Goal: Contribute content: Contribute content

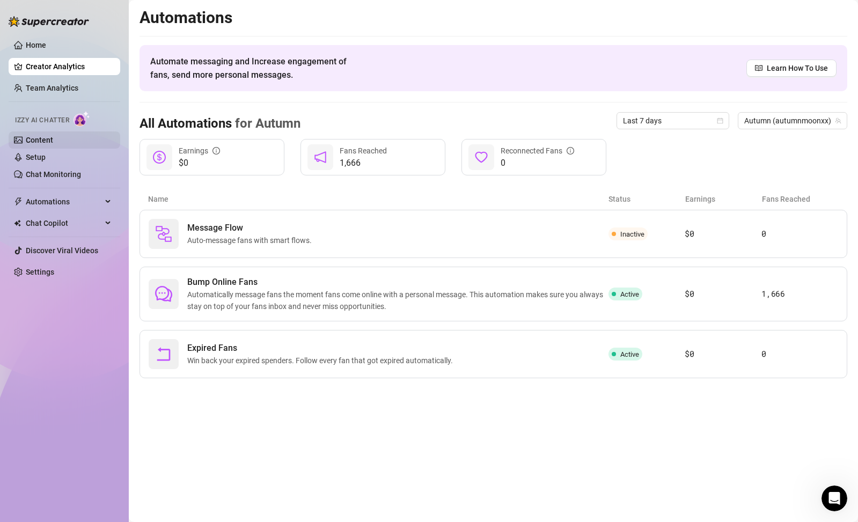
click at [53, 138] on link "Content" at bounding box center [39, 140] width 27 height 9
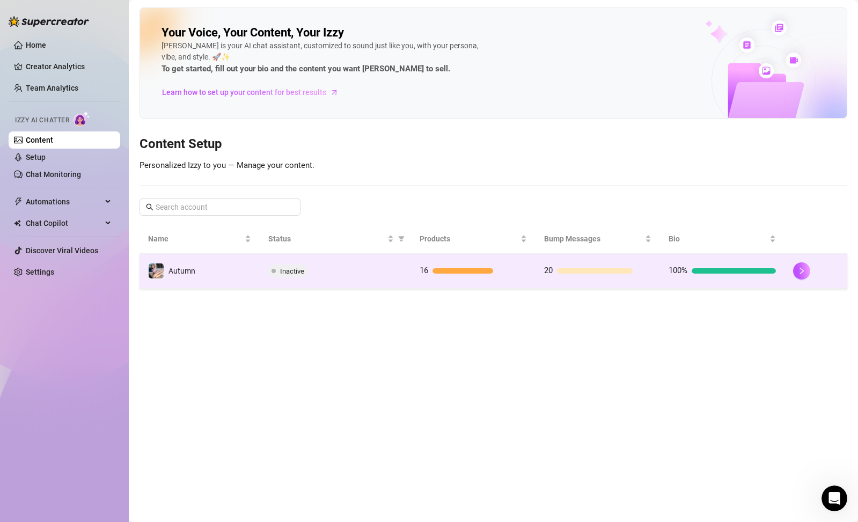
click at [818, 265] on div at bounding box center [816, 270] width 46 height 17
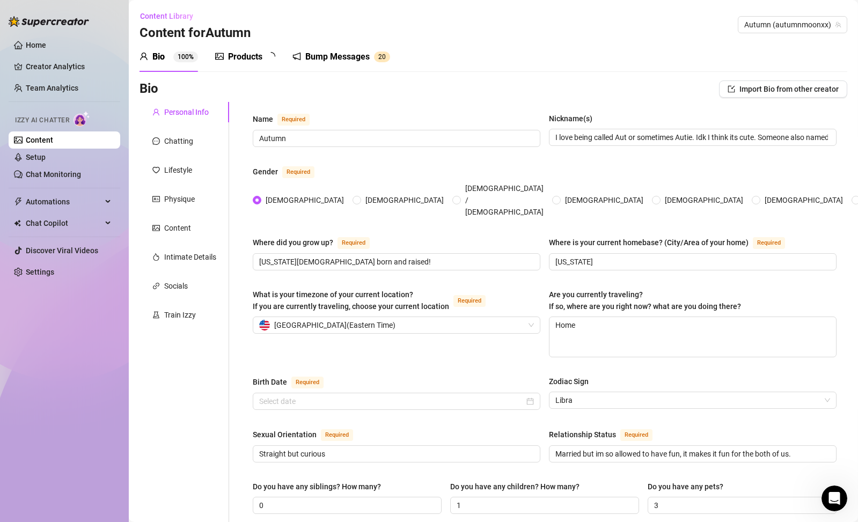
radio input "true"
type input "[DATE]"
click at [236, 57] on div "Products" at bounding box center [245, 56] width 34 height 13
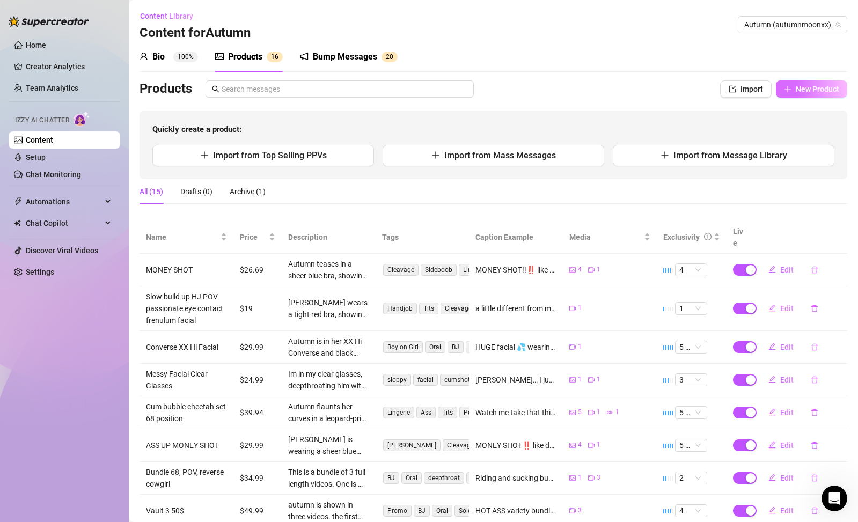
click at [807, 90] on span "New Product" at bounding box center [817, 89] width 43 height 9
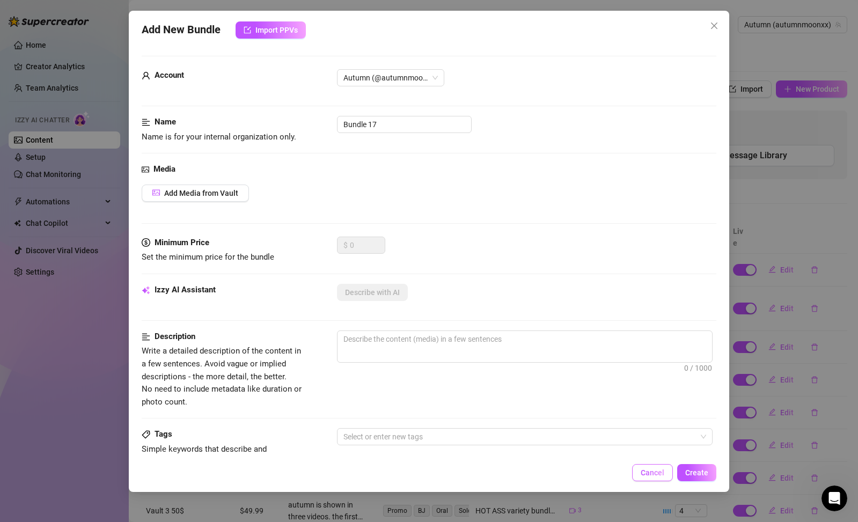
click at [657, 472] on span "Cancel" at bounding box center [653, 472] width 24 height 9
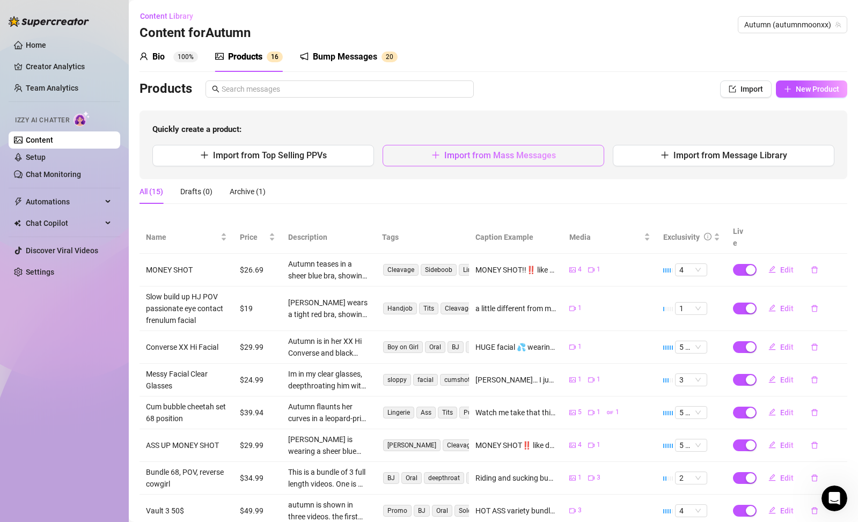
click at [485, 159] on span "Import from Mass Messages" at bounding box center [500, 155] width 112 height 10
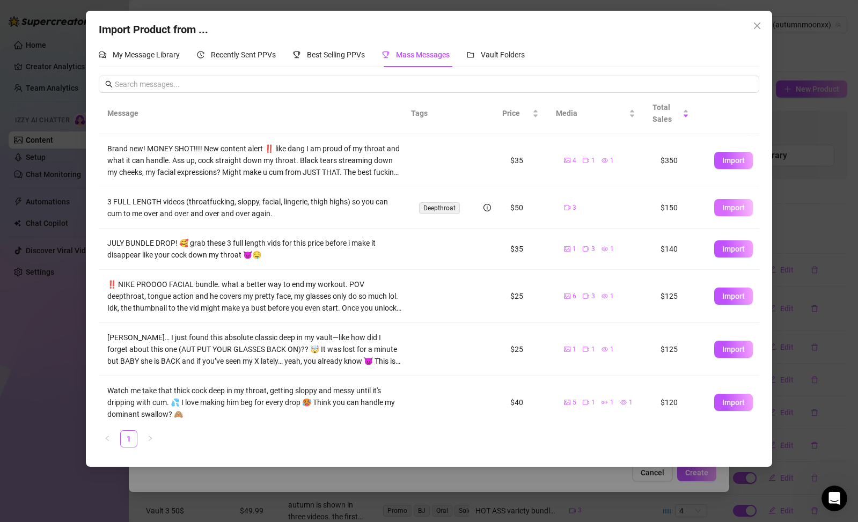
click at [736, 203] on span "Import" at bounding box center [733, 207] width 23 height 9
type textarea "3 FULL LENGTH videos (throatfucking, sloppy, facial, lingerie, thigh highs) so …"
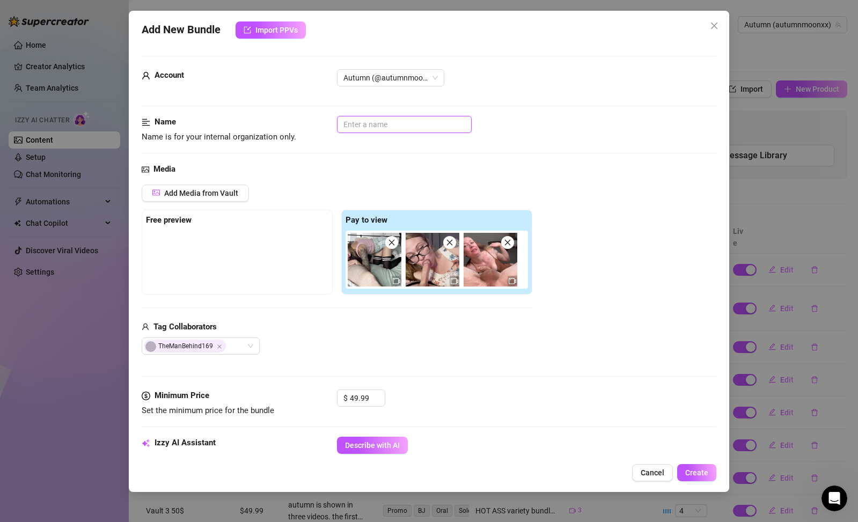
click at [406, 130] on input "text" at bounding box center [404, 124] width 135 height 17
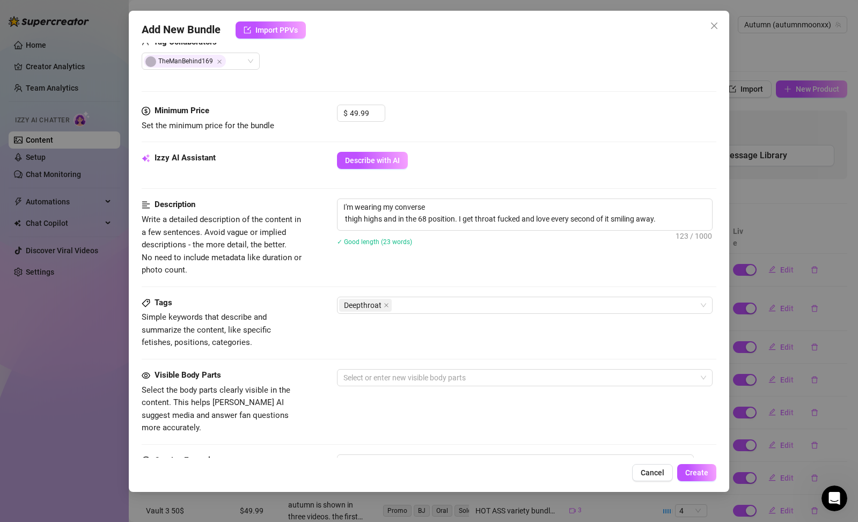
scroll to position [296, 0]
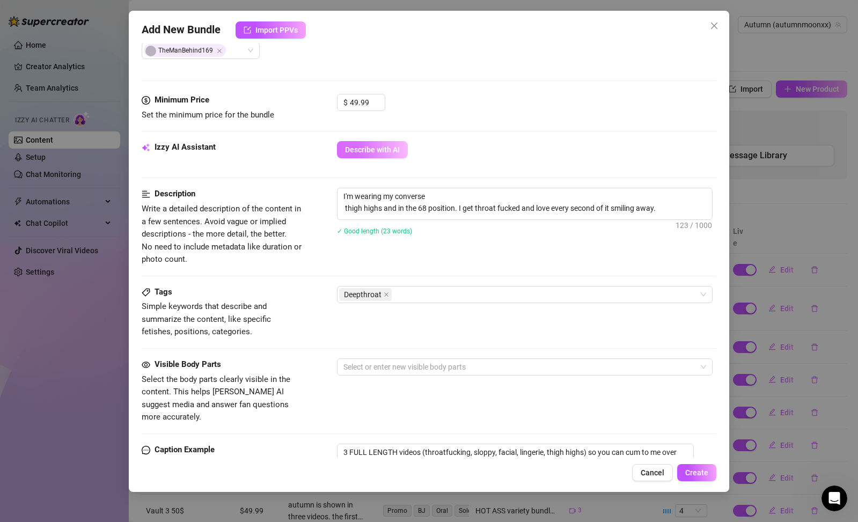
type input "Throatfucking bundle"
click at [347, 152] on span "Describe with AI" at bounding box center [372, 149] width 55 height 9
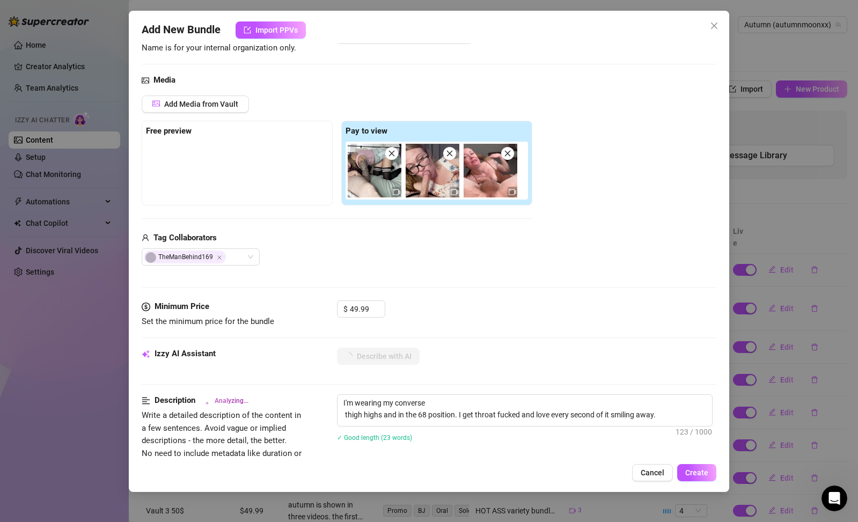
scroll to position [92, 0]
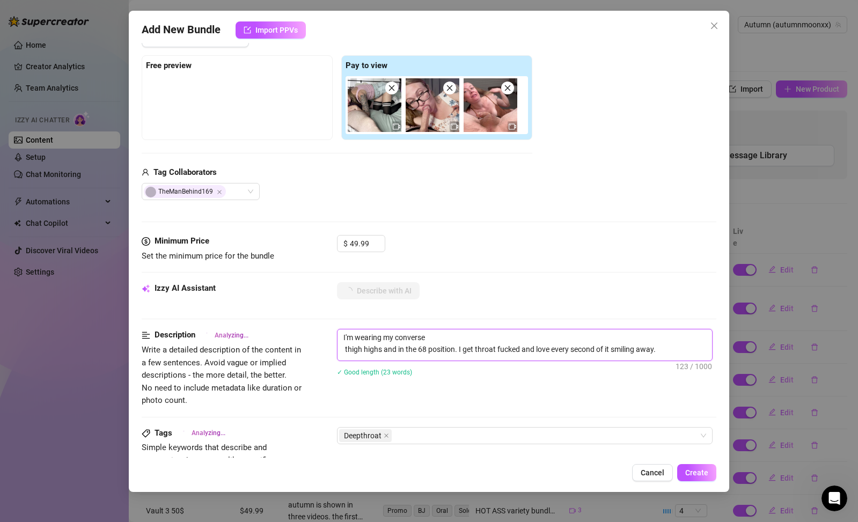
click at [610, 350] on textarea "I'm wearing my converse thigh highs and in the 68 position. I get throat fucked…" at bounding box center [525, 343] width 375 height 28
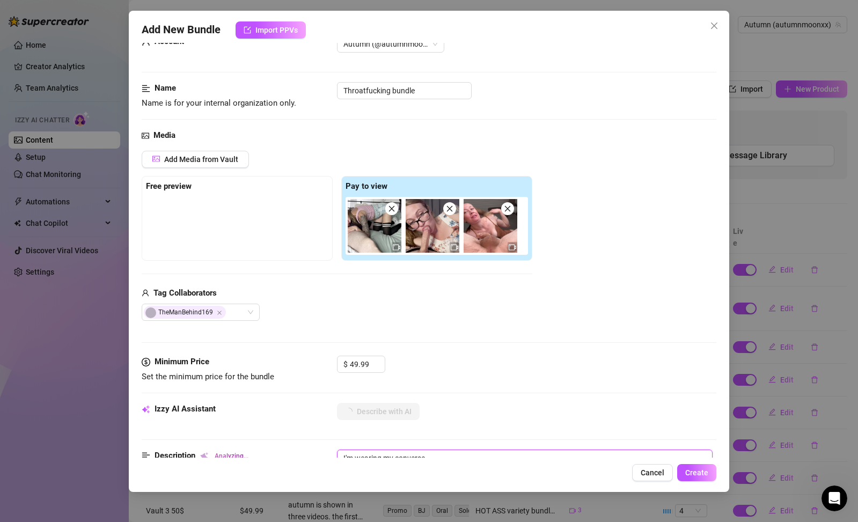
scroll to position [12, 0]
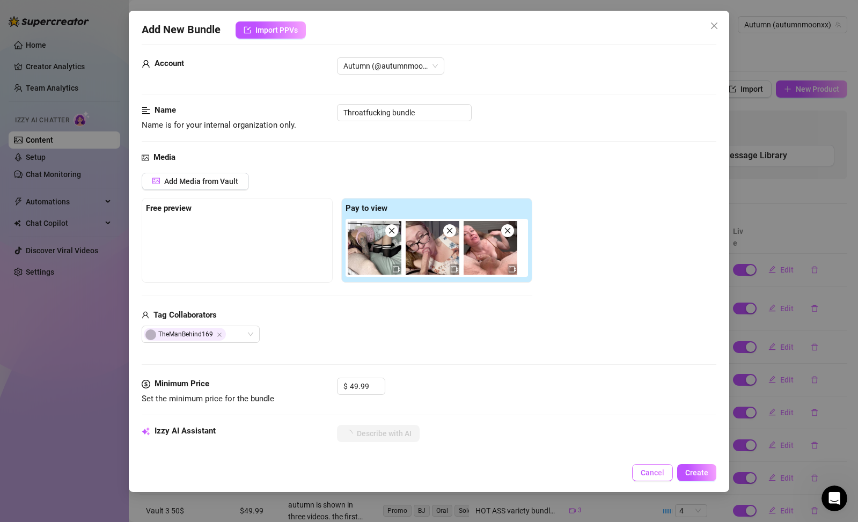
click at [664, 473] on span "Cancel" at bounding box center [653, 472] width 24 height 9
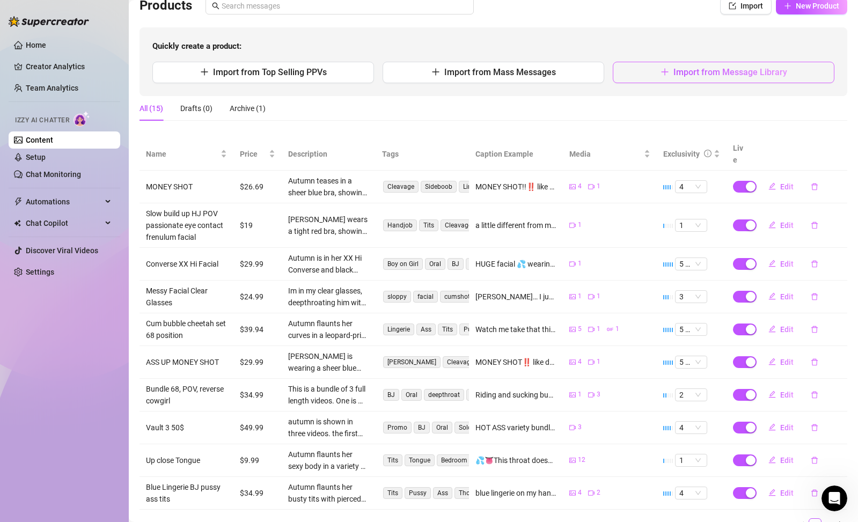
scroll to position [24, 0]
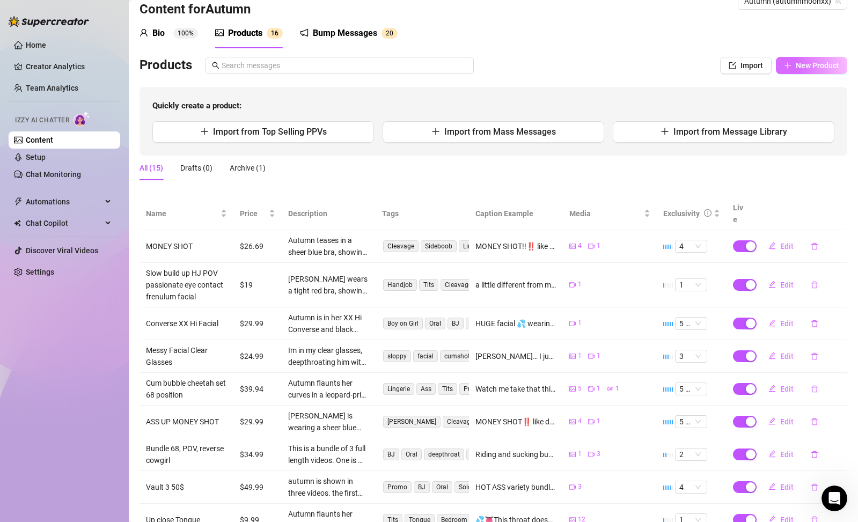
click at [787, 66] on button "New Product" at bounding box center [811, 65] width 71 height 17
type textarea "Type your message here..."
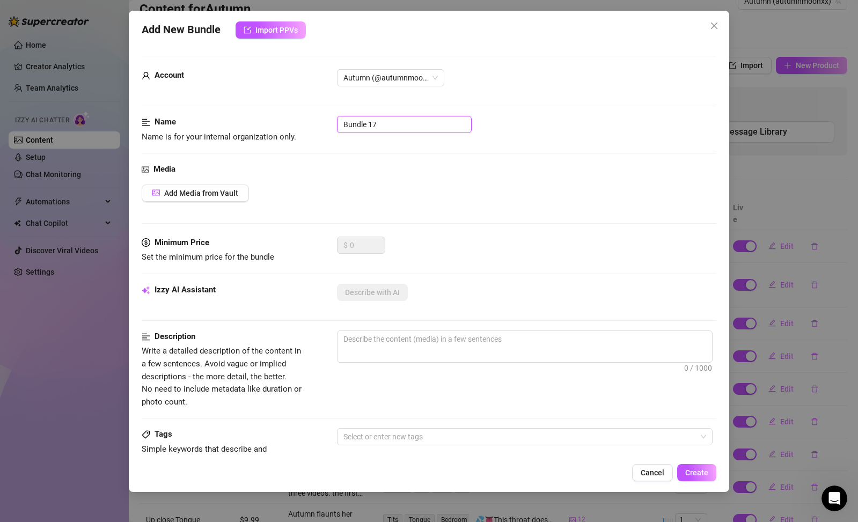
drag, startPoint x: 397, startPoint y: 129, endPoint x: 293, endPoint y: 110, distance: 105.3
click at [293, 110] on form "Account Autumn (@autumnmoonxx) Name Name is for your internal organization only…" at bounding box center [429, 430] width 575 height 748
type input "Pussy Pics"
drag, startPoint x: 281, startPoint y: 181, endPoint x: 266, endPoint y: 179, distance: 15.1
click at [281, 180] on div "Media Add Media from Vault" at bounding box center [429, 200] width 575 height 74
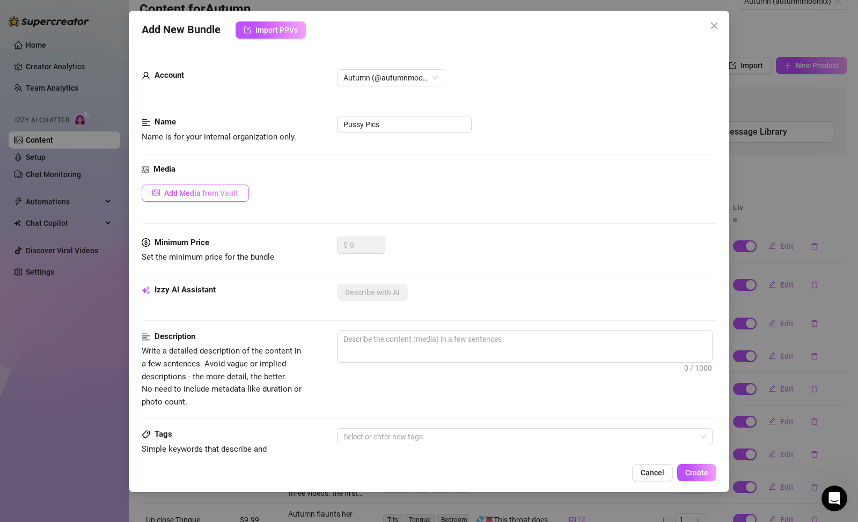
click at [211, 188] on button "Add Media from Vault" at bounding box center [195, 193] width 107 height 17
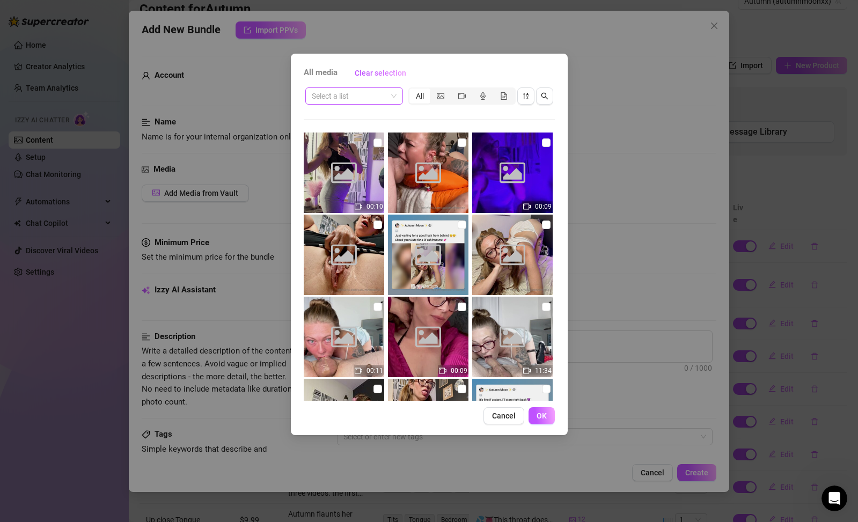
click at [392, 98] on span at bounding box center [354, 96] width 85 height 16
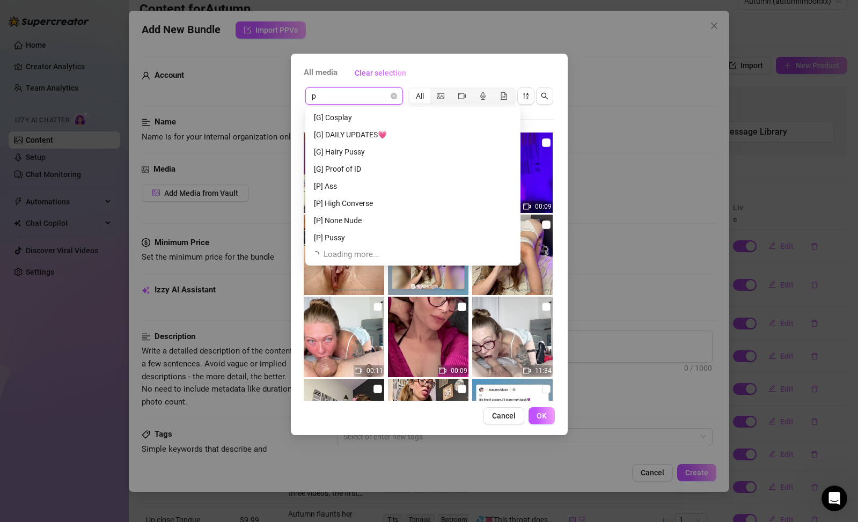
scroll to position [0, 0]
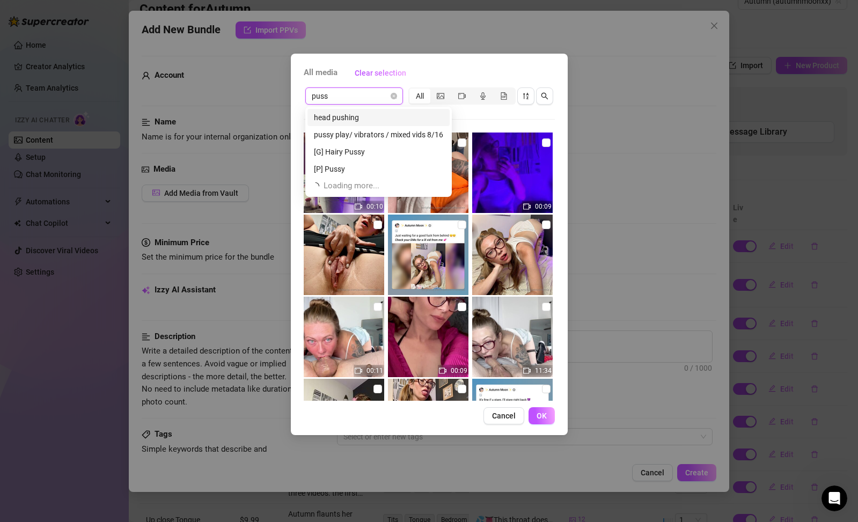
type input "pussy"
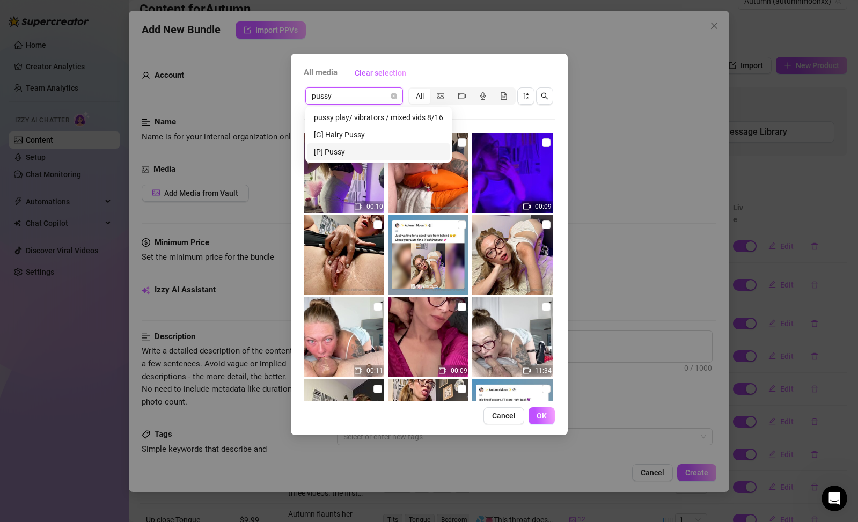
click at [332, 150] on div "[P] Pussy" at bounding box center [378, 152] width 129 height 12
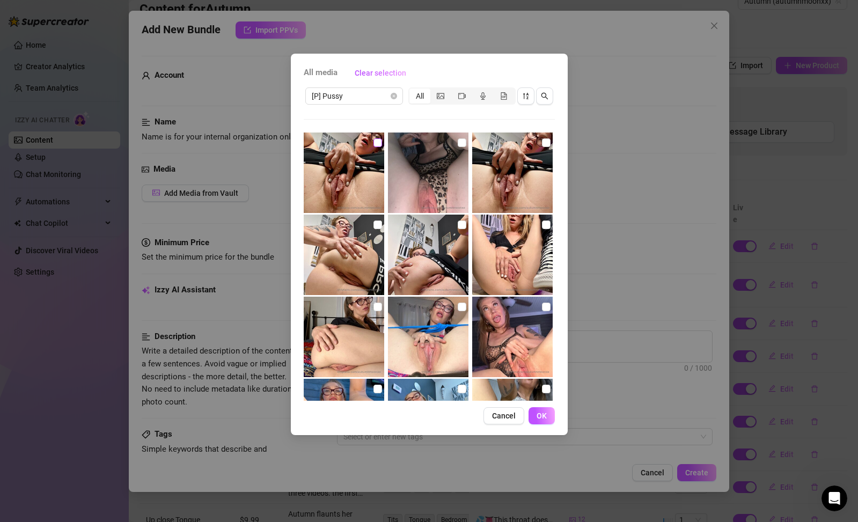
click at [376, 143] on input "checkbox" at bounding box center [377, 142] width 9 height 9
checkbox input "true"
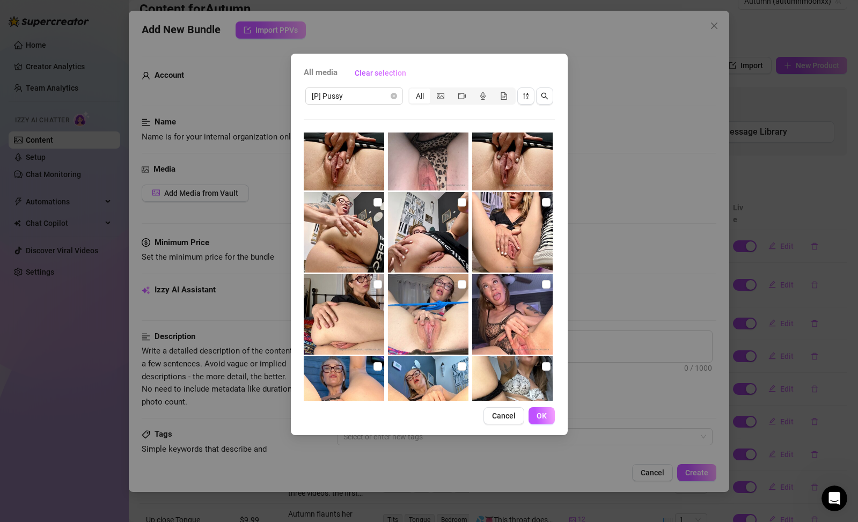
scroll to position [24, 0]
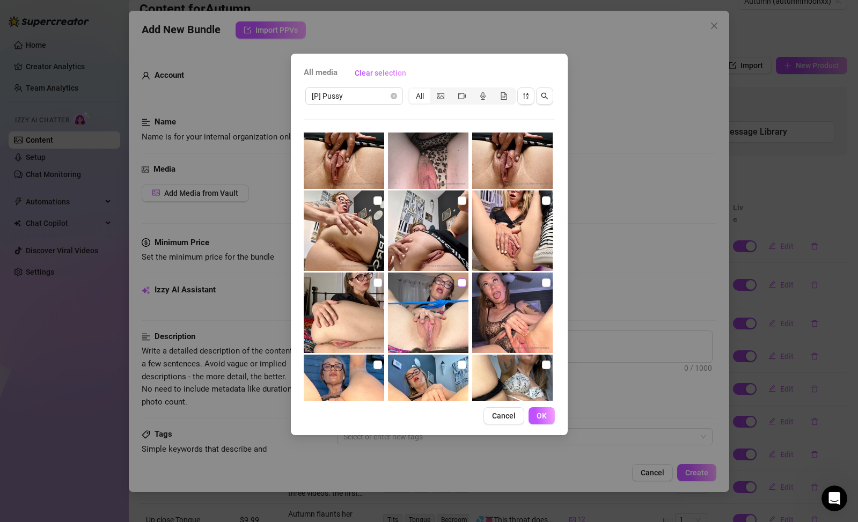
click at [459, 285] on input "checkbox" at bounding box center [462, 282] width 9 height 9
checkbox input "true"
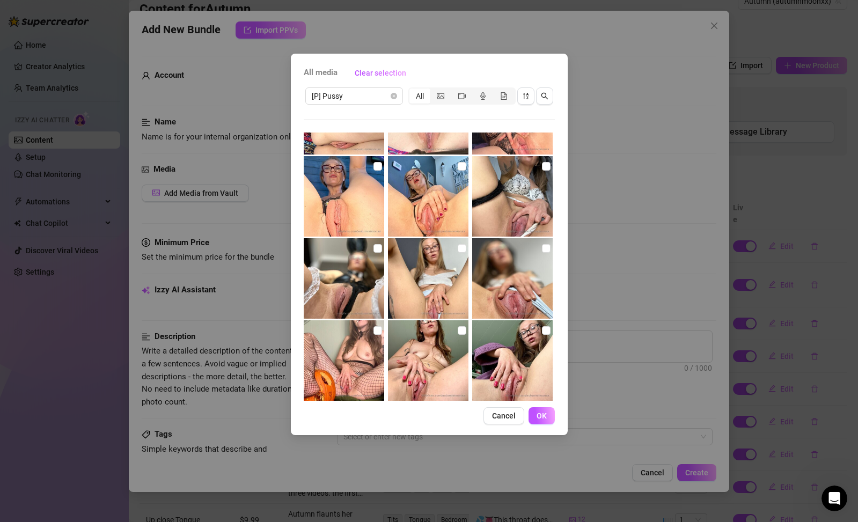
scroll to position [139, 0]
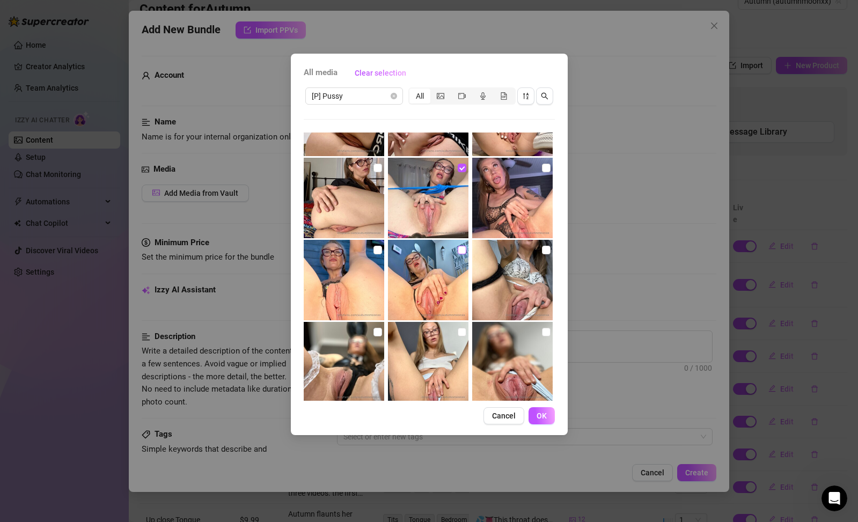
click at [459, 251] on input "checkbox" at bounding box center [462, 250] width 9 height 9
checkbox input "true"
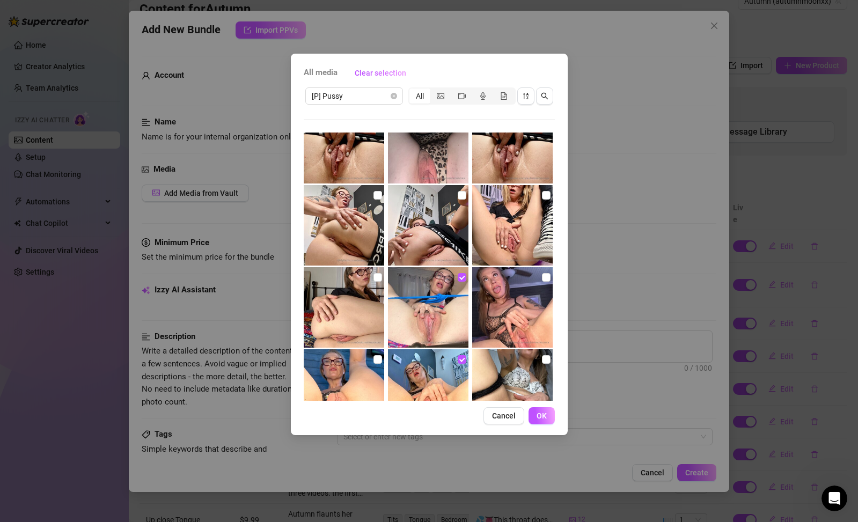
scroll to position [30, 0]
click at [542, 277] on input "checkbox" at bounding box center [546, 277] width 9 height 9
checkbox input "false"
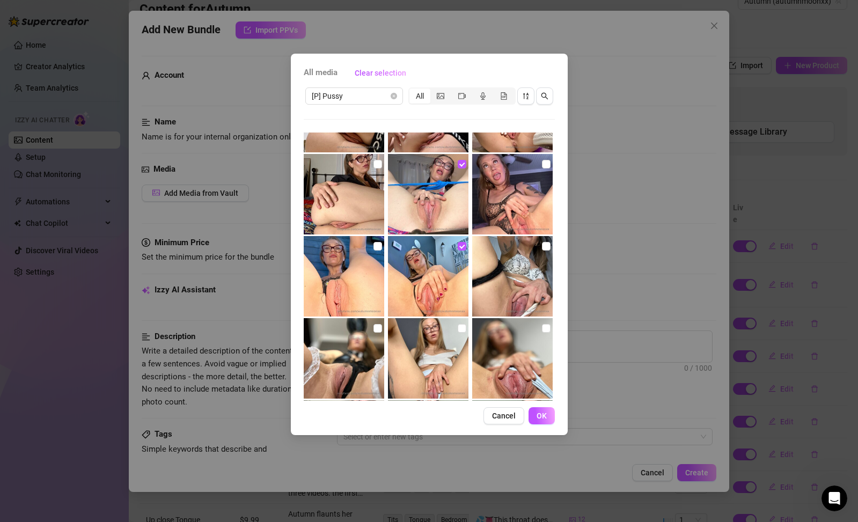
scroll to position [231, 0]
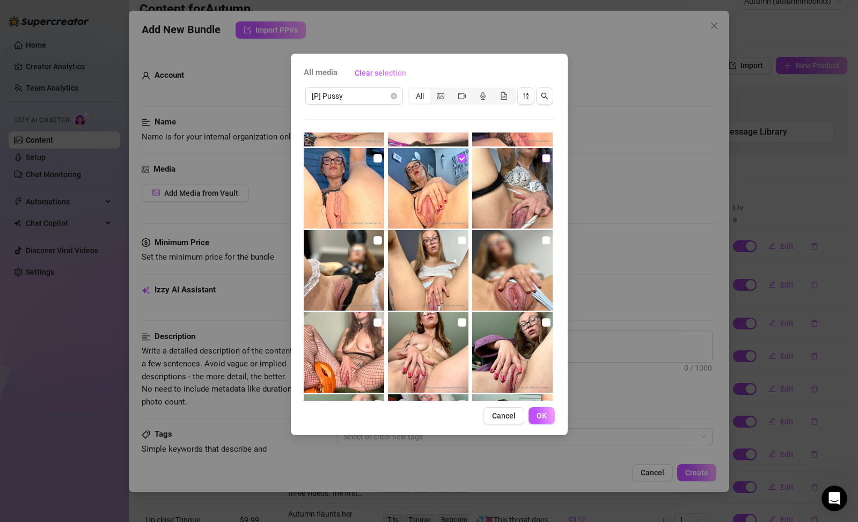
click at [542, 159] on input "checkbox" at bounding box center [546, 158] width 9 height 9
checkbox input "false"
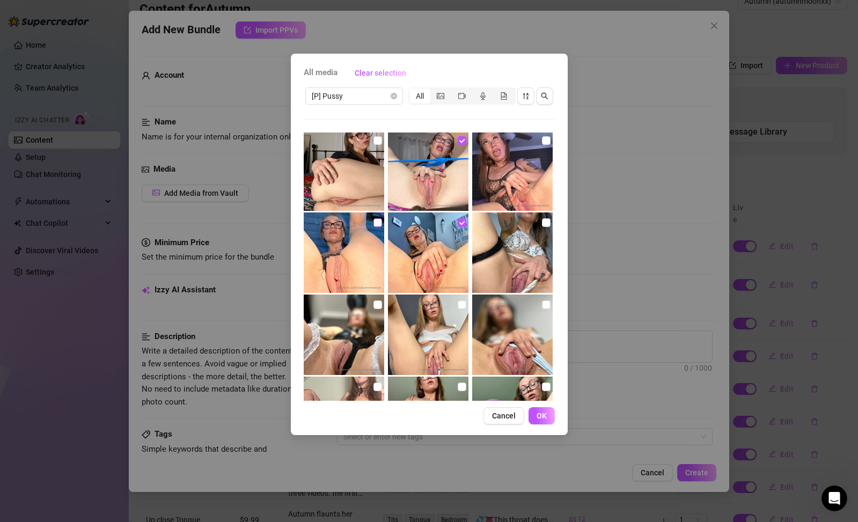
scroll to position [142, 0]
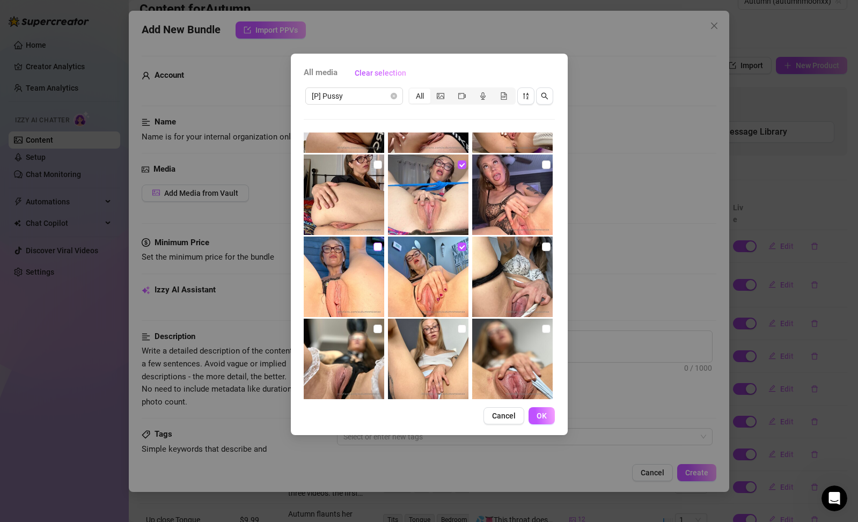
click at [375, 162] on input "checkbox" at bounding box center [377, 164] width 9 height 9
checkbox input "true"
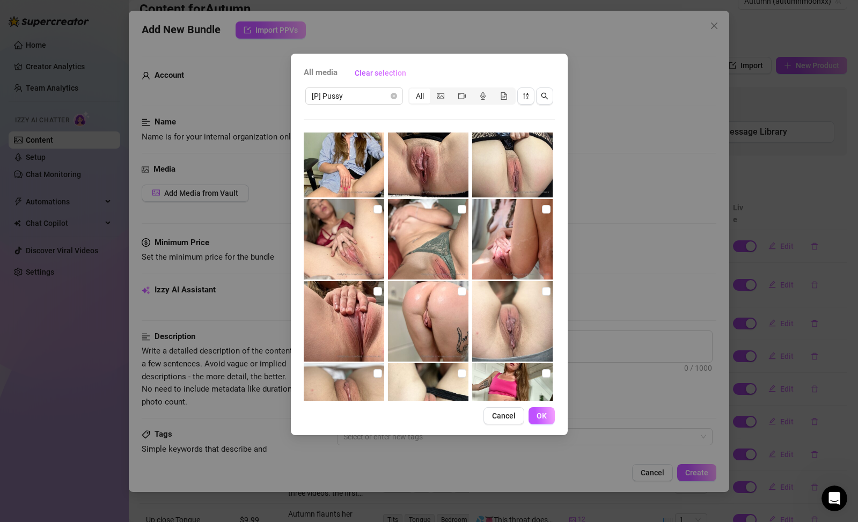
scroll to position [0, 0]
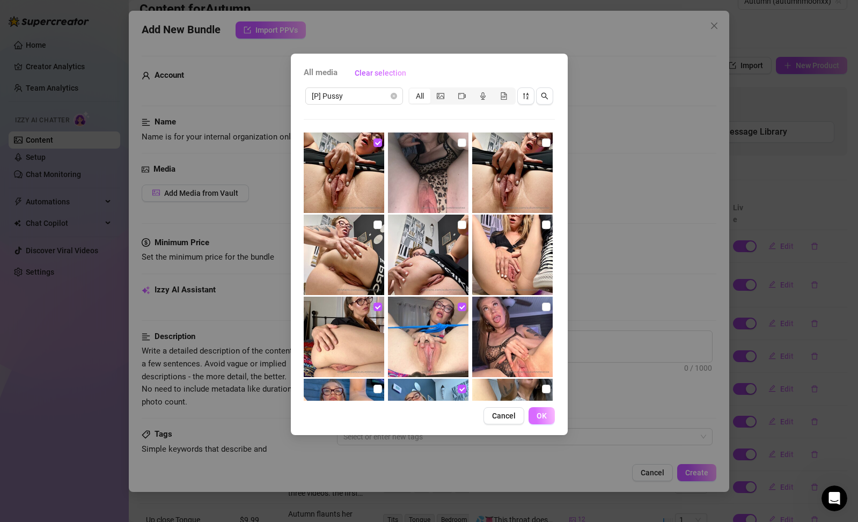
click at [539, 416] on span "OK" at bounding box center [542, 416] width 10 height 9
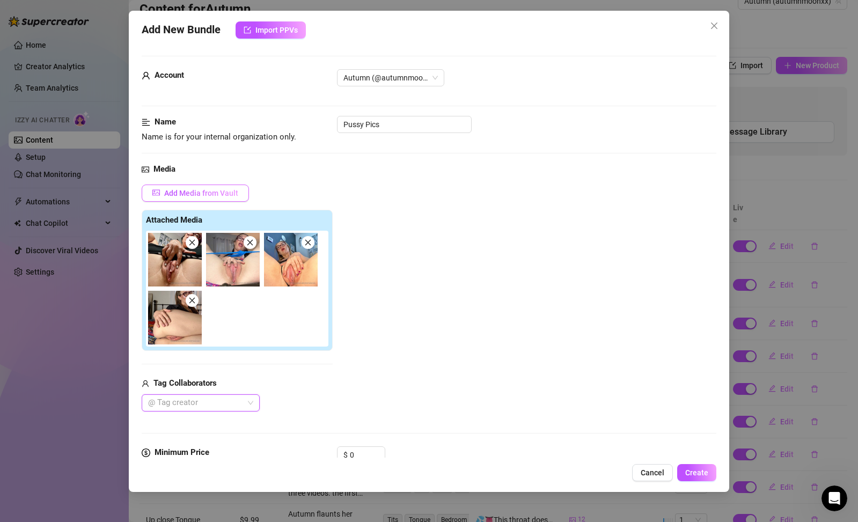
click at [234, 191] on span "Add Media from Vault" at bounding box center [201, 193] width 74 height 9
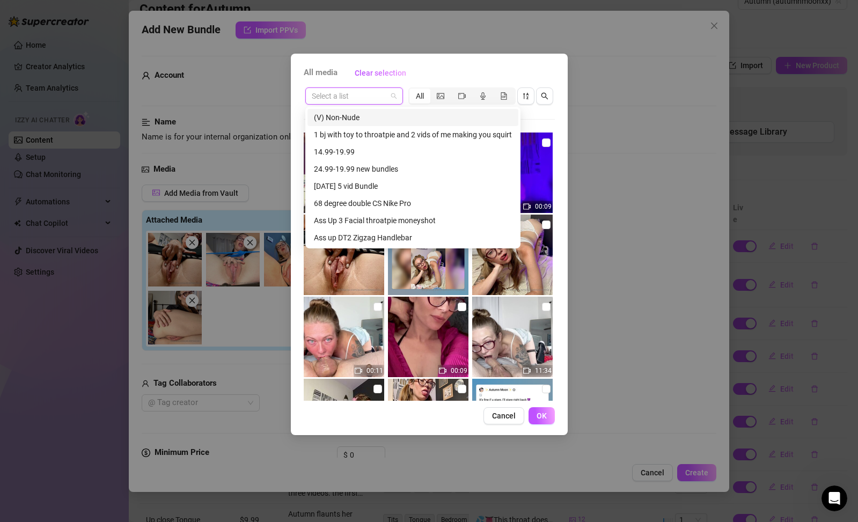
click at [372, 97] on input "search" at bounding box center [349, 96] width 75 height 16
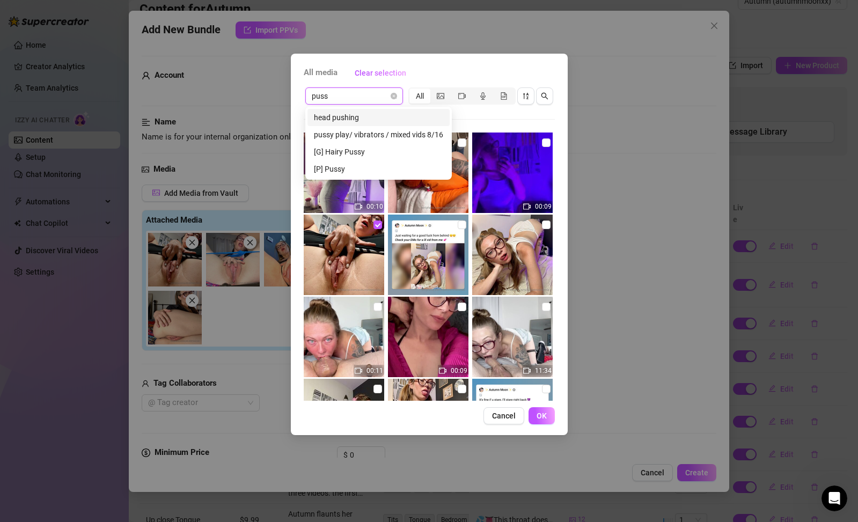
type input "pussy"
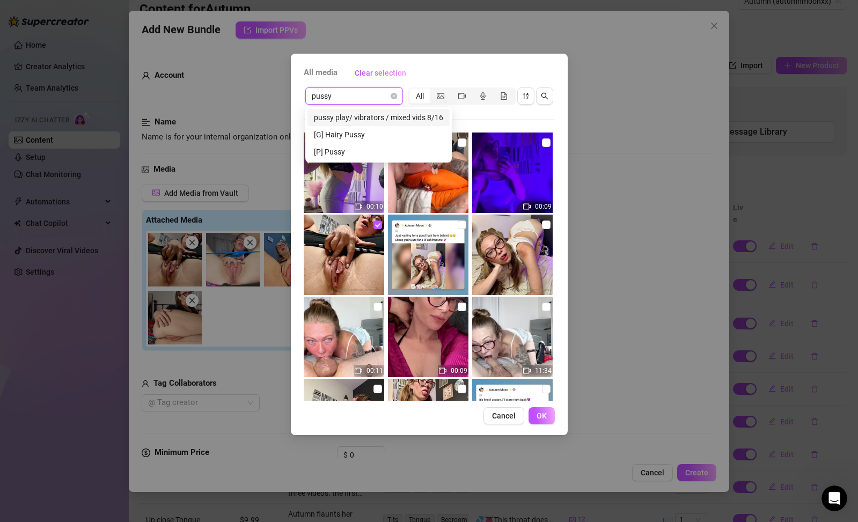
click at [431, 117] on div "pussy play/ vibrators / mixed vids 8/16" at bounding box center [378, 118] width 129 height 12
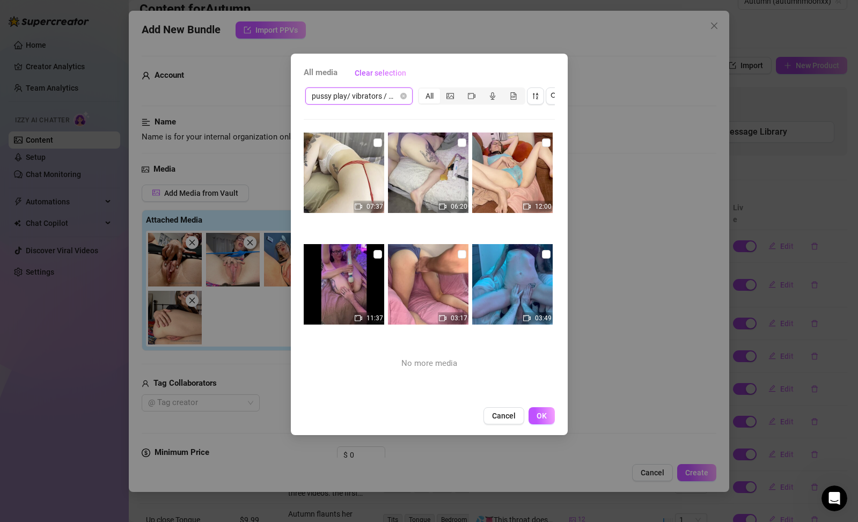
click at [392, 91] on span "pussy play/ vibrators / mixed vids 8/16" at bounding box center [359, 96] width 94 height 16
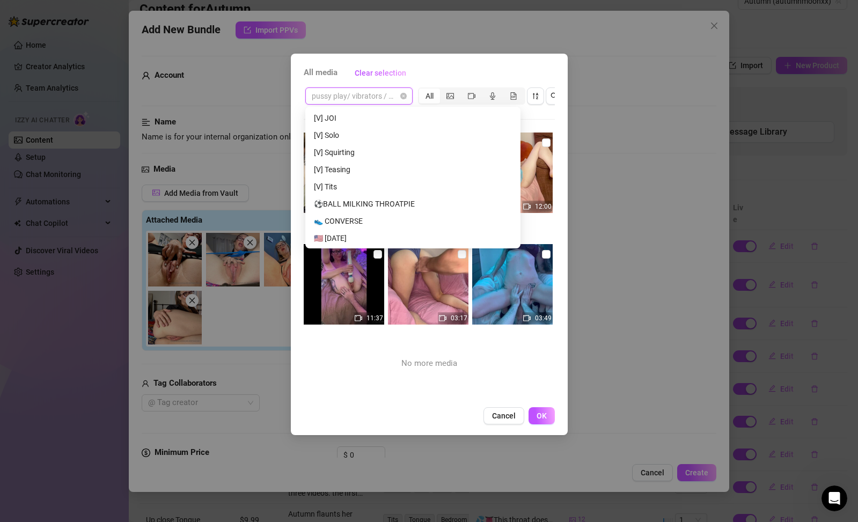
scroll to position [1563, 0]
click at [383, 167] on div "[V] Teasing" at bounding box center [413, 169] width 198 height 12
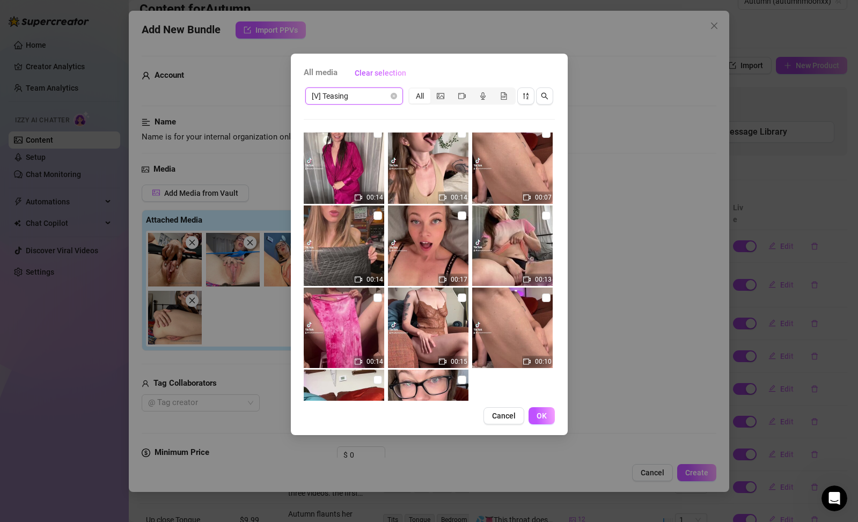
scroll to position [0, 0]
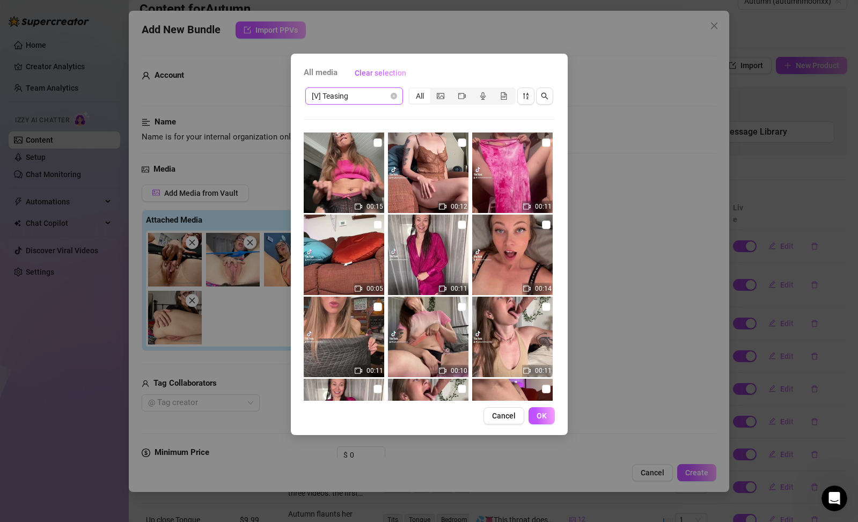
click at [389, 101] on span "[V] Teasing" at bounding box center [354, 96] width 85 height 16
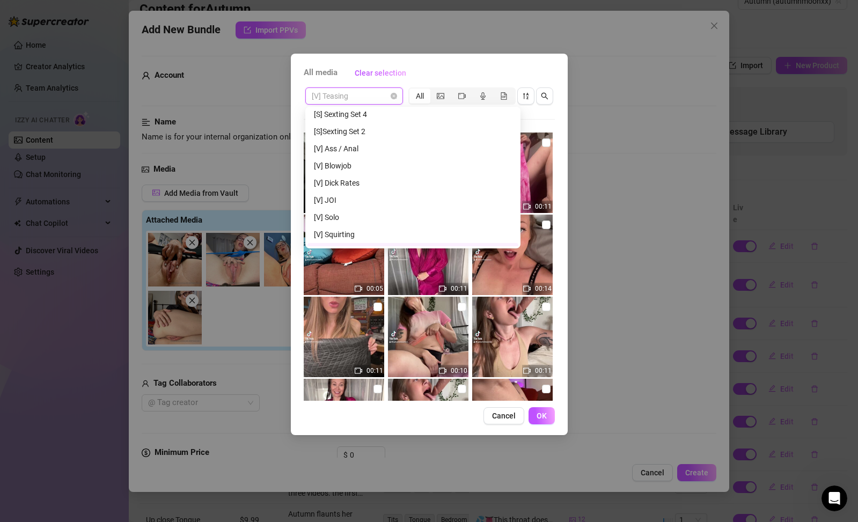
scroll to position [1473, 0]
click at [356, 226] on div "[V] Solo" at bounding box center [413, 224] width 198 height 12
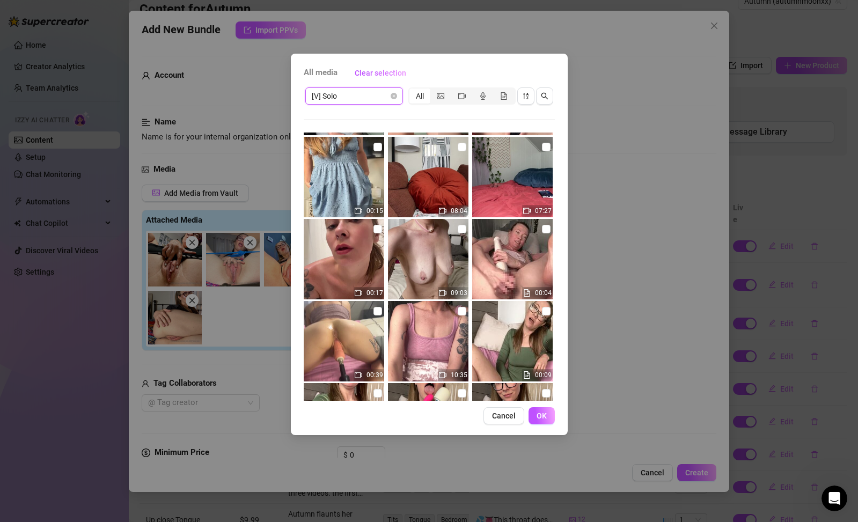
scroll to position [0, 0]
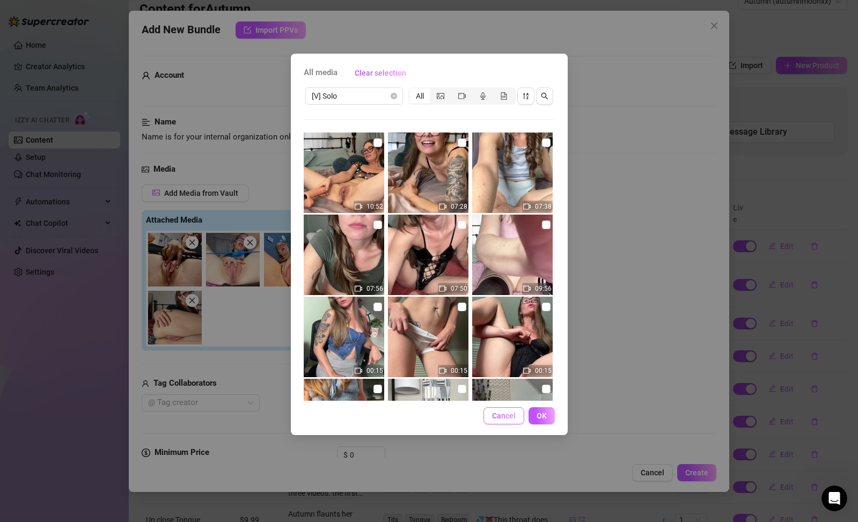
click at [506, 414] on span "Cancel" at bounding box center [504, 416] width 24 height 9
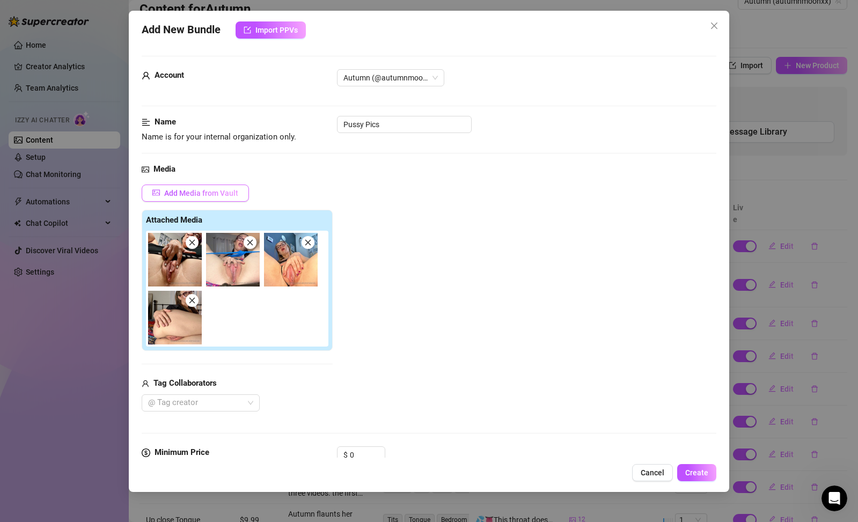
click at [216, 193] on span "Add Media from Vault" at bounding box center [201, 193] width 74 height 9
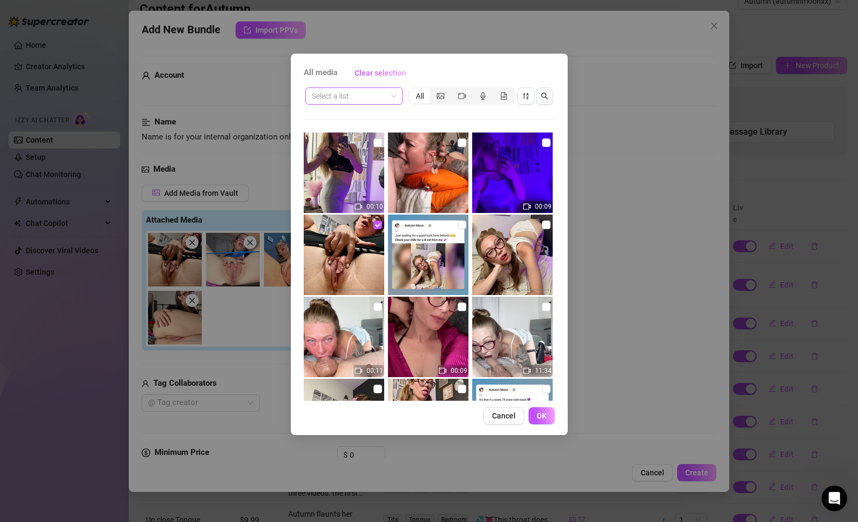
click at [337, 102] on input "search" at bounding box center [349, 96] width 75 height 16
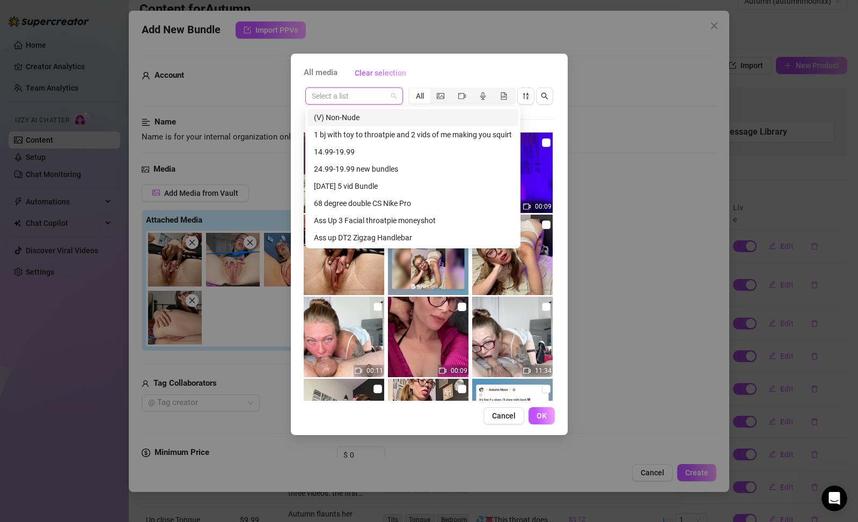
click at [358, 120] on div "(V) Non-Nude" at bounding box center [413, 118] width 198 height 12
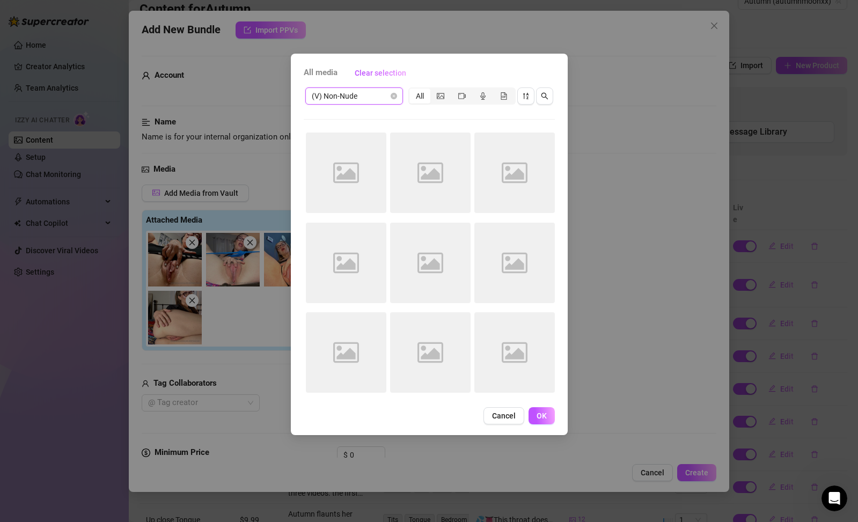
click at [363, 102] on span "(V) Non-Nude" at bounding box center [354, 96] width 85 height 16
click at [423, 97] on div "All" at bounding box center [419, 96] width 21 height 15
click at [412, 90] on input "All" at bounding box center [412, 90] width 0 height 0
click at [445, 97] on div "segmented control" at bounding box center [440, 96] width 21 height 15
click at [433, 90] on input "segmented control" at bounding box center [433, 90] width 0 height 0
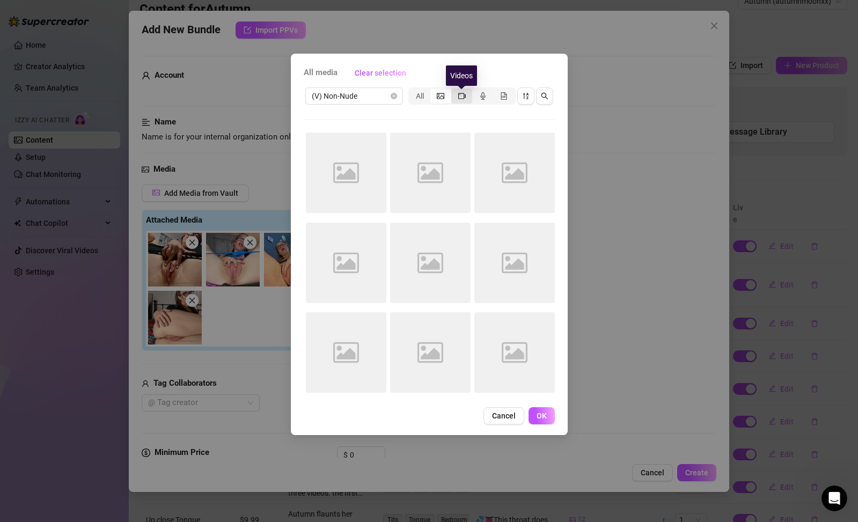
click at [459, 97] on icon "video-camera" at bounding box center [462, 96] width 8 height 8
click at [454, 90] on input "segmented control" at bounding box center [454, 90] width 0 height 0
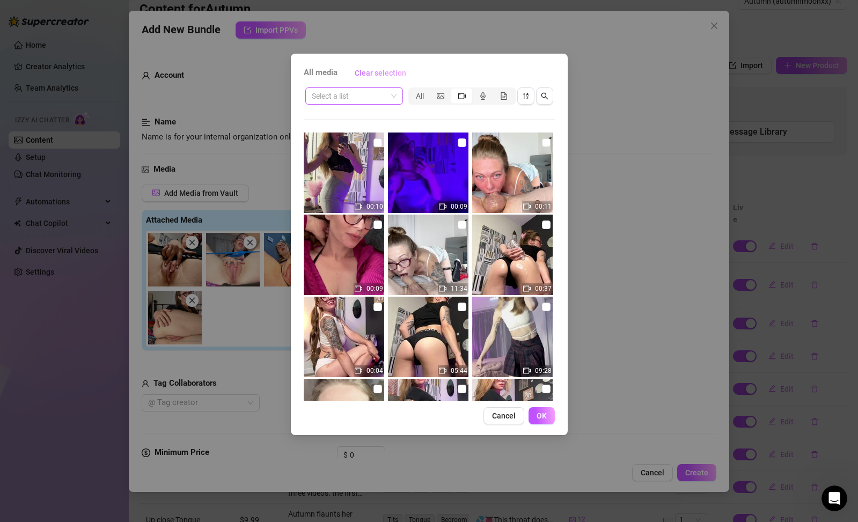
click at [408, 71] on button "Clear selection" at bounding box center [380, 72] width 69 height 17
click at [394, 71] on span "Clear selection" at bounding box center [381, 73] width 52 height 9
click at [321, 71] on span "All media" at bounding box center [321, 73] width 34 height 13
click at [424, 97] on div "All" at bounding box center [419, 96] width 21 height 15
click at [412, 90] on input "All" at bounding box center [412, 90] width 0 height 0
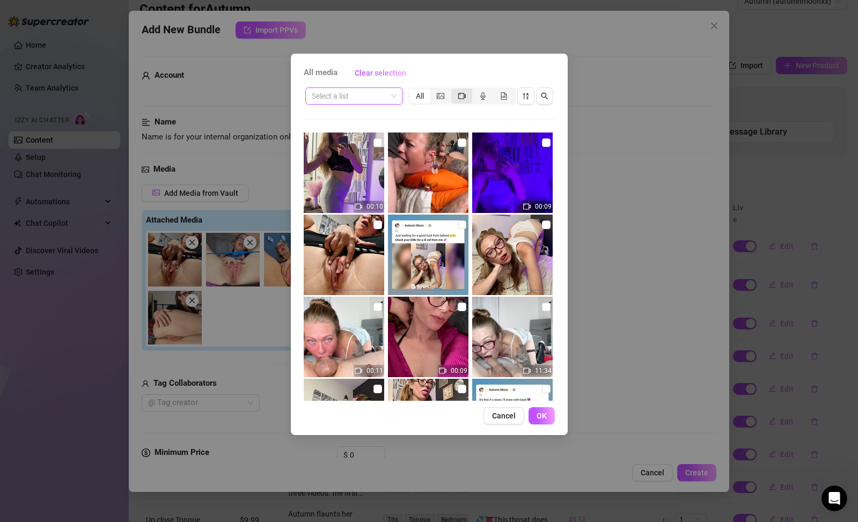
click at [456, 95] on div "segmented control" at bounding box center [461, 96] width 21 height 15
click at [454, 90] on input "segmented control" at bounding box center [454, 90] width 0 height 0
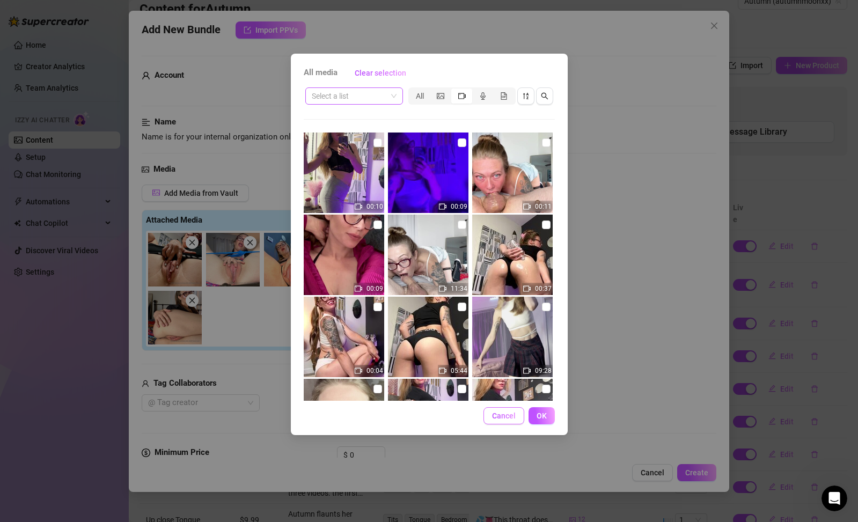
click at [510, 417] on span "Cancel" at bounding box center [504, 416] width 24 height 9
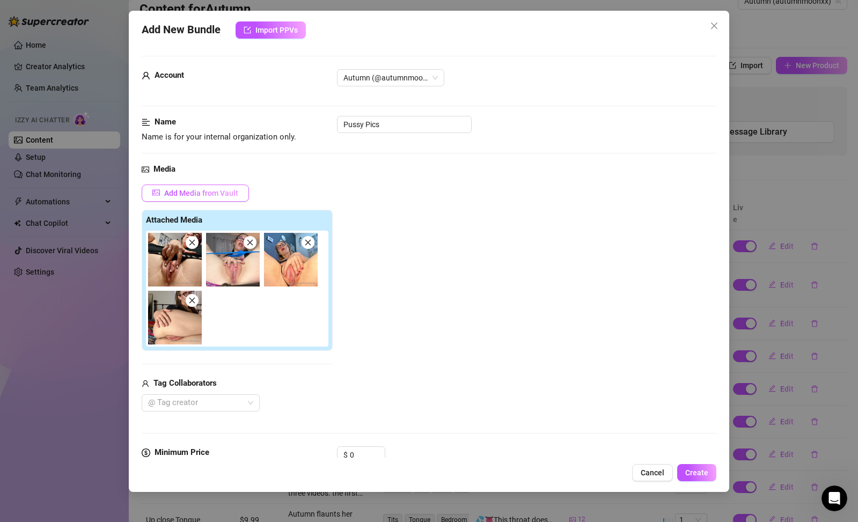
click at [240, 190] on button "Add Media from Vault" at bounding box center [195, 193] width 107 height 17
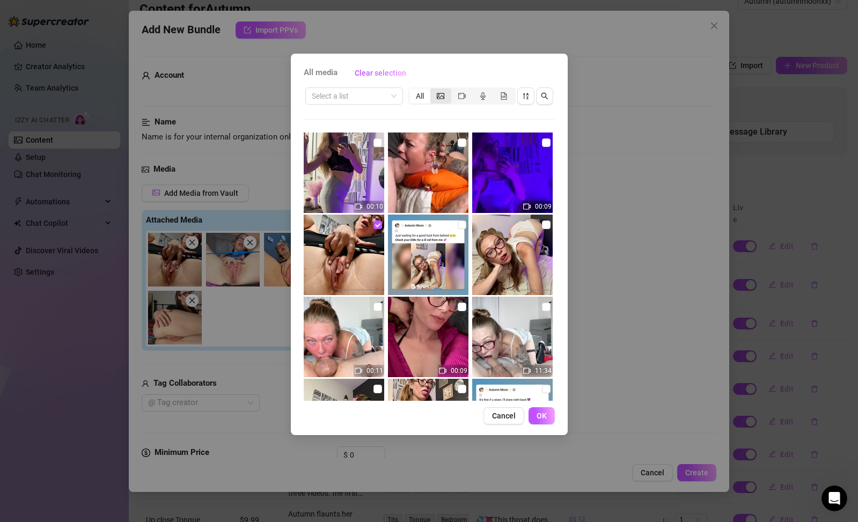
click at [438, 97] on icon "picture" at bounding box center [441, 96] width 8 height 6
click at [433, 90] on input "segmented control" at bounding box center [433, 90] width 0 height 0
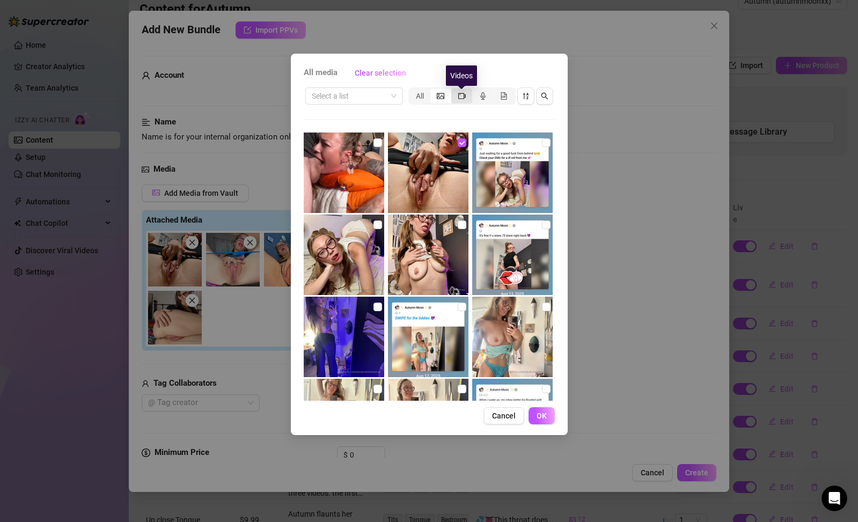
click at [460, 98] on icon "video-camera" at bounding box center [462, 96] width 8 height 6
click at [454, 90] on input "segmented control" at bounding box center [454, 90] width 0 height 0
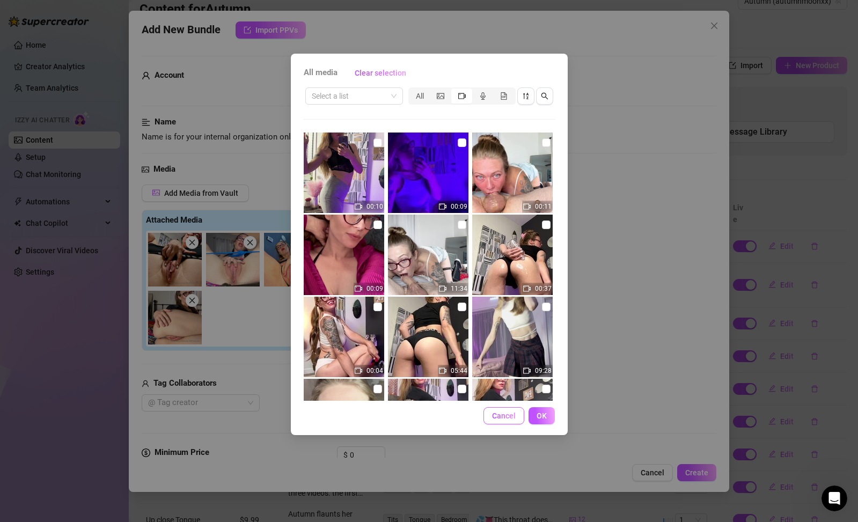
click at [499, 413] on span "Cancel" at bounding box center [504, 416] width 24 height 9
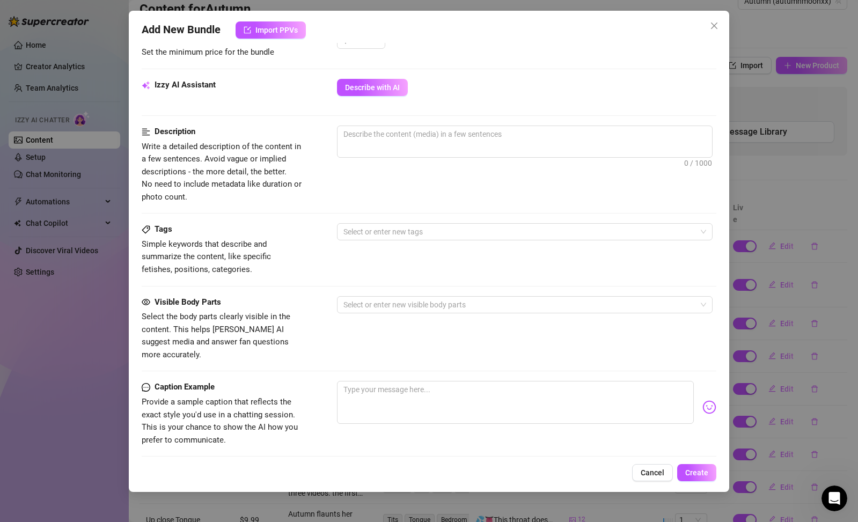
scroll to position [552, 0]
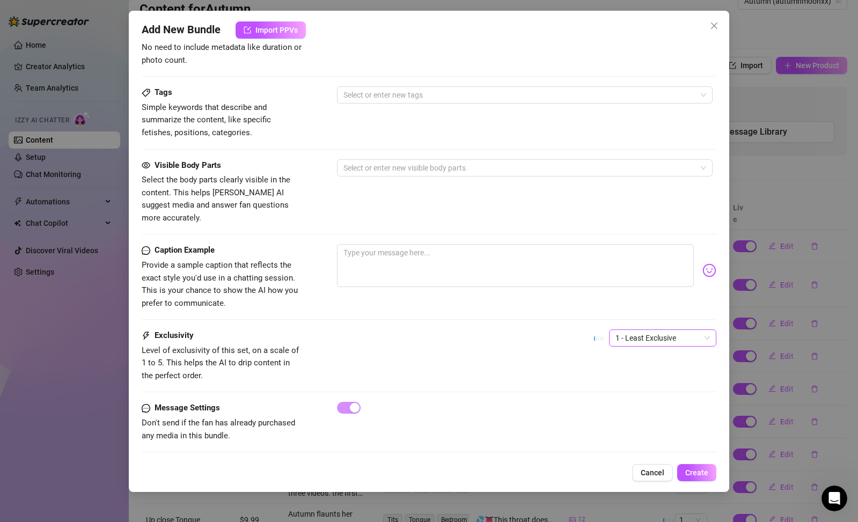
click at [632, 330] on span "1 - Least Exclusive" at bounding box center [662, 338] width 94 height 16
click at [623, 383] on div "3" at bounding box center [655, 382] width 90 height 12
click at [626, 330] on span "3" at bounding box center [662, 338] width 94 height 16
click at [624, 408] on div "5 - Most Exclusive 🔥" at bounding box center [654, 415] width 103 height 17
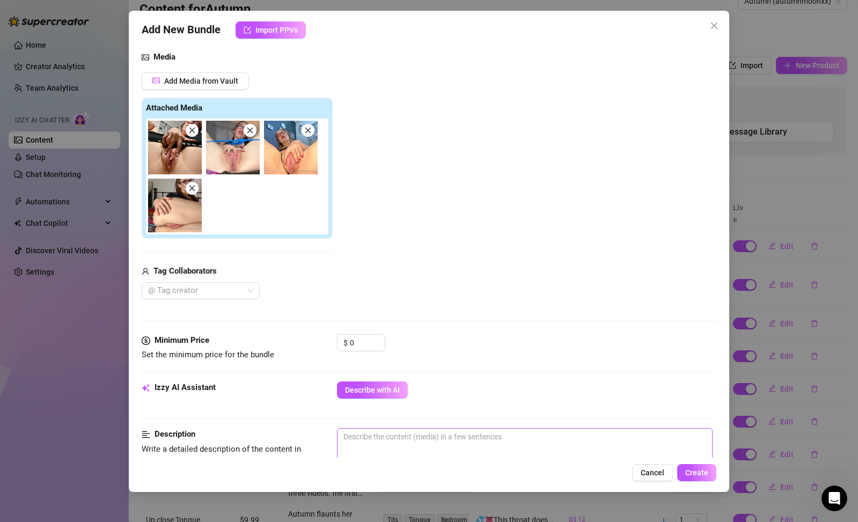
scroll to position [97, 0]
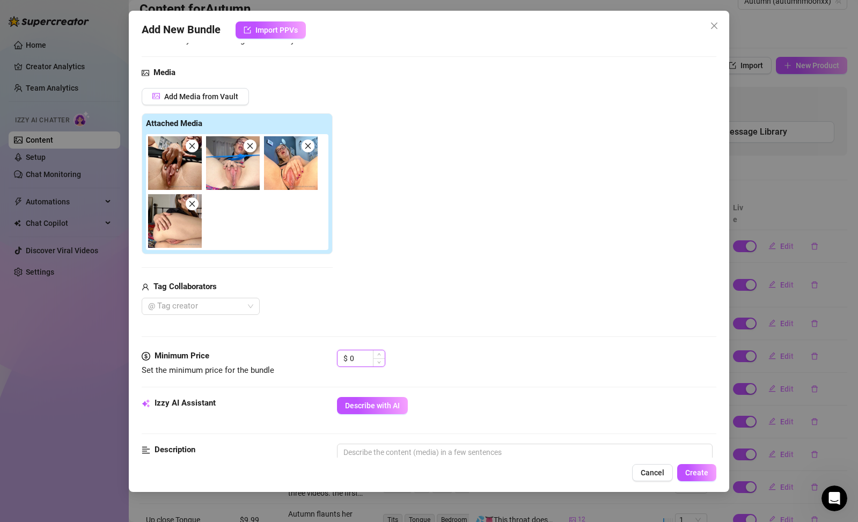
click at [369, 363] on input "0" at bounding box center [367, 358] width 35 height 16
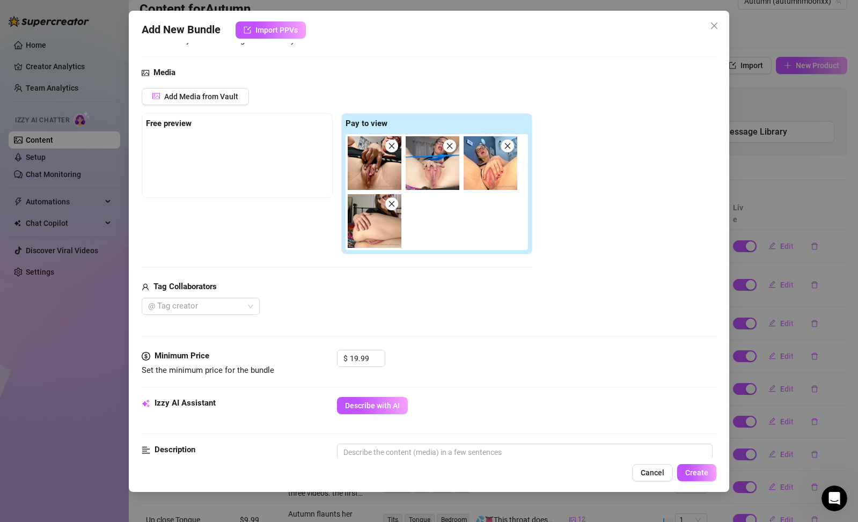
click at [497, 332] on div "Media Add Media from Vault Free preview Pay to view Tag Collaborators @ Tag cre…" at bounding box center [429, 208] width 575 height 283
drag, startPoint x: 373, startPoint y: 364, endPoint x: 355, endPoint y: 362, distance: 18.9
click at [355, 362] on div "18.99" at bounding box center [367, 358] width 35 height 16
drag, startPoint x: 369, startPoint y: 359, endPoint x: 321, endPoint y: 356, distance: 47.9
click at [322, 356] on div "Minimum Price Set the minimum price for the bundle $ 18.99" at bounding box center [429, 363] width 575 height 27
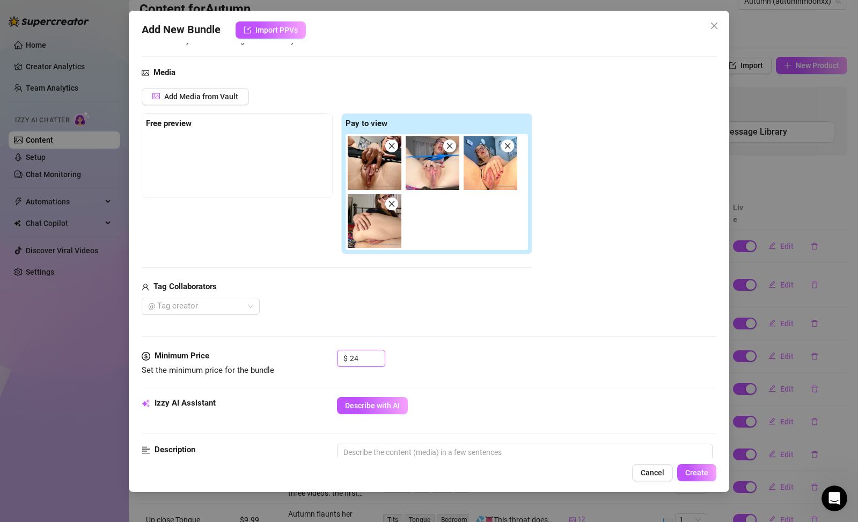
type input "2"
type input "19.99"
click at [596, 324] on div "Media Add Media from Vault Free preview Pay to view Tag Collaborators @ Tag cre…" at bounding box center [429, 208] width 575 height 283
click at [234, 100] on span "Add Media from Vault" at bounding box center [201, 96] width 74 height 9
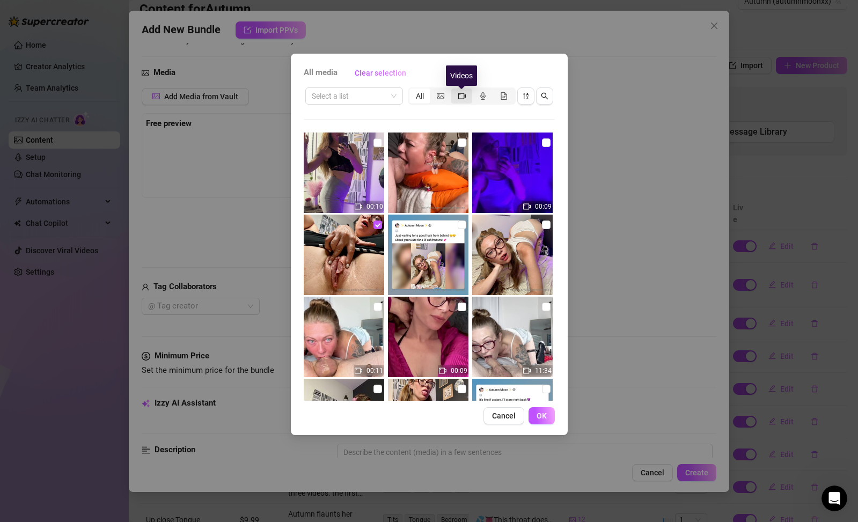
click at [460, 96] on icon "video-camera" at bounding box center [462, 96] width 8 height 8
click at [454, 90] on input "segmented control" at bounding box center [454, 90] width 0 height 0
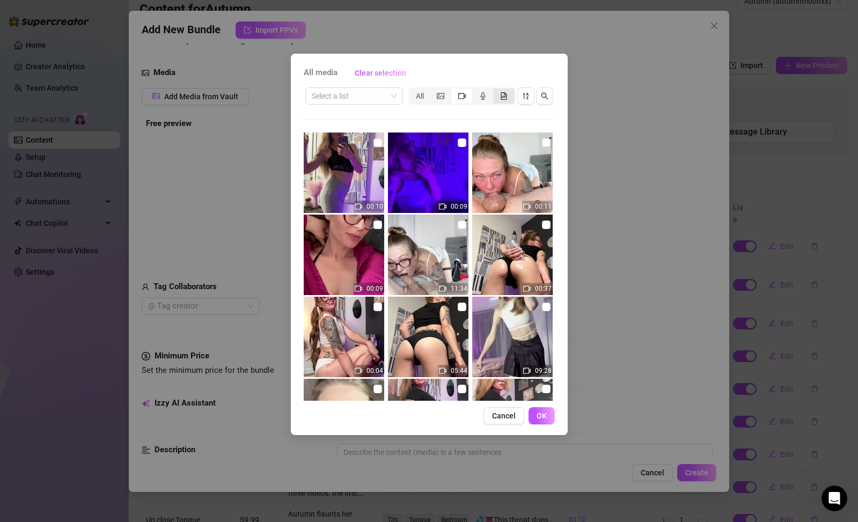
click at [500, 98] on icon "file-gif" at bounding box center [504, 96] width 8 height 8
click at [496, 90] on input "segmented control" at bounding box center [496, 90] width 0 height 0
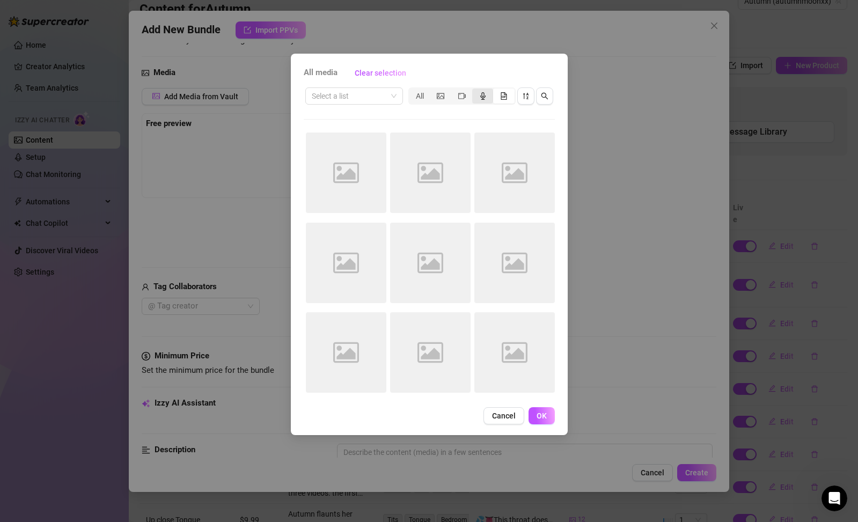
click at [488, 99] on div "segmented control" at bounding box center [482, 96] width 21 height 15
click at [475, 90] on input "segmented control" at bounding box center [475, 90] width 0 height 0
click at [394, 94] on span at bounding box center [354, 96] width 85 height 16
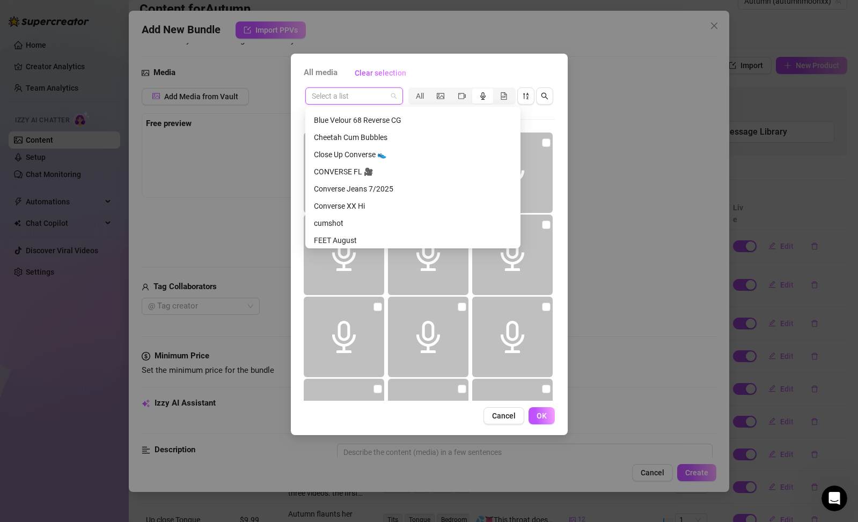
scroll to position [8, 0]
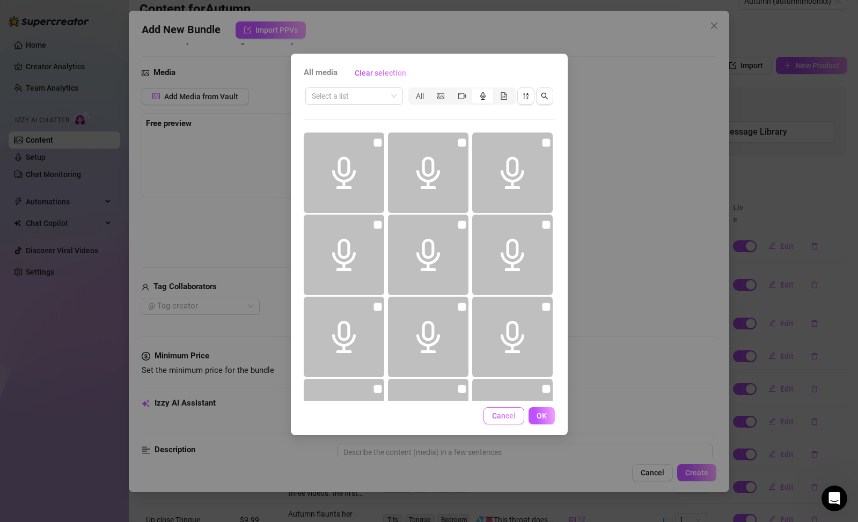
click at [510, 412] on span "Cancel" at bounding box center [504, 416] width 24 height 9
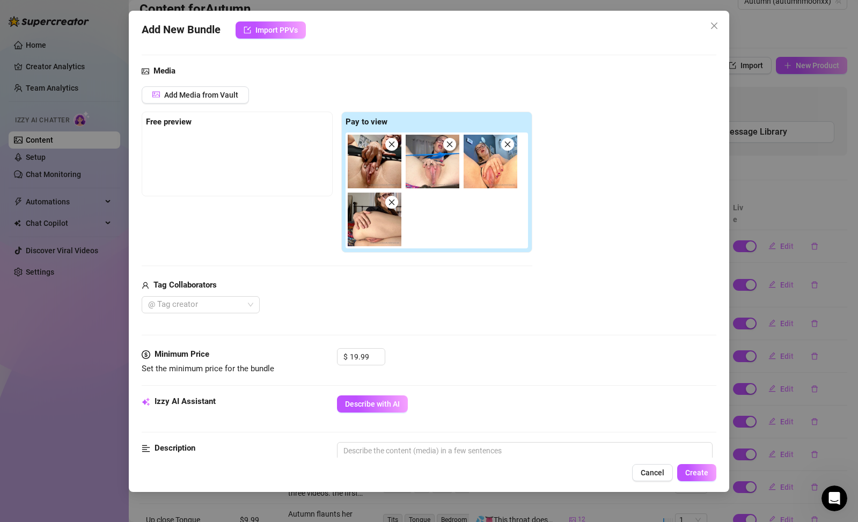
scroll to position [99, 0]
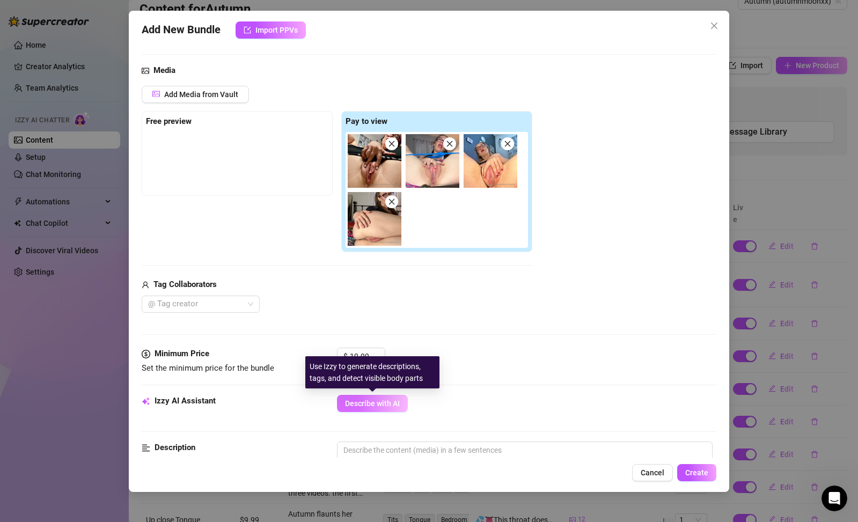
click at [398, 408] on button "Describe with AI" at bounding box center [372, 403] width 71 height 17
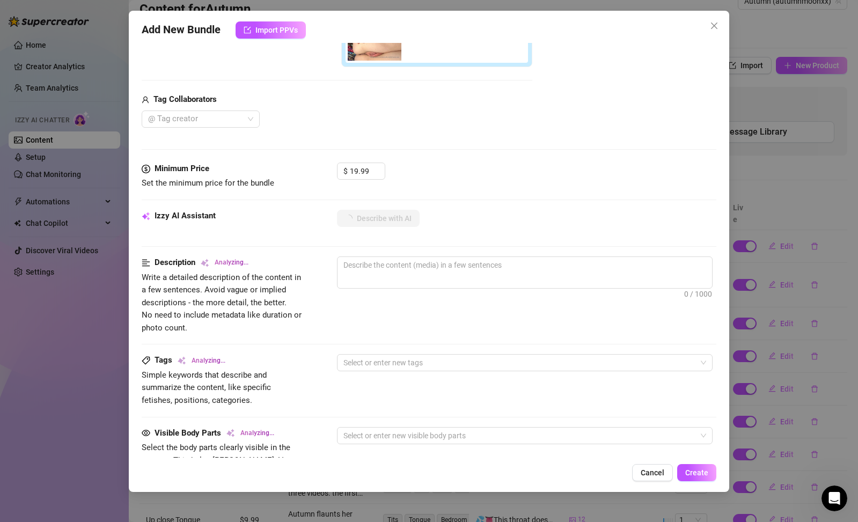
scroll to position [304, 0]
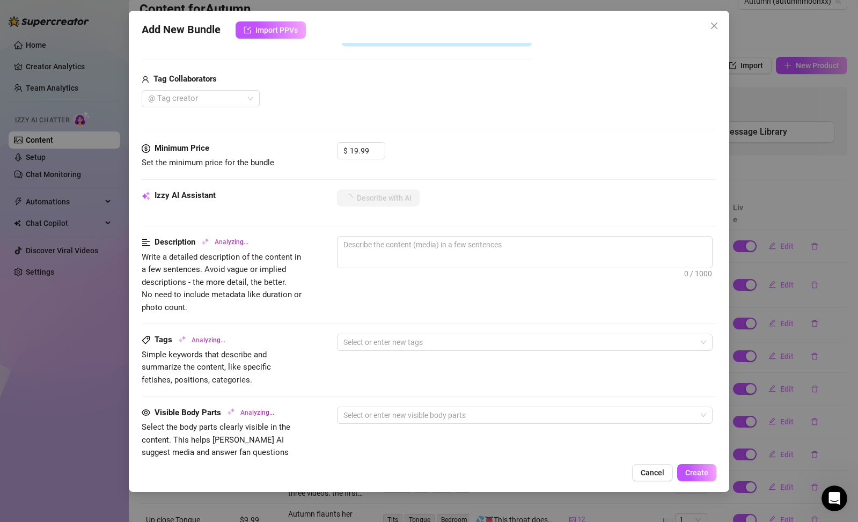
type textarea "Autumn"
type textarea "Autumn spreads"
type textarea "Autumn spreads her"
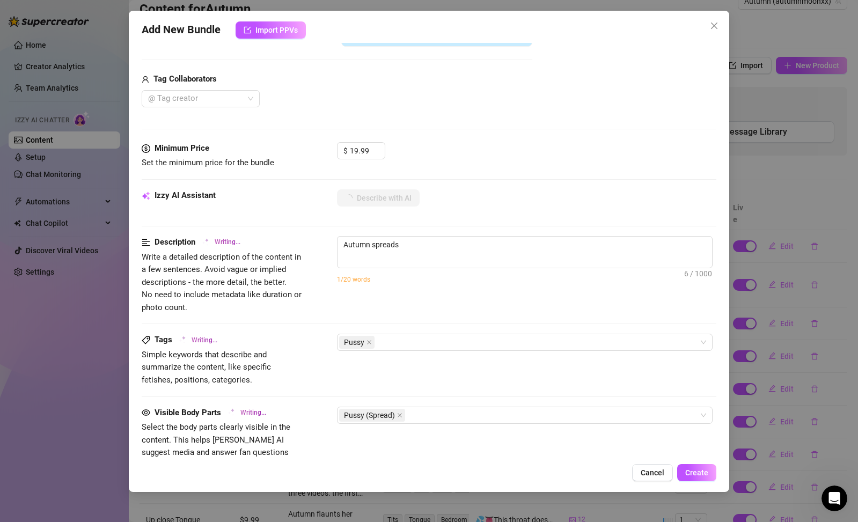
type textarea "Autumn spreads her"
type textarea "Autumn spreads her legs"
type textarea "Autumn spreads her legs wide"
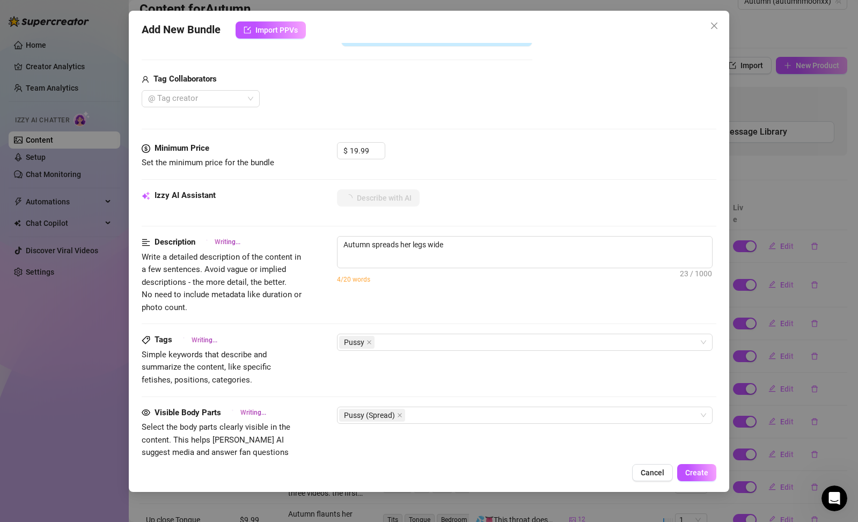
type textarea "Autumn spreads her legs wide in"
type textarea "Autumn spreads her legs wide in multiple"
type textarea "Autumn spreads her legs wide in multiple close-up"
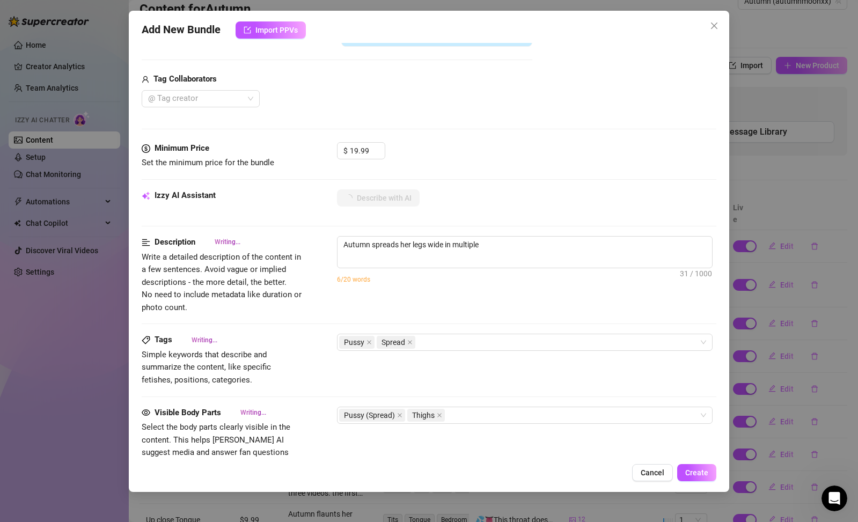
type textarea "Autumn spreads her legs wide in multiple close-up"
type textarea "Autumn spreads her legs wide in multiple close-up shots,"
type textarea "Autumn spreads her legs wide in multiple close-up shots, pulling"
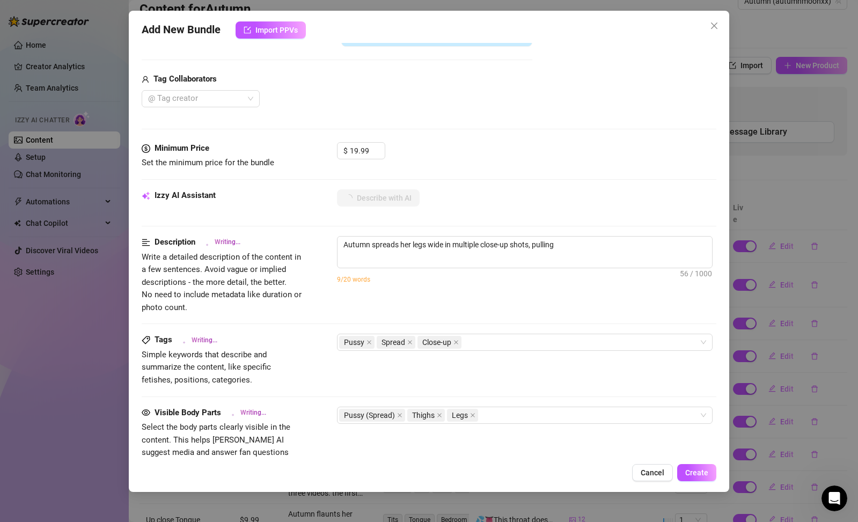
type textarea "Autumn spreads her legs wide in multiple close-up shots, pulling her"
type textarea "Autumn spreads her legs wide in multiple close-up shots, pulling her panties"
type textarea "Autumn spreads her legs wide in multiple close-up shots, pulling her panties as…"
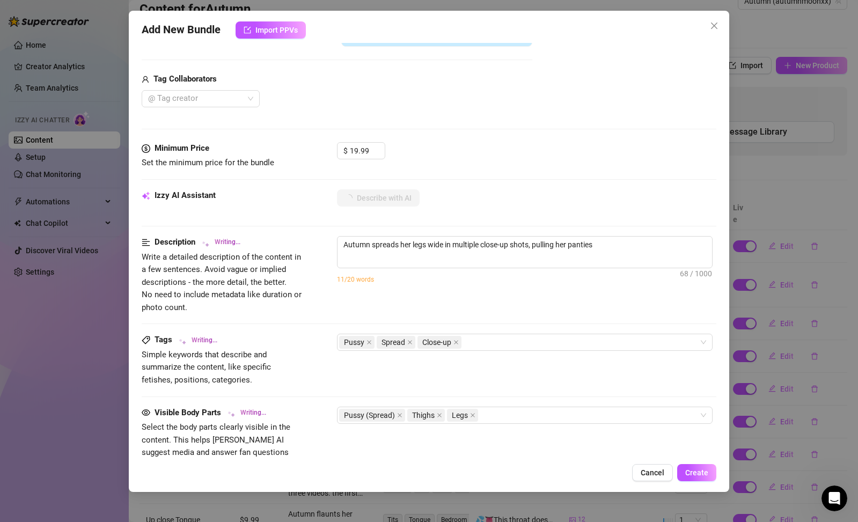
type textarea "Autumn spreads her legs wide in multiple close-up shots, pulling her panties as…"
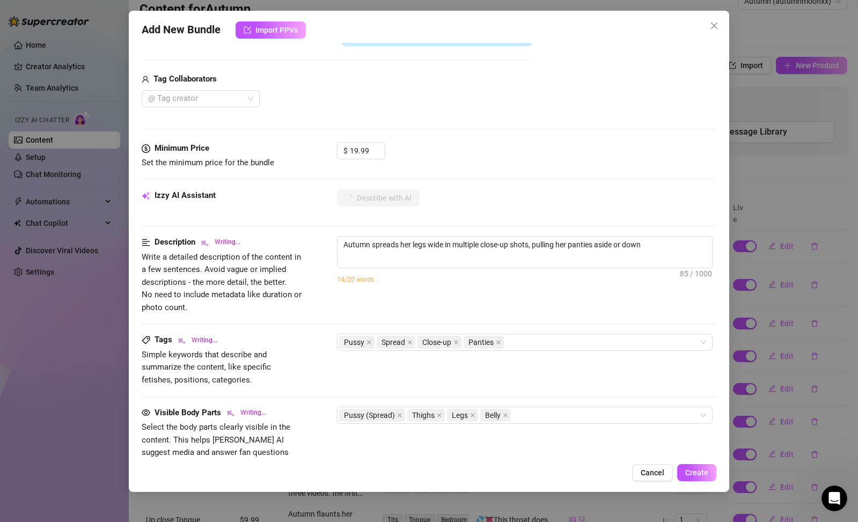
type textarea "Autumn spreads her legs wide in multiple close-up shots, pulling her panties as…"
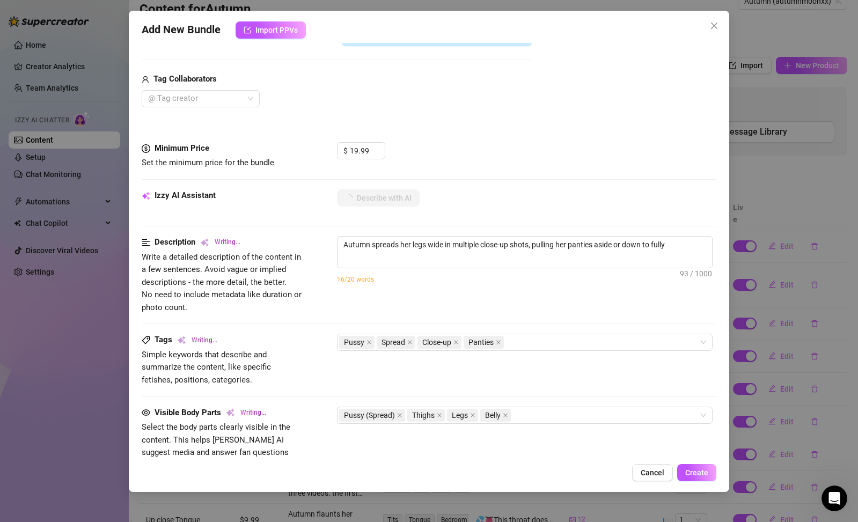
type textarea "Autumn spreads her legs wide in multiple close-up shots, pulling her panties as…"
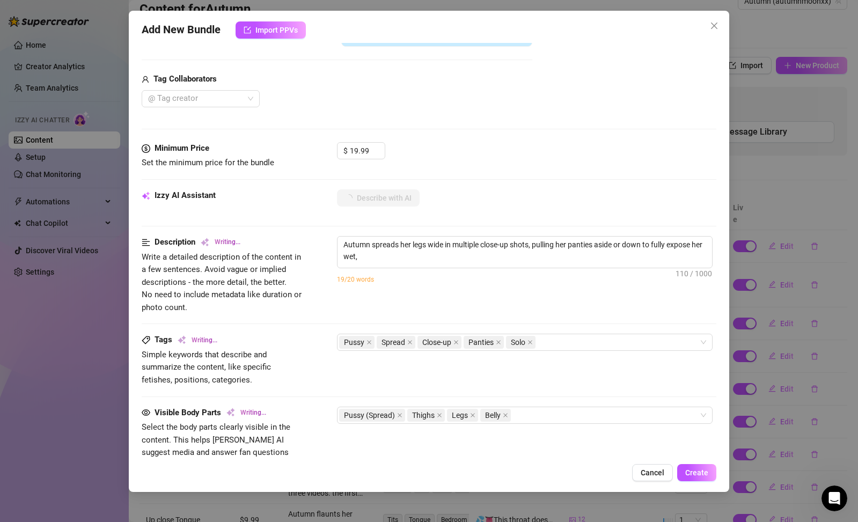
type textarea "Autumn spreads her legs wide in multiple close-up shots, pulling her panties as…"
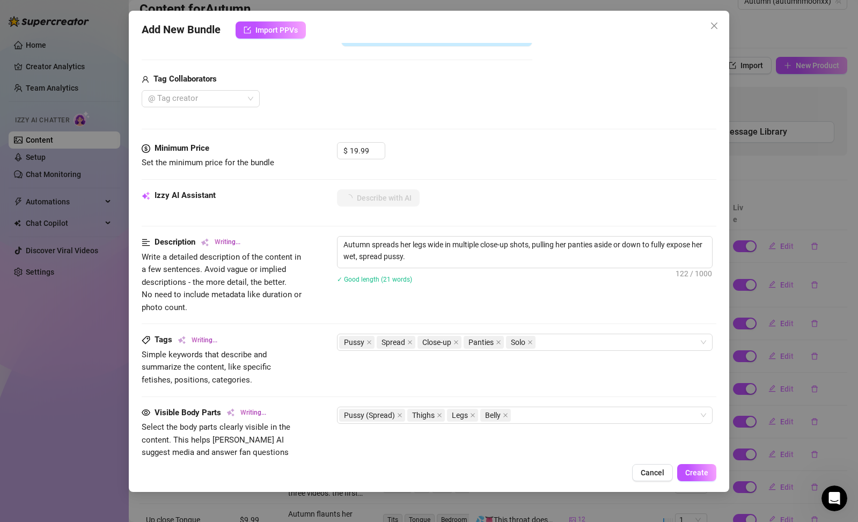
type textarea "Autumn spreads her legs wide in multiple close-up shots, pulling her panties as…"
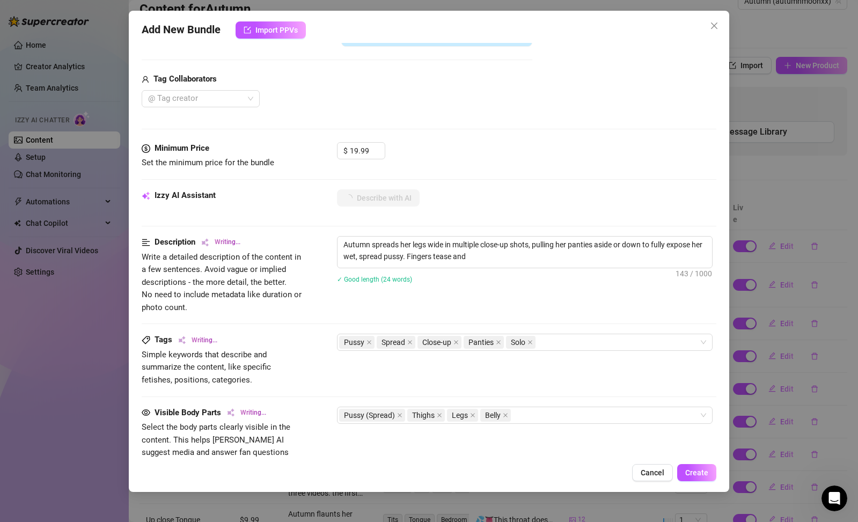
type textarea "Autumn spreads her legs wide in multiple close-up shots, pulling her panties as…"
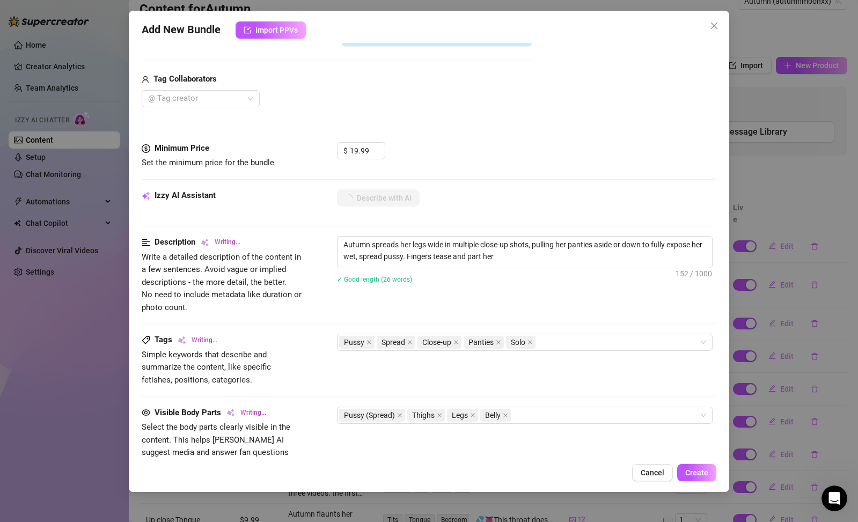
type textarea "Autumn spreads her legs wide in multiple close-up shots, pulling her panties as…"
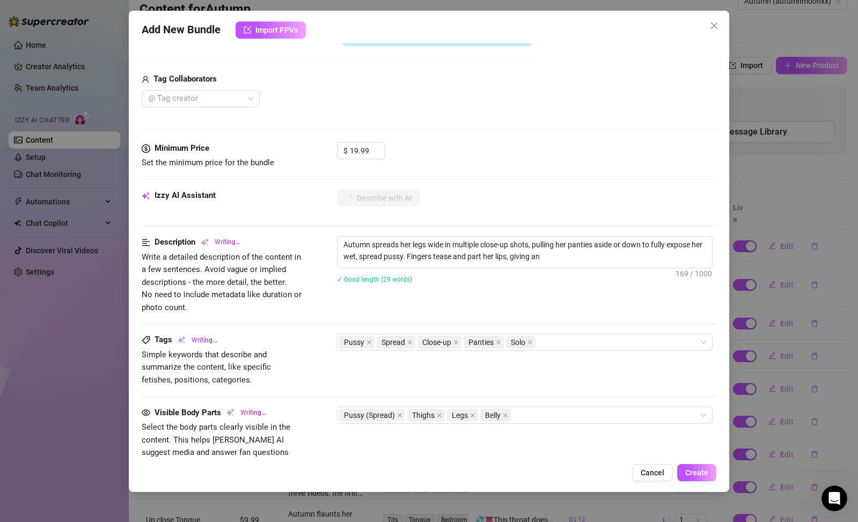
type textarea "Autumn spreads her legs wide in multiple close-up shots, pulling her panties as…"
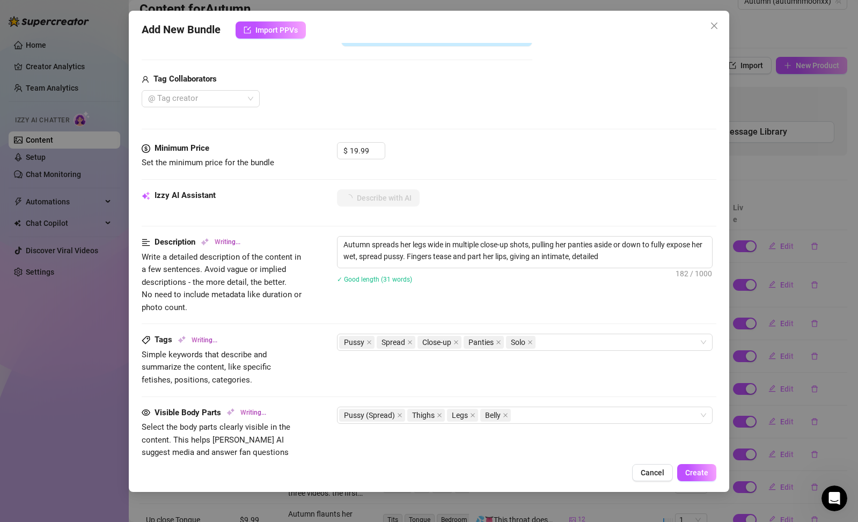
type textarea "Autumn spreads her legs wide in multiple close-up shots, pulling her panties as…"
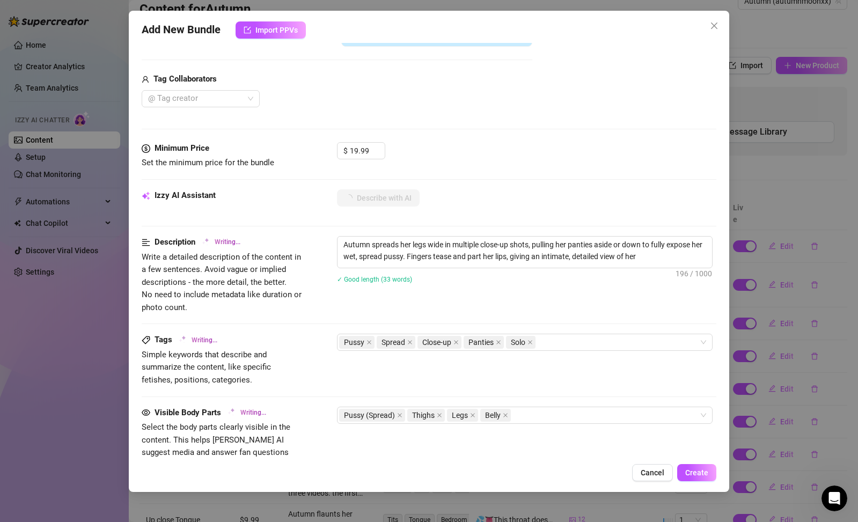
type textarea "Autumn spreads her legs wide in multiple close-up shots, pulling her panties as…"
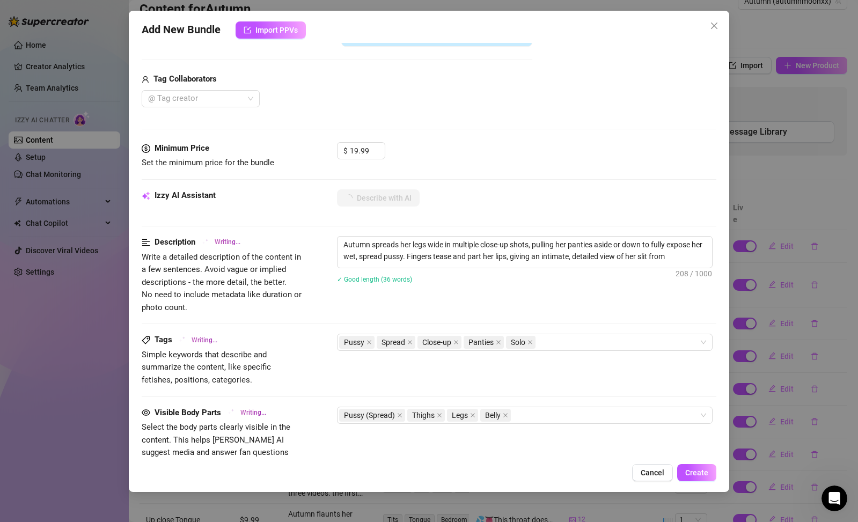
type textarea "Autumn spreads her legs wide in multiple close-up shots, pulling her panties as…"
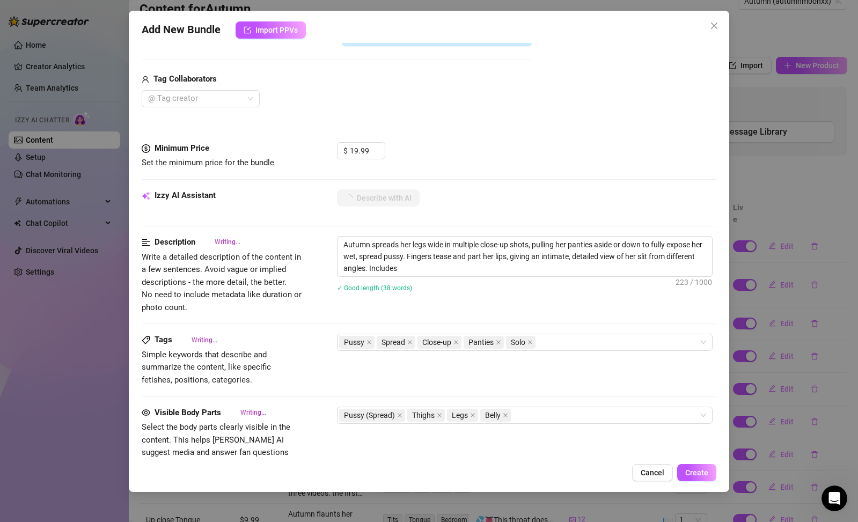
type textarea "Autumn spreads her legs wide in multiple close-up shots, pulling her panties as…"
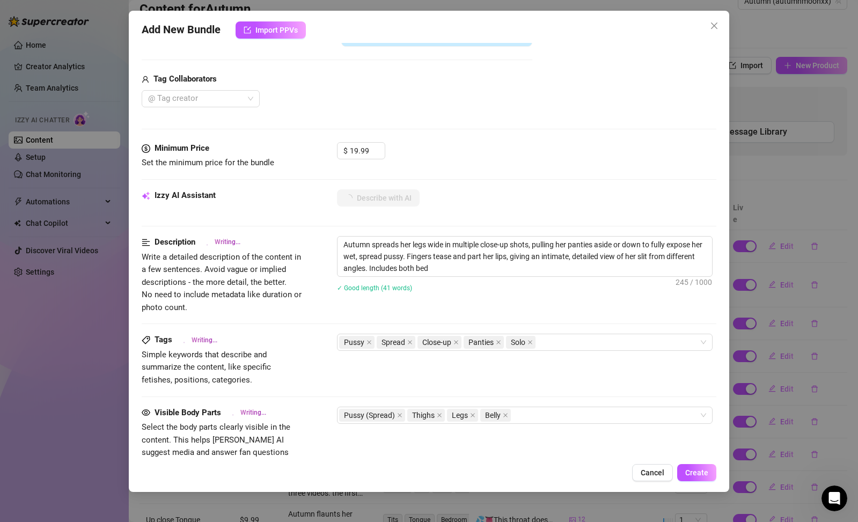
type textarea "Autumn spreads her legs wide in multiple close-up shots, pulling her panties as…"
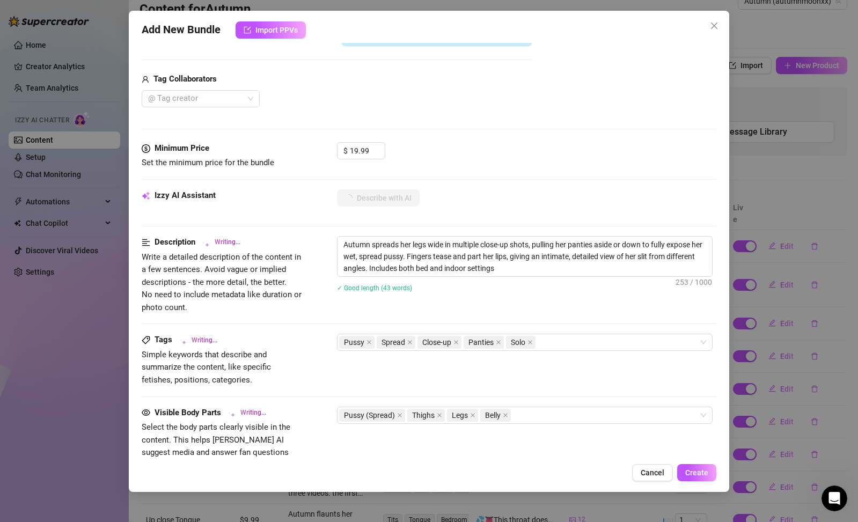
type textarea "Autumn spreads her legs wide in multiple close-up shots, pulling her panties as…"
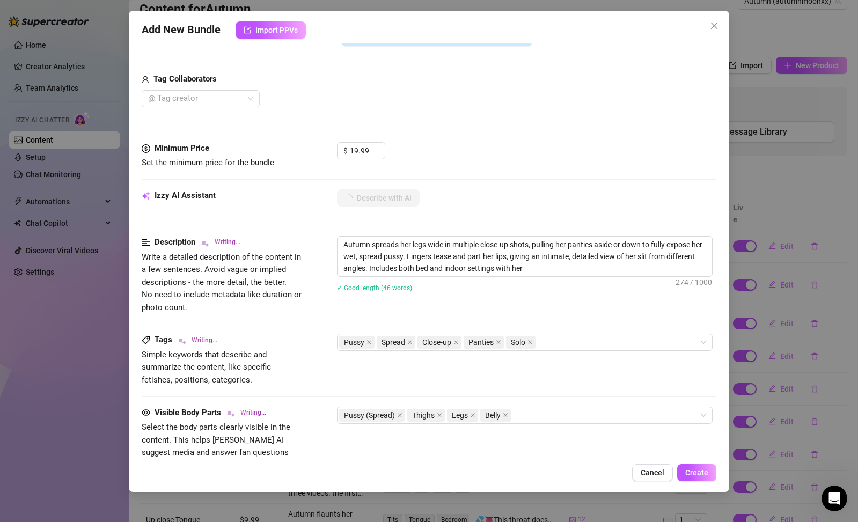
type textarea "Autumn spreads her legs wide in multiple close-up shots, pulling her panties as…"
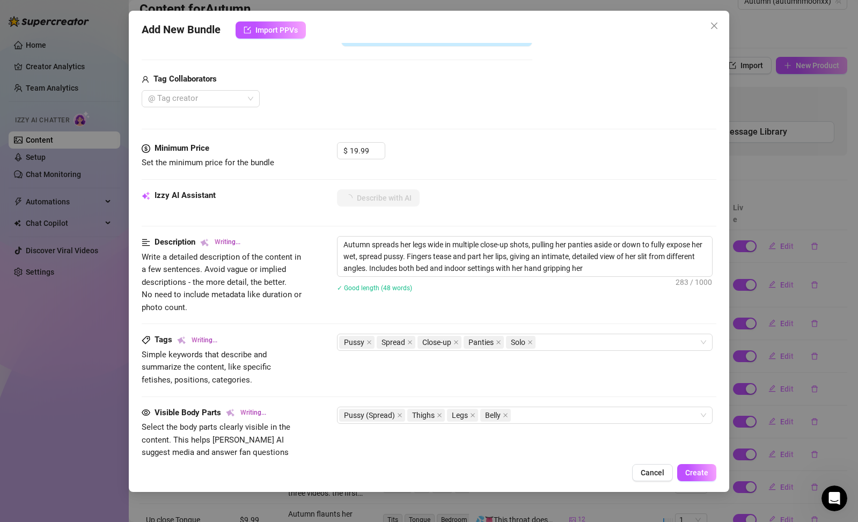
type textarea "Autumn spreads her legs wide in multiple close-up shots, pulling her panties as…"
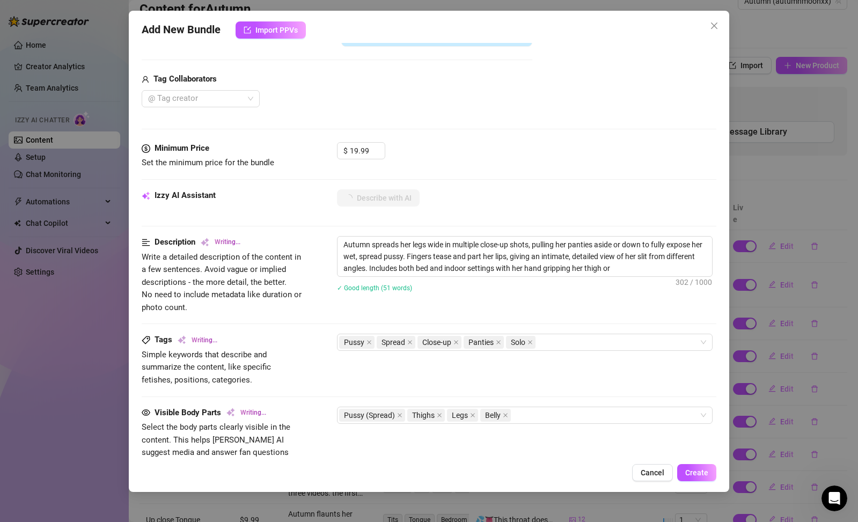
type textarea "Autumn spreads her legs wide in multiple close-up shots, pulling her panties as…"
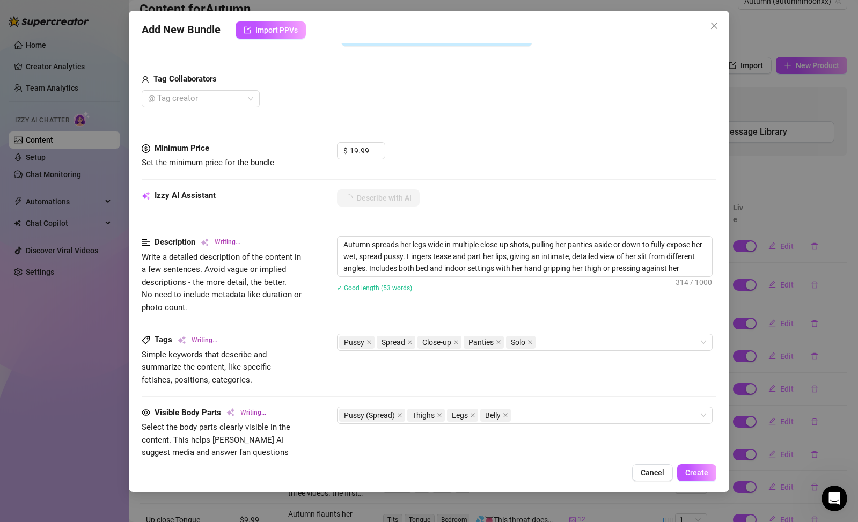
type textarea "Autumn spreads her legs wide in multiple close-up shots, pulling her panties as…"
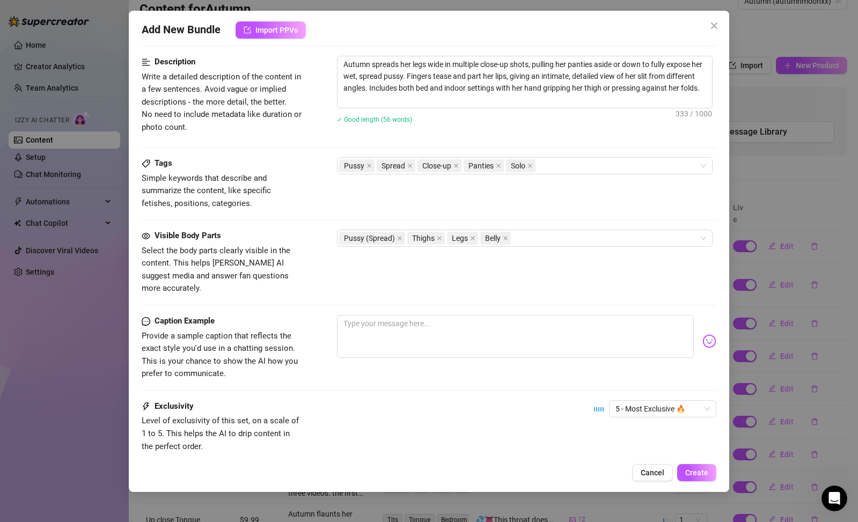
scroll to position [555, 0]
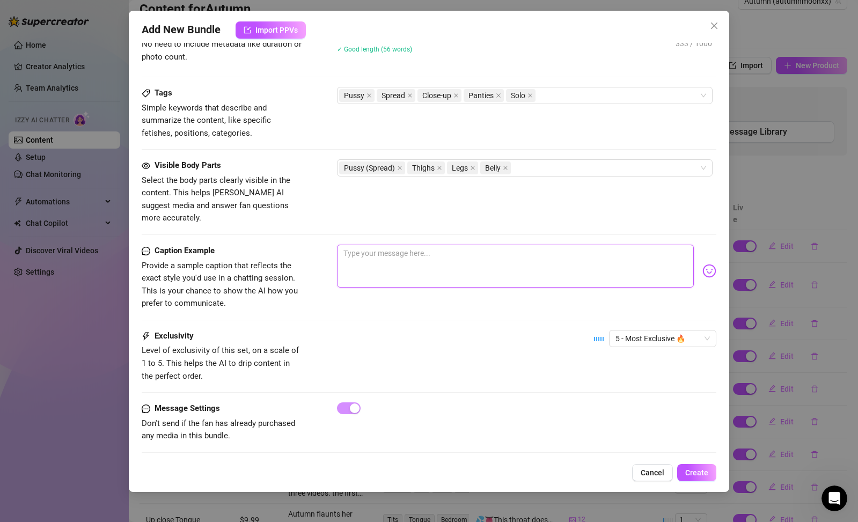
click at [542, 251] on textarea at bounding box center [515, 266] width 357 height 43
type textarea "m"
type textarea "my"
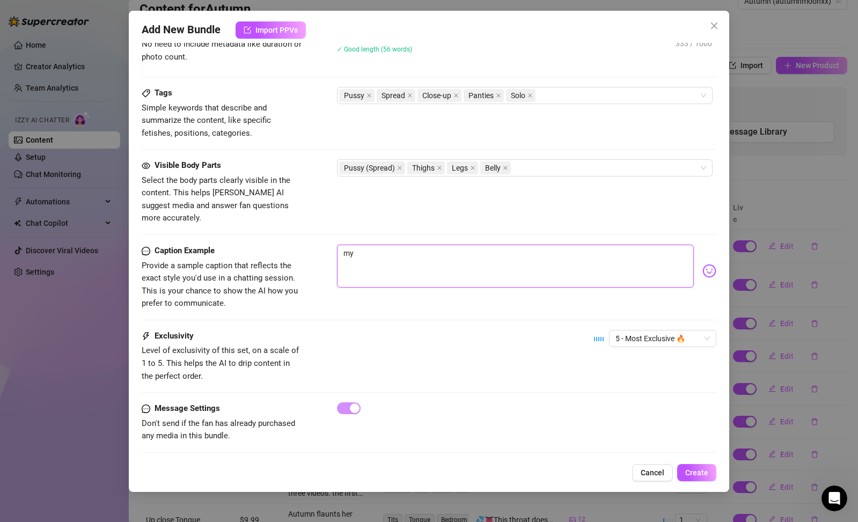
type textarea "my"
type textarea "my t"
type textarea "my ti"
type textarea "my tig"
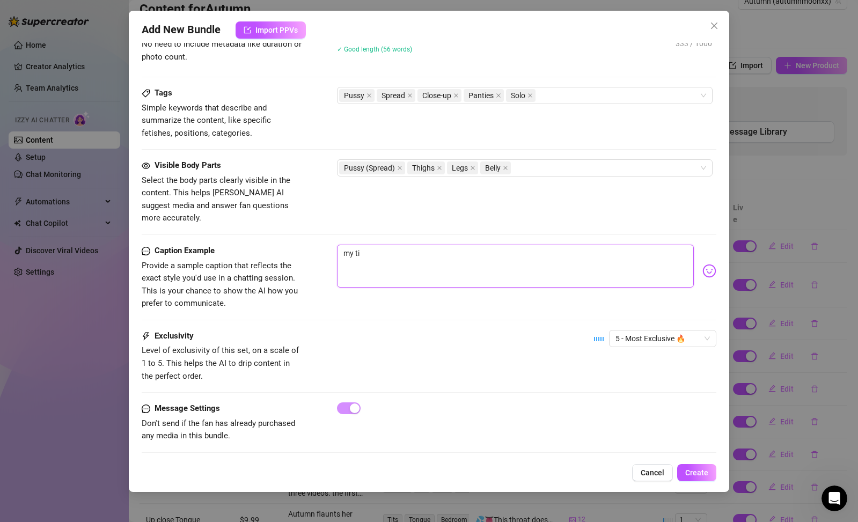
type textarea "my tig"
type textarea "my tigh"
type textarea "my tight"
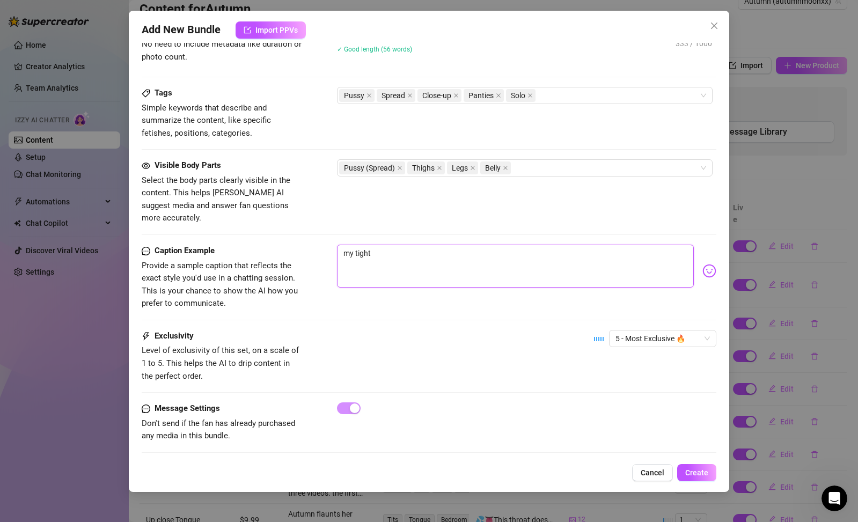
type textarea "my tight"
type textarea "my tight p"
type textarea "my tight pu"
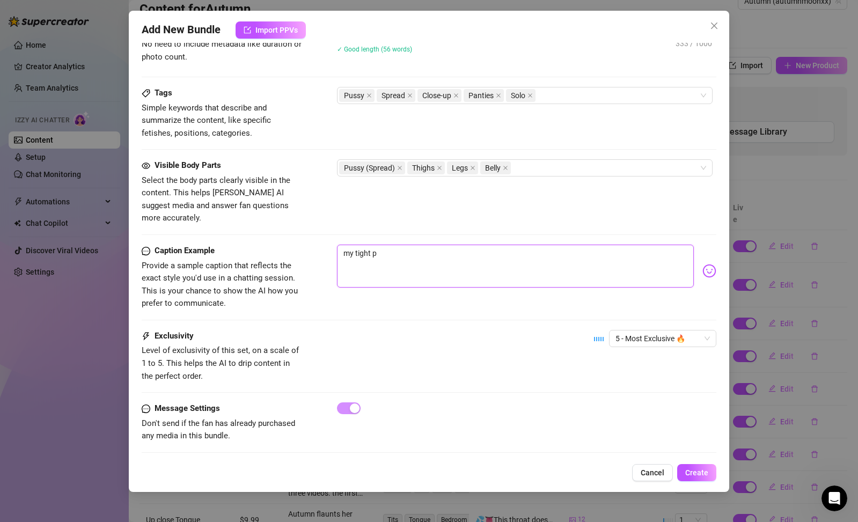
type textarea "my tight pu"
type textarea "my tight pus"
type textarea "my tight puss"
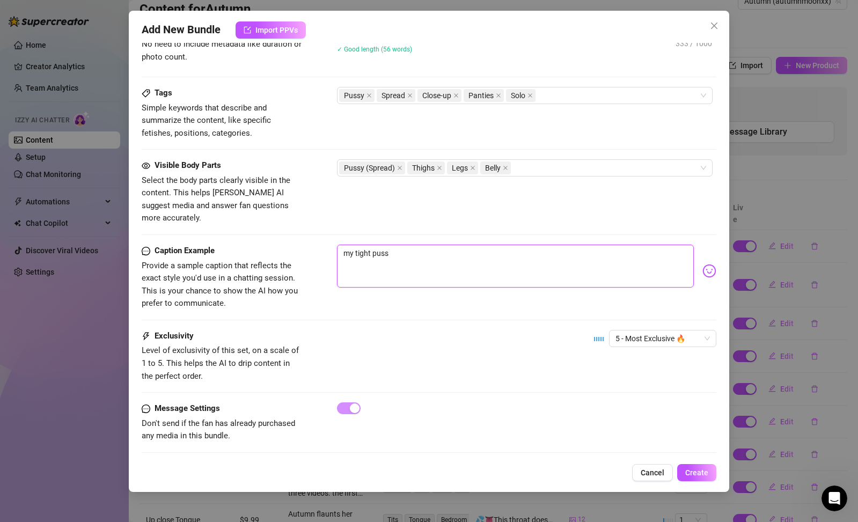
type textarea "my tight pussy"
type textarea "my tight pussy i"
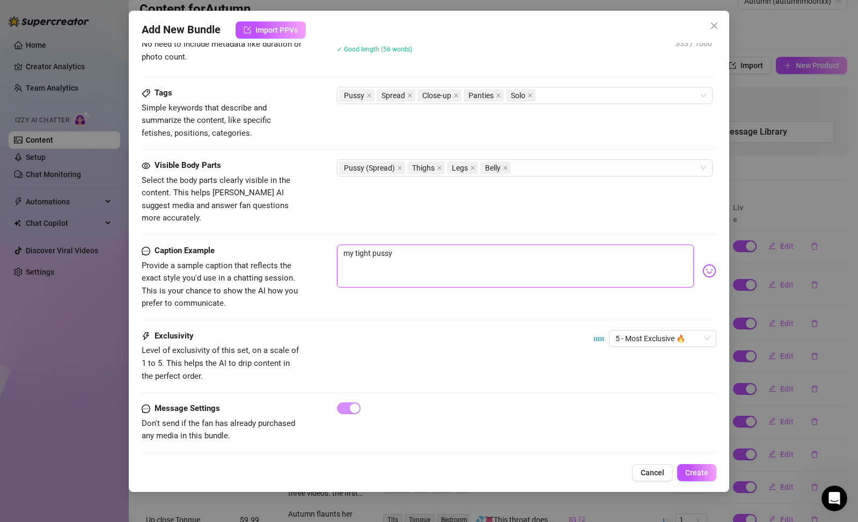
type textarea "my tight pussy i"
type textarea "my tight pussy is"
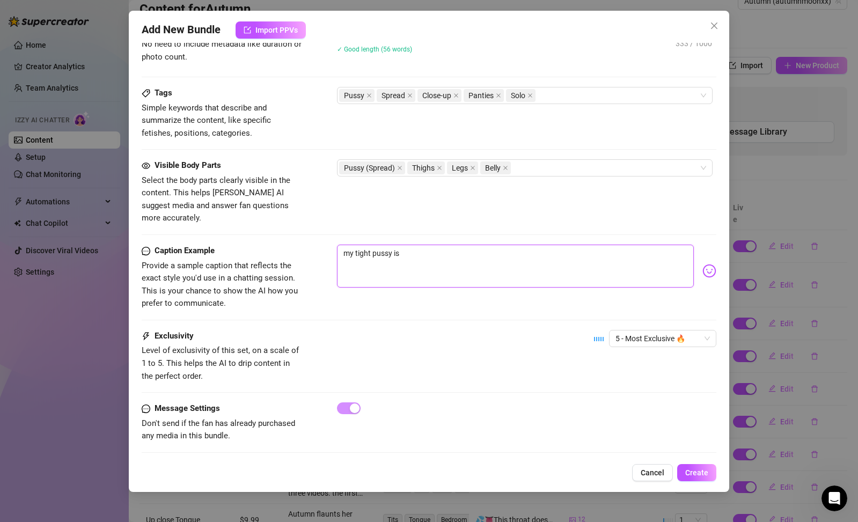
type textarea "my tight pussy is s"
type textarea "my tight pussy is so"
type textarea "my tight pussy is soo"
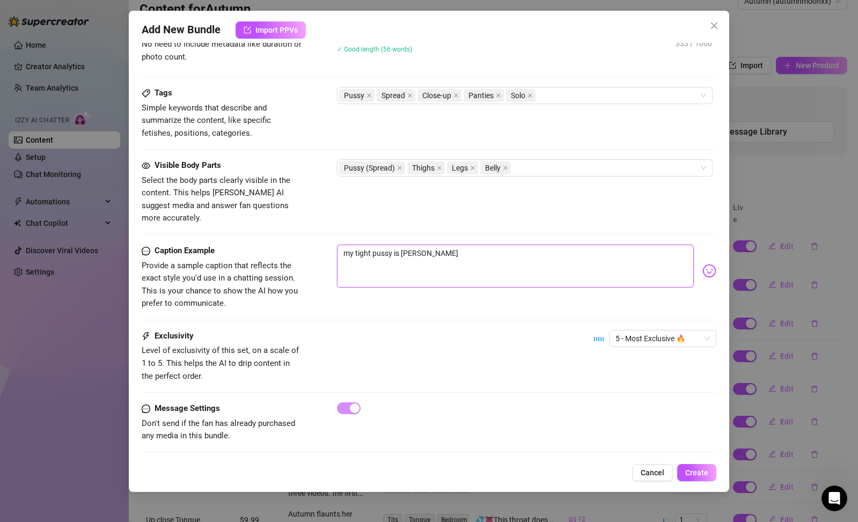
type textarea "my tight pussy is soo"
type textarea "my tight pussy is soo n"
type textarea "my tight pussy is soo ne"
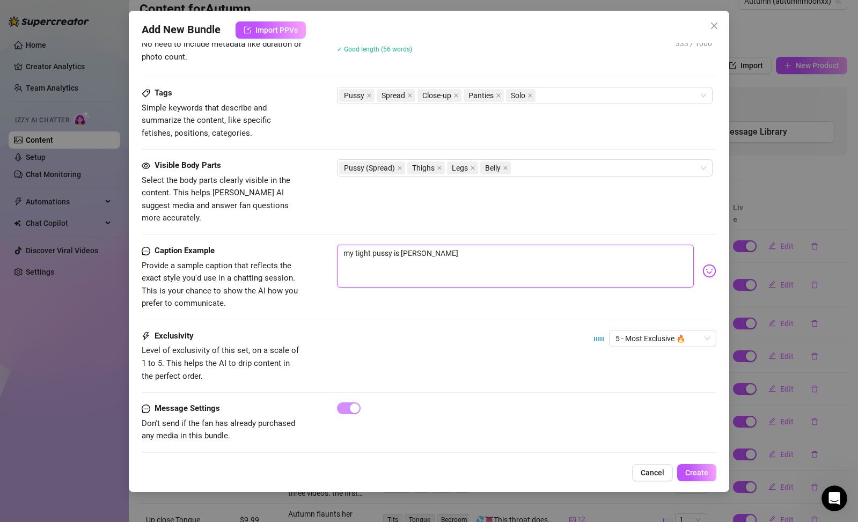
type textarea "my tight pussy is soo nee"
type textarea "my tight pussy is soo need"
type textarea "my tight pussy is soo needy"
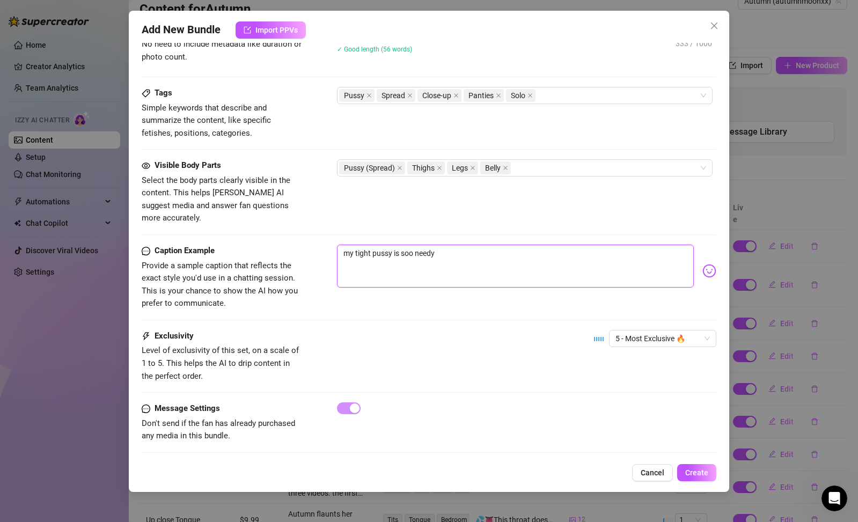
type textarea "my tight pussy is soo needy"
type textarea "my tight pussy is soo needy r"
type textarea "my tight pussy is soo needy rn"
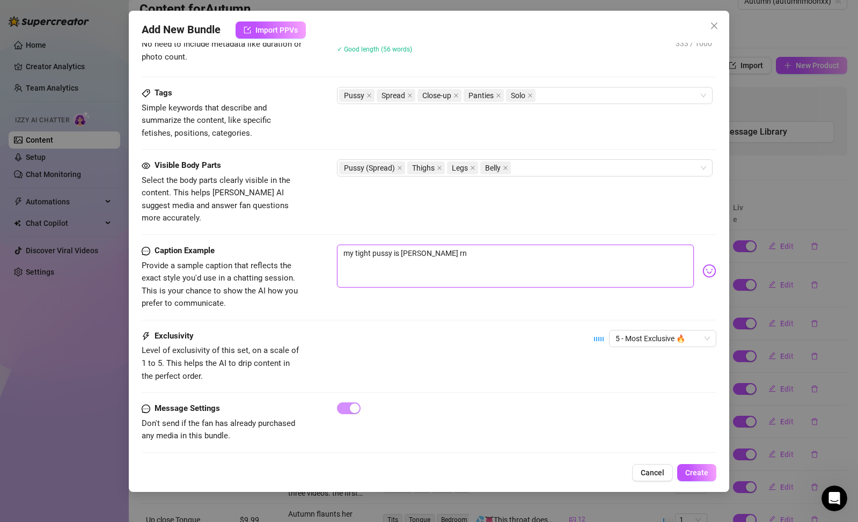
type textarea "my tight pussy is soo needy rn,"
type textarea "my tight pussy is soo needy rn, i"
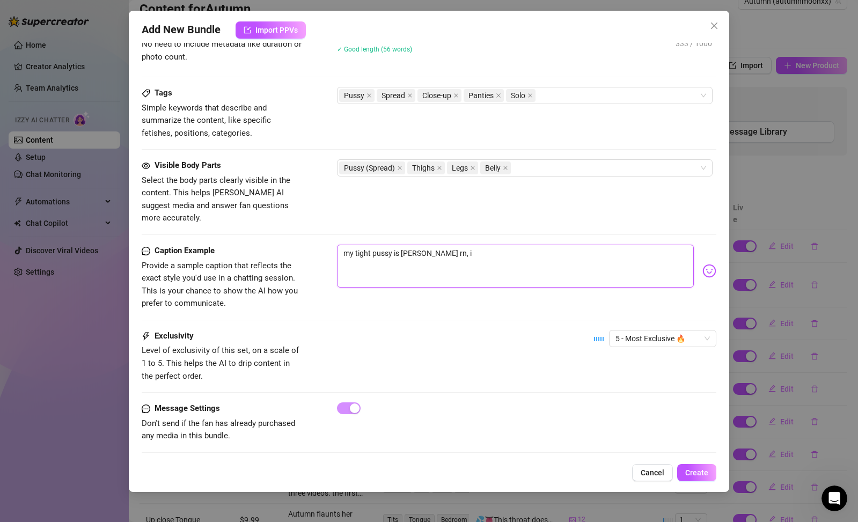
type textarea "my tight pussy is soo needy rn, i"
type textarea "my tight pussy is soo needy rn, i w"
type textarea "my tight pussy is soo needy rn, i wa"
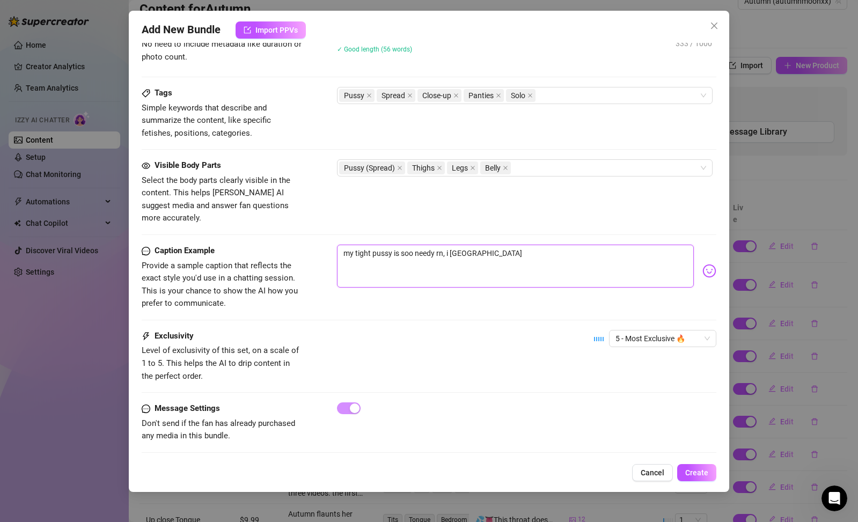
type textarea "my tight pussy is soo needy rn, i wan"
type textarea "my tight pussy is soo needy rn, i want"
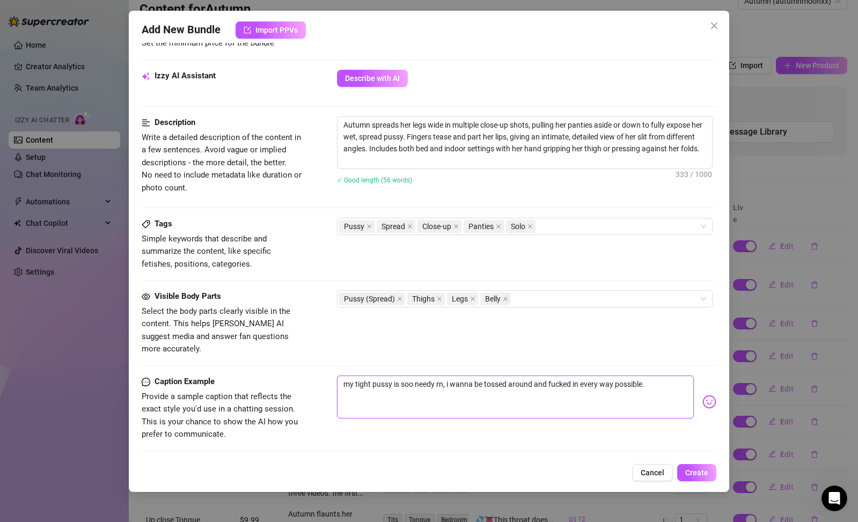
scroll to position [384, 0]
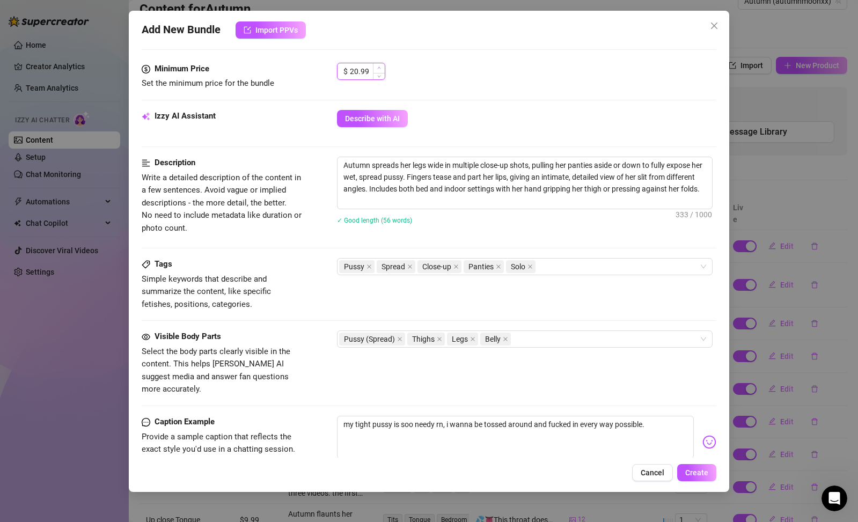
click at [377, 69] on icon "up" at bounding box center [379, 68] width 4 height 4
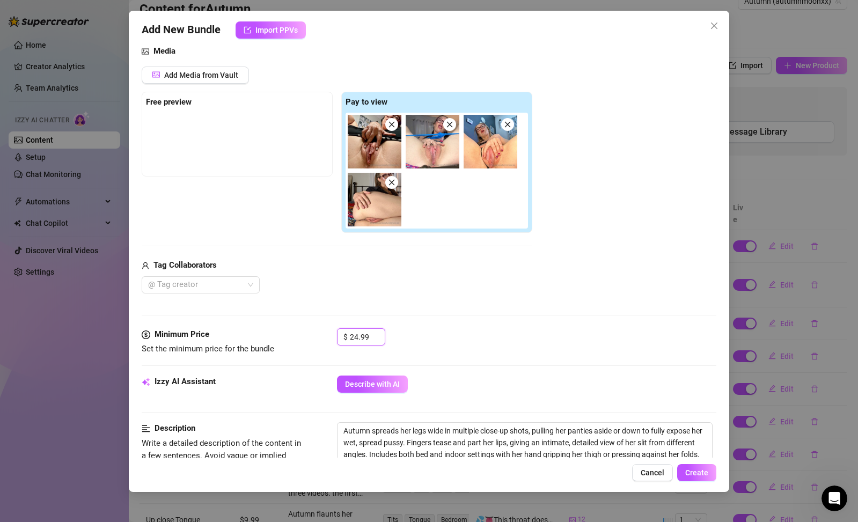
scroll to position [115, 0]
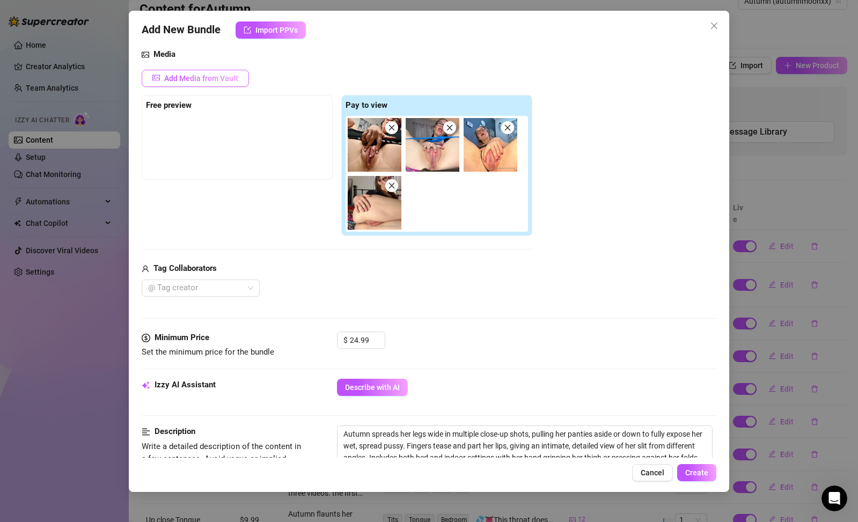
click at [227, 80] on span "Add Media from Vault" at bounding box center [201, 78] width 74 height 9
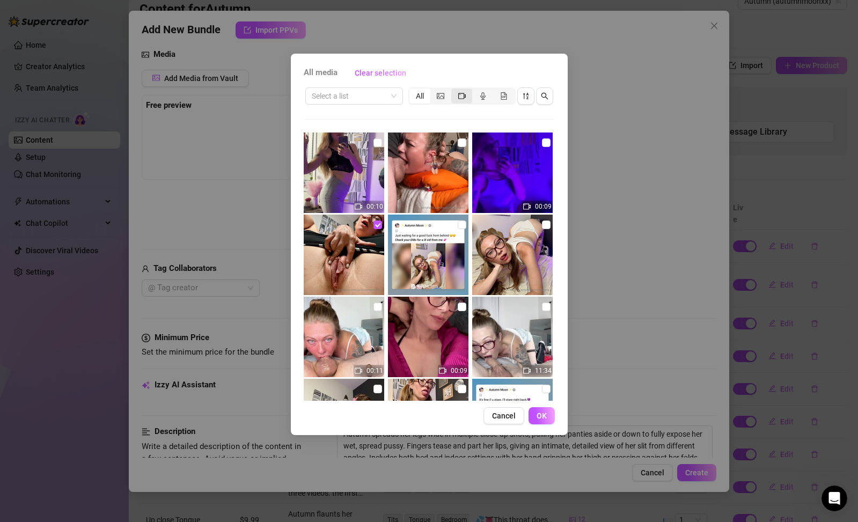
click at [460, 96] on icon "video-camera" at bounding box center [462, 96] width 8 height 8
click at [454, 90] on input "segmented control" at bounding box center [454, 90] width 0 height 0
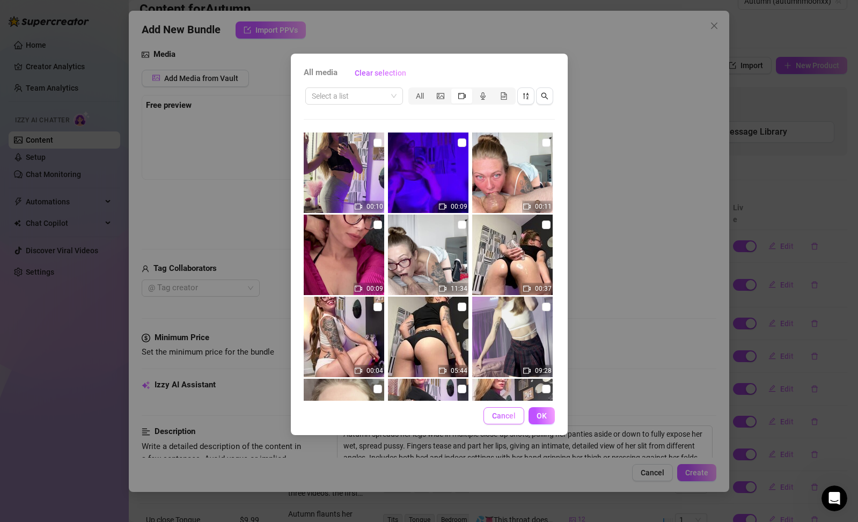
click at [505, 414] on span "Cancel" at bounding box center [504, 416] width 24 height 9
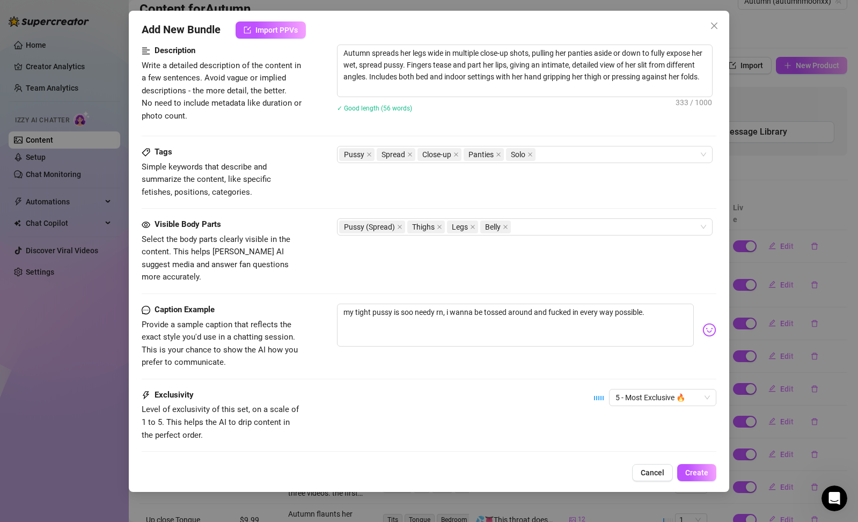
scroll to position [495, 0]
click at [657, 304] on textarea "my tight pussy is soo needy rn, i wanna be tossed around and fucked in every wa…" at bounding box center [515, 325] width 357 height 43
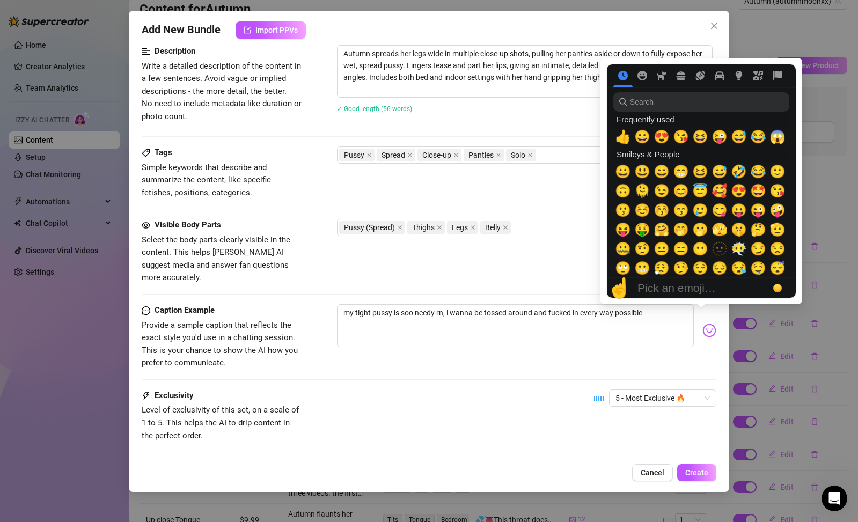
click at [702, 324] on img at bounding box center [709, 331] width 14 height 14
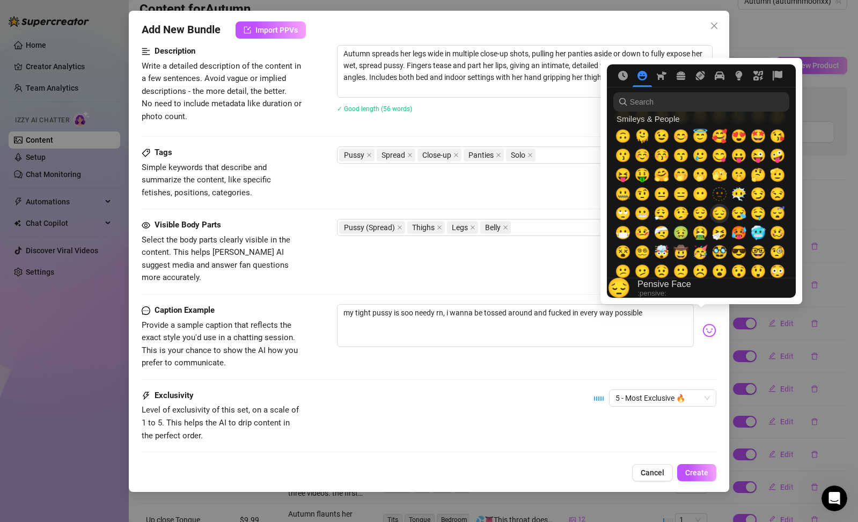
scroll to position [56, 0]
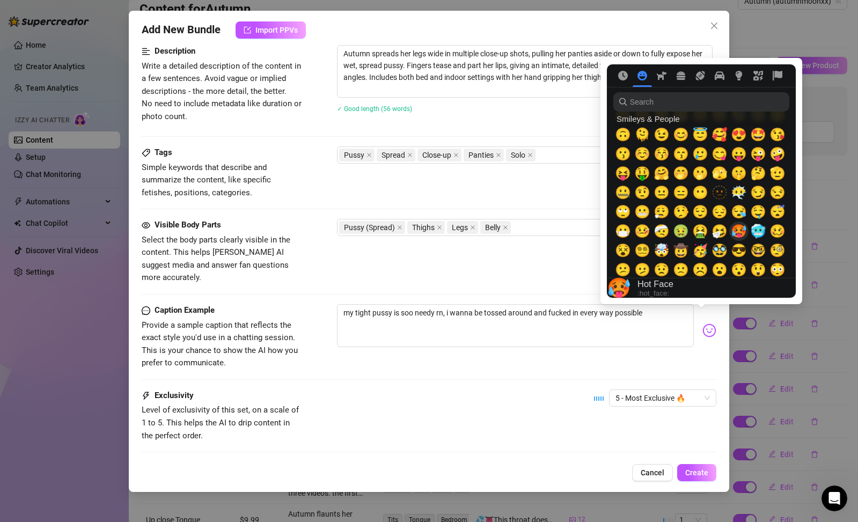
click at [739, 236] on span "🥵" at bounding box center [739, 231] width 16 height 15
click at [622, 305] on textarea "my tight pussy is soo needy rn, i wanna be tossed around and fucked in every wa…" at bounding box center [515, 325] width 357 height 43
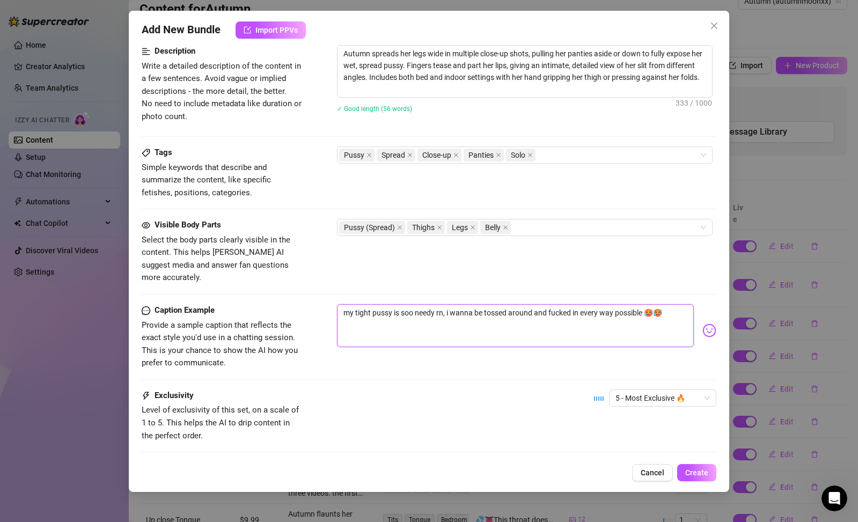
click at [664, 304] on textarea "my tight pussy is soo needy rn, i wanna be tossed around and fucked in every wa…" at bounding box center [515, 325] width 357 height 43
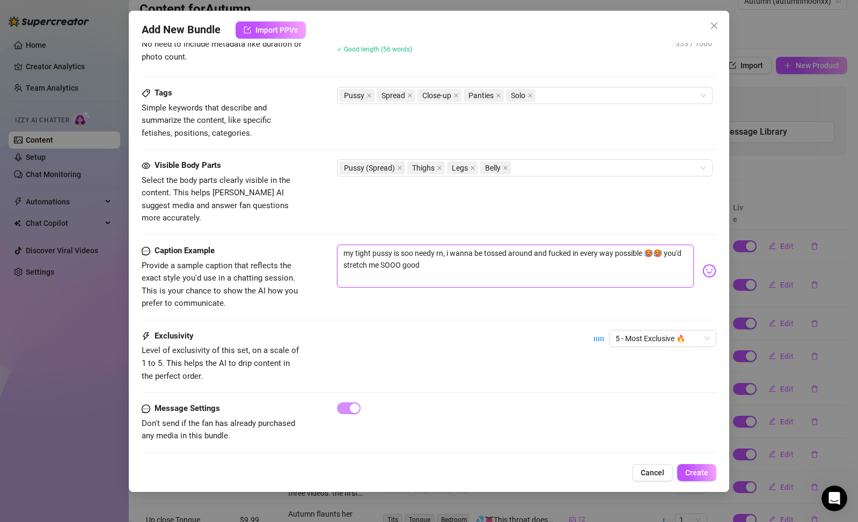
scroll to position [33, 0]
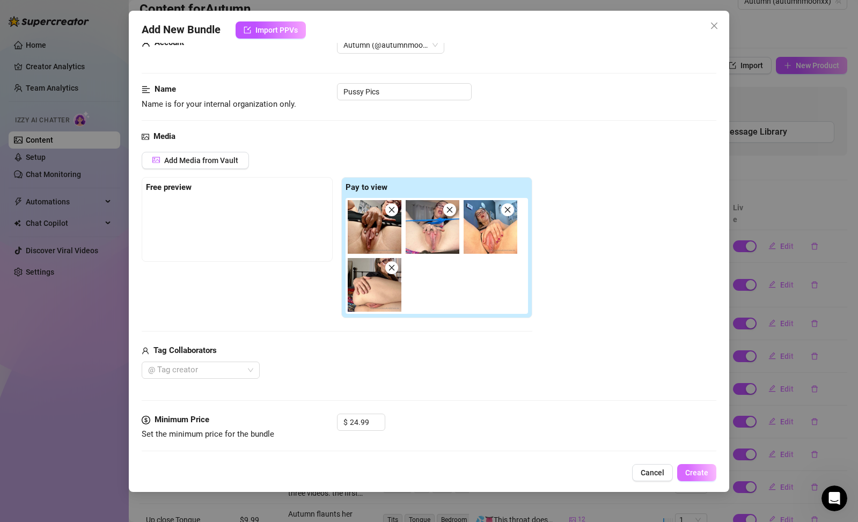
click at [690, 473] on span "Create" at bounding box center [696, 472] width 23 height 9
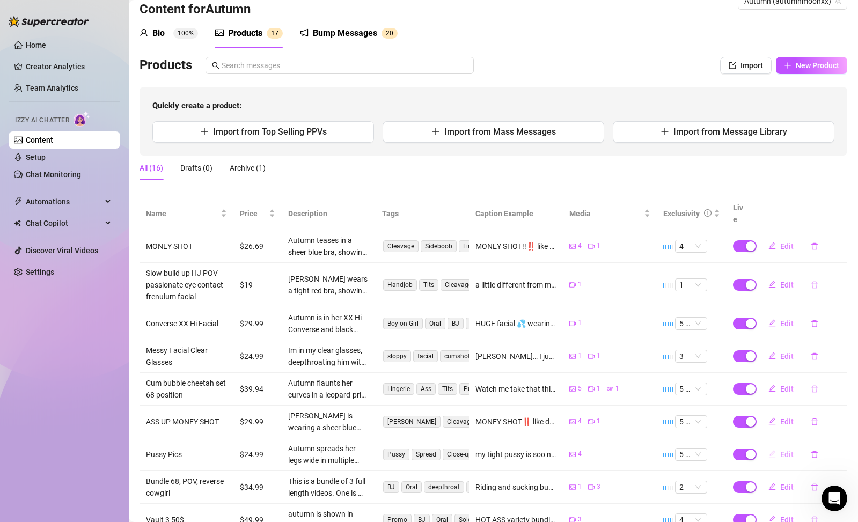
click at [781, 450] on span "Edit" at bounding box center [786, 454] width 13 height 9
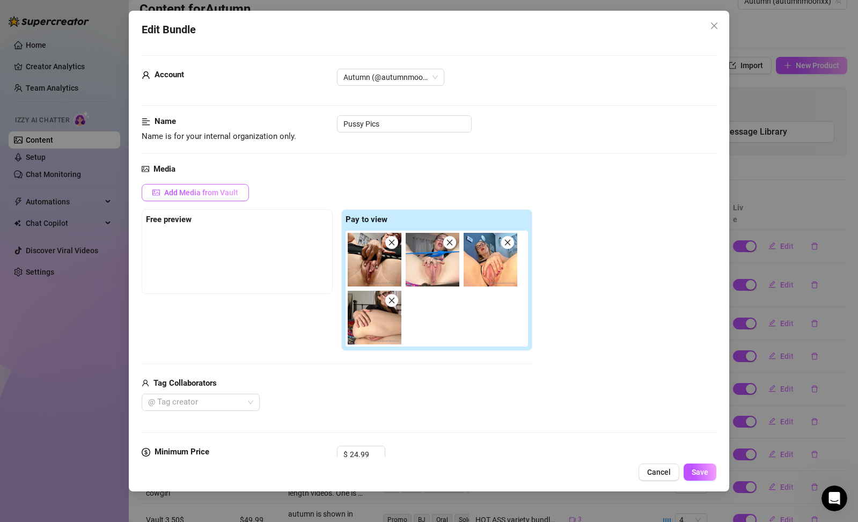
click at [239, 196] on button "Add Media from Vault" at bounding box center [195, 192] width 107 height 17
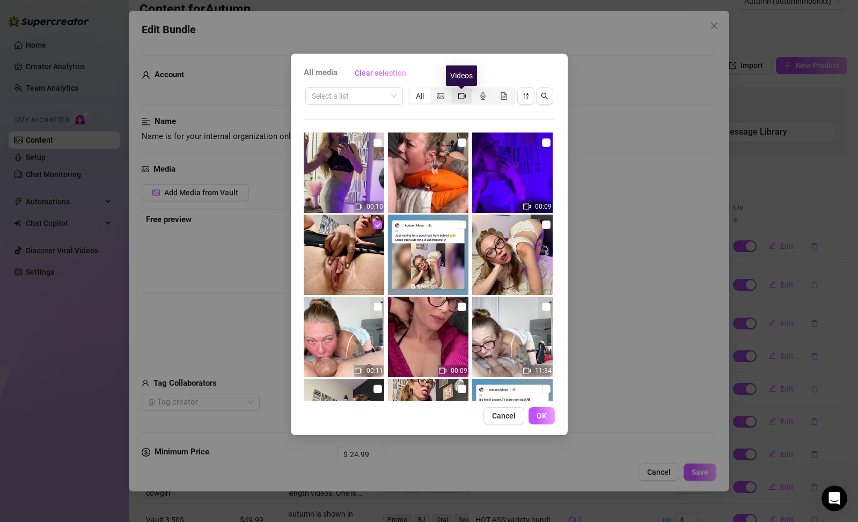
click at [463, 94] on icon "video-camera" at bounding box center [462, 96] width 8 height 8
click at [454, 90] on input "segmented control" at bounding box center [454, 90] width 0 height 0
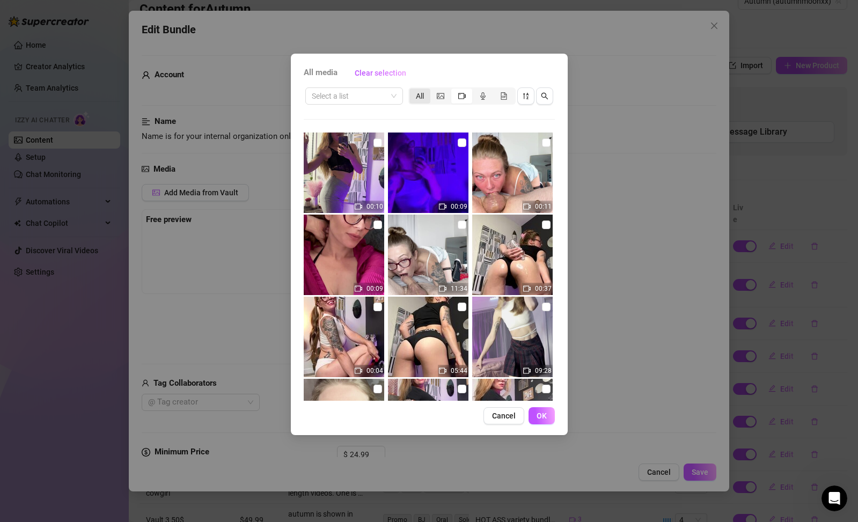
click at [424, 98] on div "All" at bounding box center [419, 96] width 21 height 15
click at [412, 90] on input "All" at bounding box center [412, 90] width 0 height 0
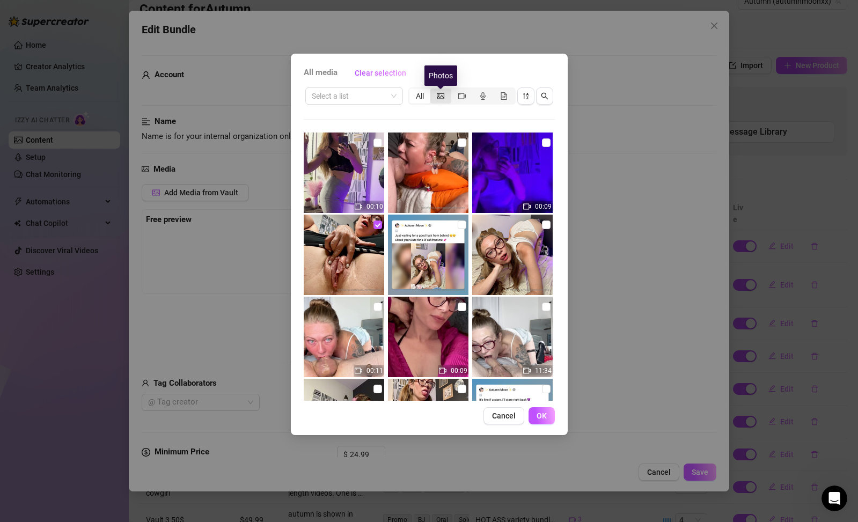
click at [443, 99] on icon "picture" at bounding box center [441, 96] width 8 height 8
click at [433, 90] on input "segmented control" at bounding box center [433, 90] width 0 height 0
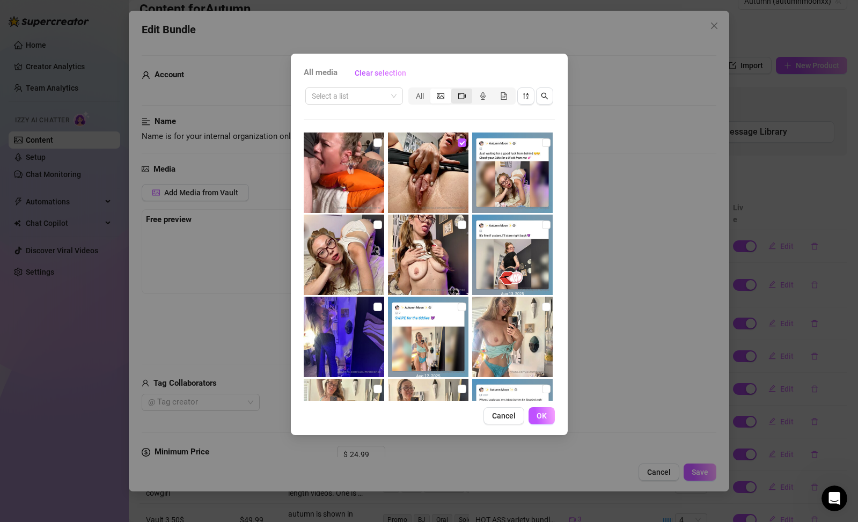
click at [457, 99] on div "segmented control" at bounding box center [461, 96] width 21 height 15
click at [454, 90] on input "segmented control" at bounding box center [454, 90] width 0 height 0
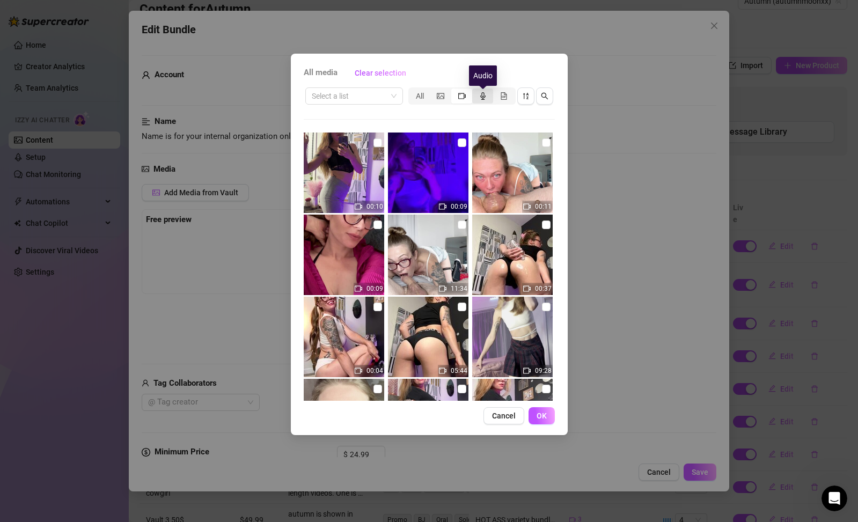
click at [485, 98] on icon "audio" at bounding box center [483, 96] width 8 height 8
click at [475, 90] on input "segmented control" at bounding box center [475, 90] width 0 height 0
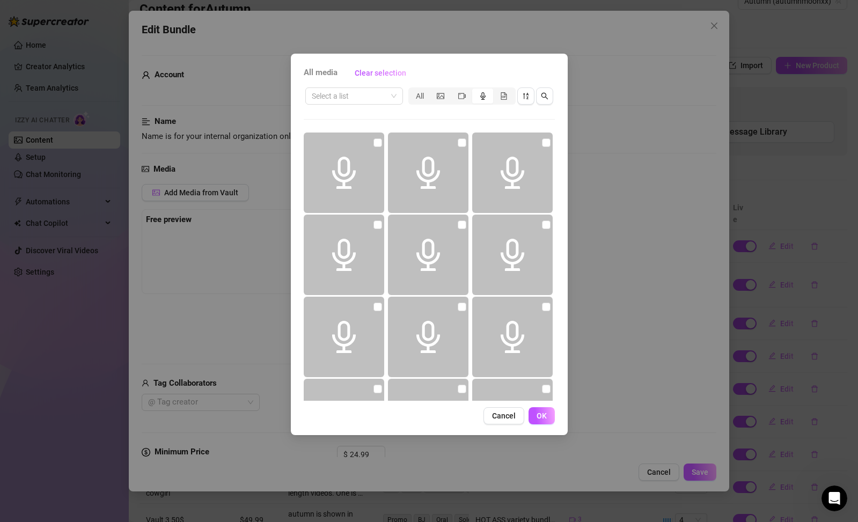
click at [472, 98] on div "segmented control" at bounding box center [482, 96] width 21 height 15
click at [475, 90] on input "segmented control" at bounding box center [475, 90] width 0 height 0
click at [466, 98] on div "segmented control" at bounding box center [461, 96] width 21 height 15
click at [454, 90] on input "segmented control" at bounding box center [454, 90] width 0 height 0
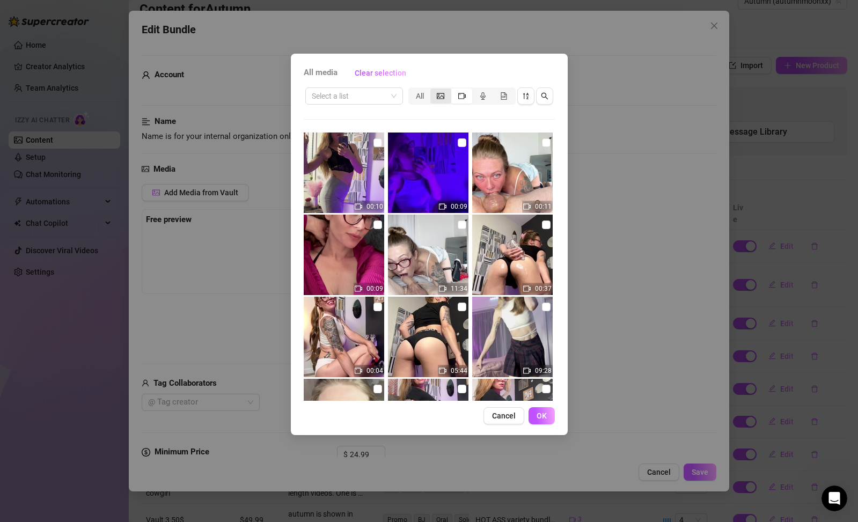
click at [445, 99] on div "segmented control" at bounding box center [440, 96] width 21 height 15
click at [433, 90] on input "segmented control" at bounding box center [433, 90] width 0 height 0
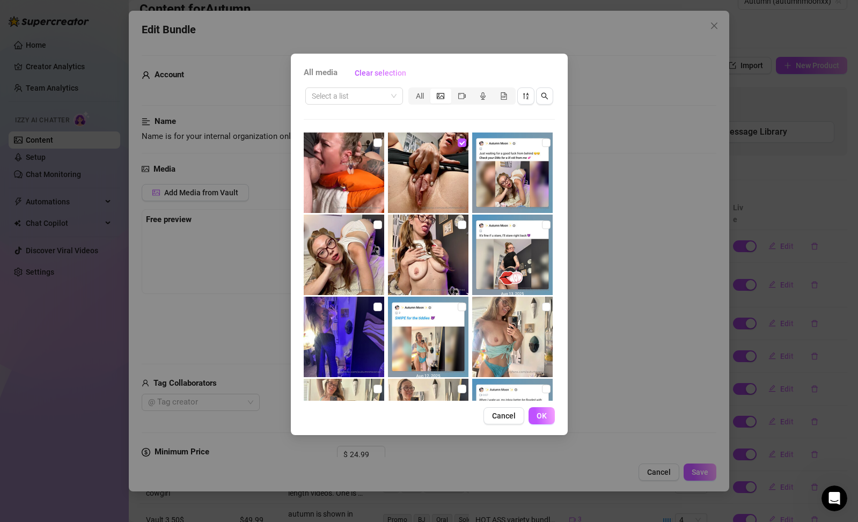
click at [434, 99] on div "segmented control" at bounding box center [440, 96] width 21 height 15
click at [433, 90] on input "segmented control" at bounding box center [433, 90] width 0 height 0
click at [420, 98] on div "All" at bounding box center [419, 96] width 21 height 15
click at [412, 90] on input "All" at bounding box center [412, 90] width 0 height 0
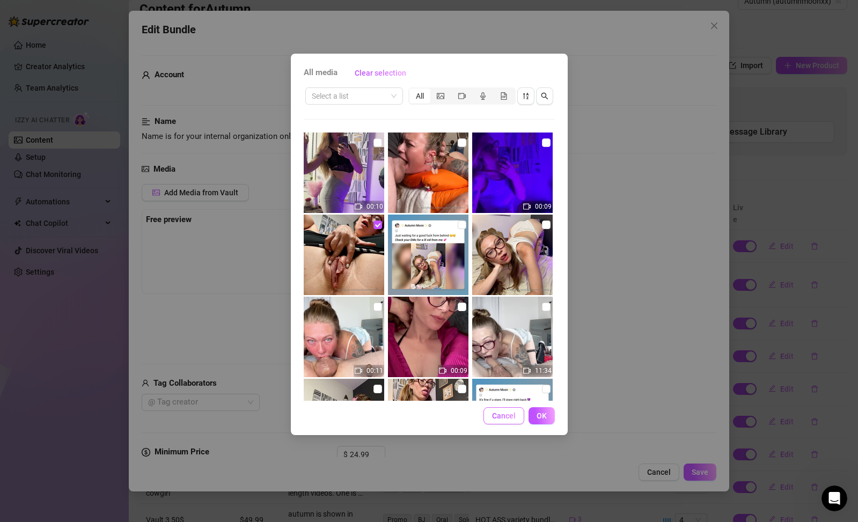
click at [520, 420] on button "Cancel" at bounding box center [503, 415] width 41 height 17
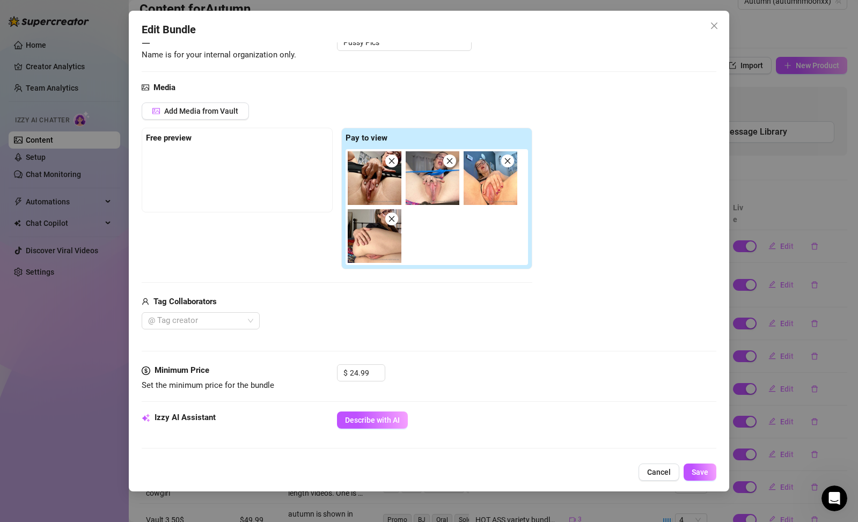
scroll to position [89, 0]
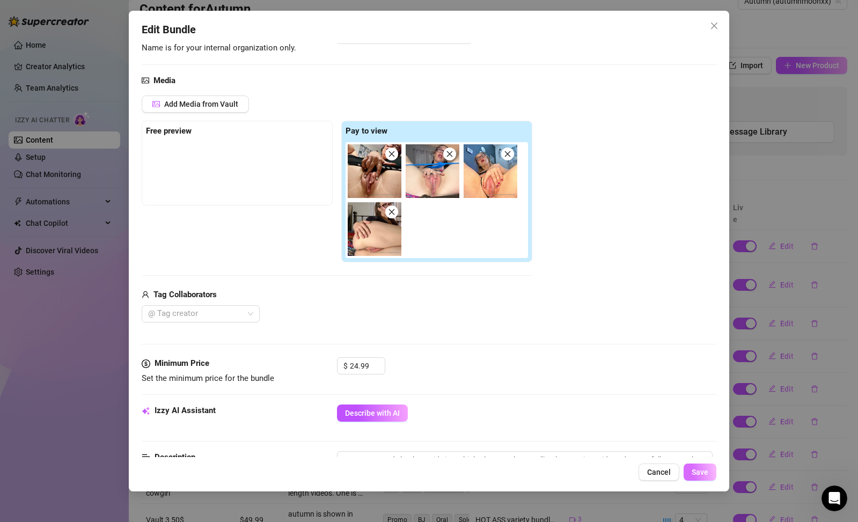
click at [709, 475] on button "Save" at bounding box center [700, 472] width 33 height 17
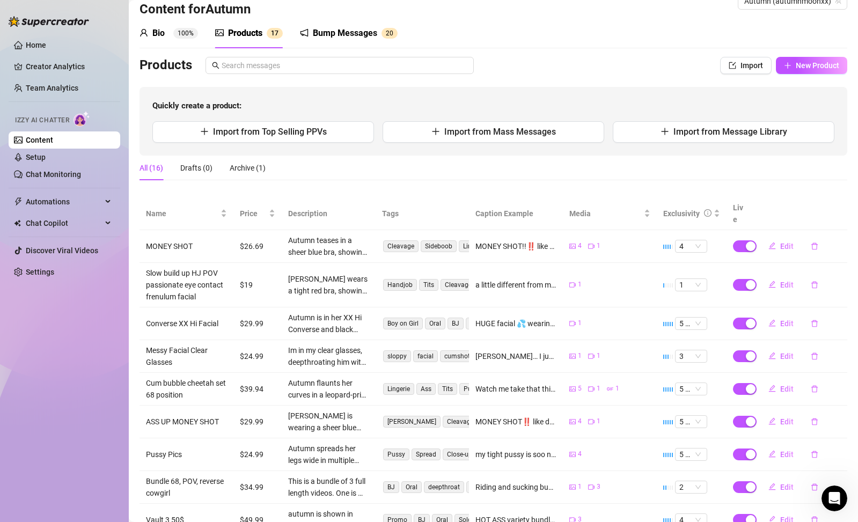
click at [702, 472] on td "2" at bounding box center [692, 487] width 70 height 33
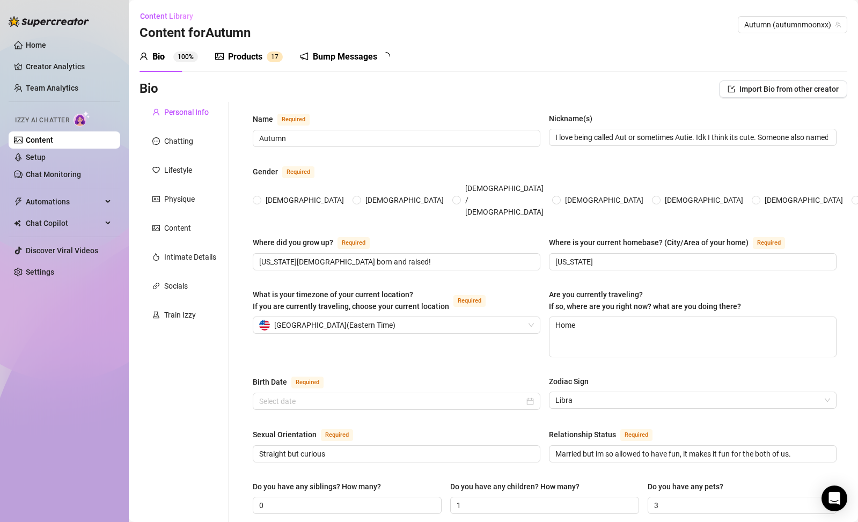
radio input "true"
type input "[DATE]"
click at [251, 57] on div "Products" at bounding box center [245, 56] width 34 height 13
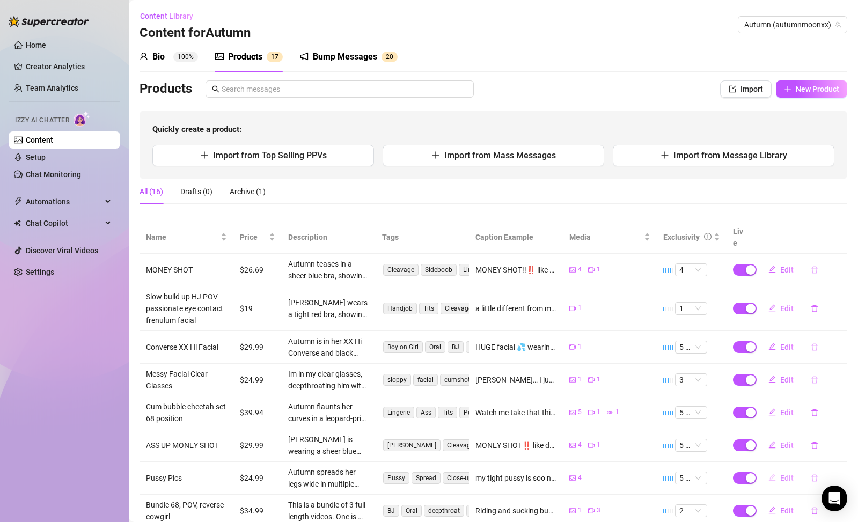
click at [780, 474] on span "Edit" at bounding box center [786, 478] width 13 height 9
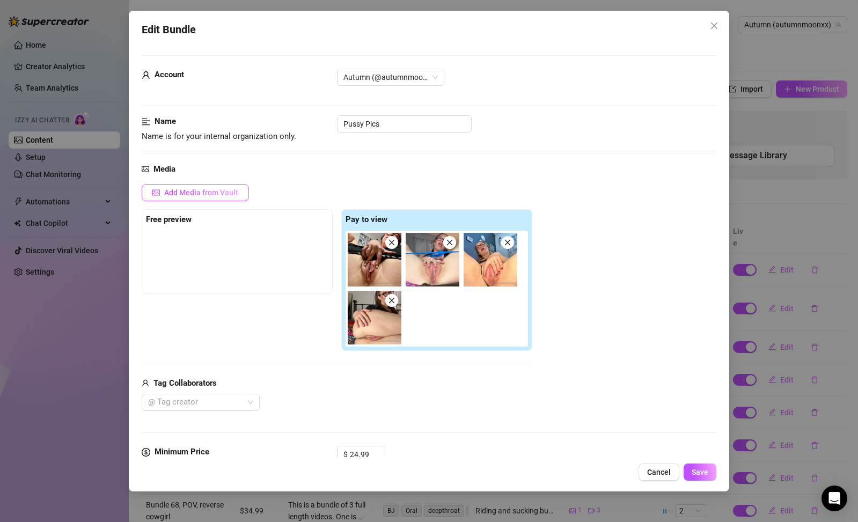
click at [219, 192] on span "Add Media from Vault" at bounding box center [201, 192] width 74 height 9
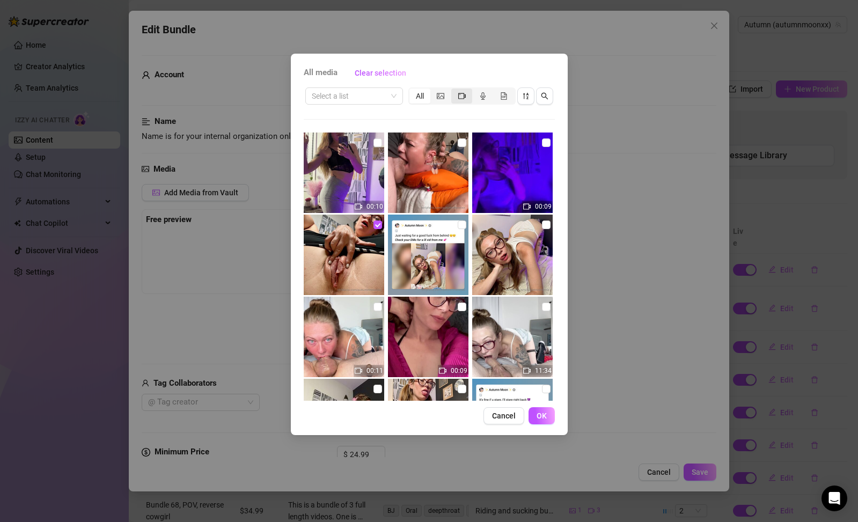
click at [462, 96] on icon "video-camera" at bounding box center [462, 96] width 8 height 8
click at [454, 90] on input "segmented control" at bounding box center [454, 90] width 0 height 0
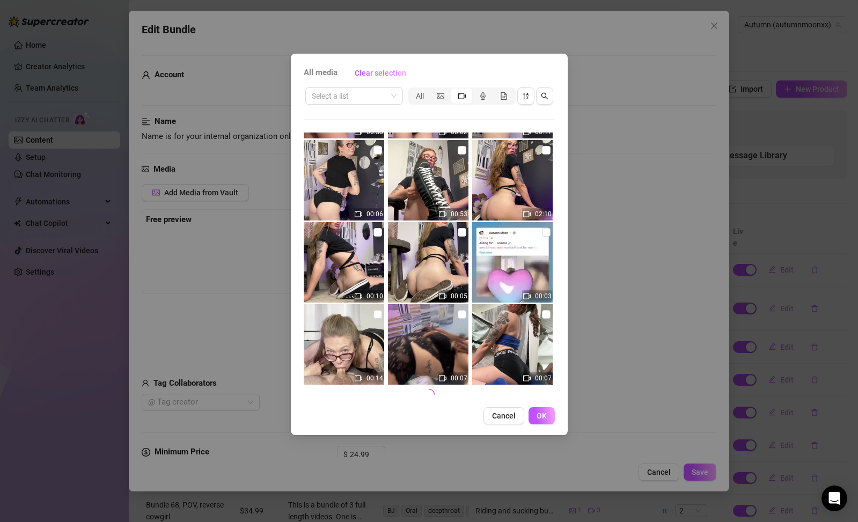
scroll to position [405, 0]
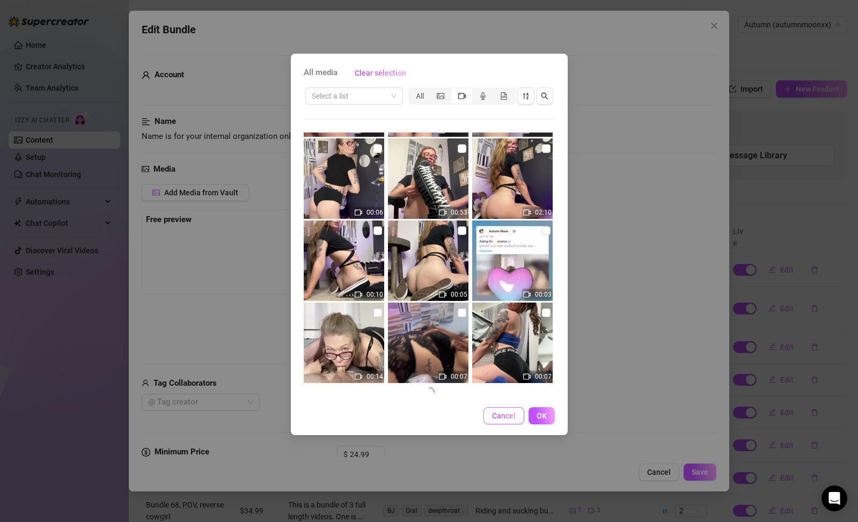
click at [517, 420] on button "Cancel" at bounding box center [503, 415] width 41 height 17
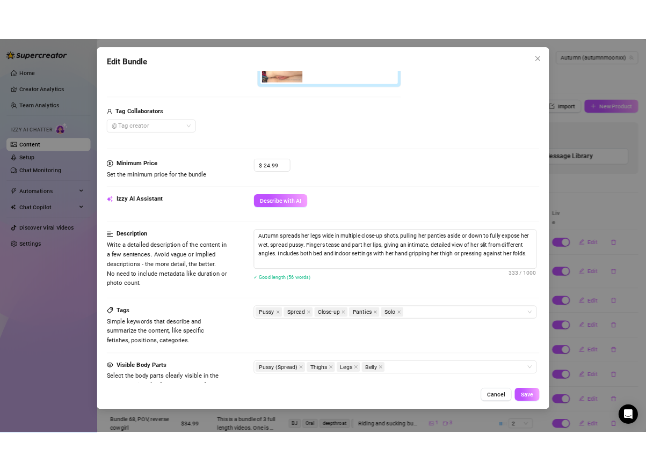
scroll to position [0, 0]
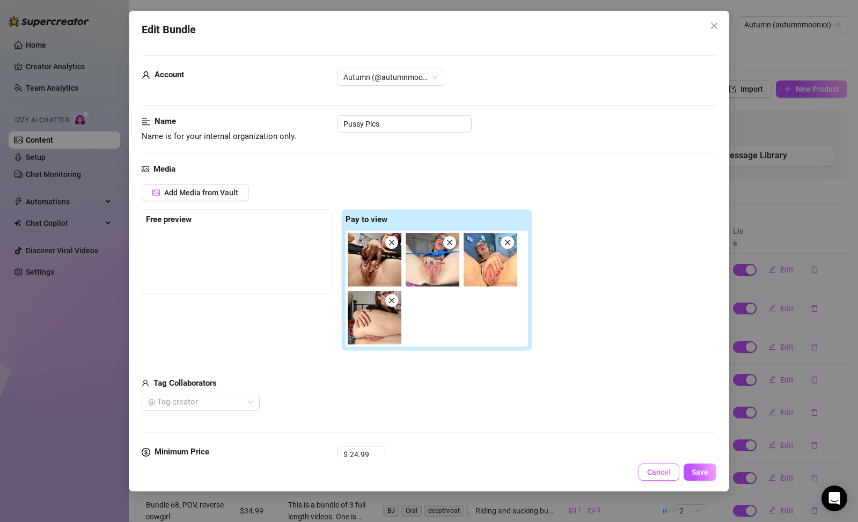
click at [655, 473] on span "Cancel" at bounding box center [659, 472] width 24 height 9
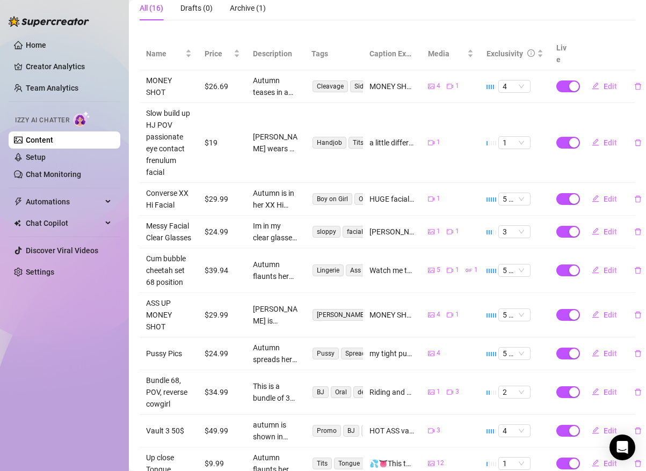
scroll to position [203, 0]
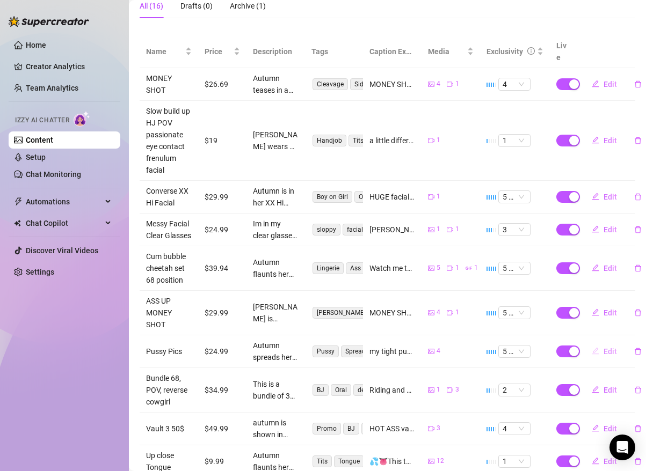
click at [593, 351] on button "Edit" at bounding box center [604, 351] width 42 height 17
type textarea "my tight pussy is soo needy rn, i wanna be tossed around and fucked in every wa…"
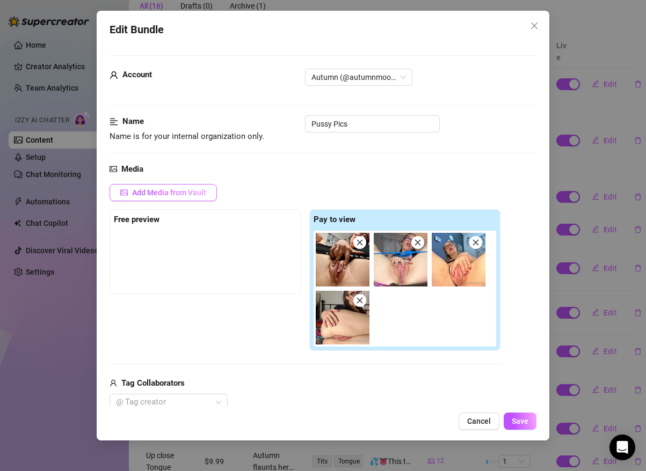
click at [172, 192] on span "Add Media from Vault" at bounding box center [169, 192] width 74 height 9
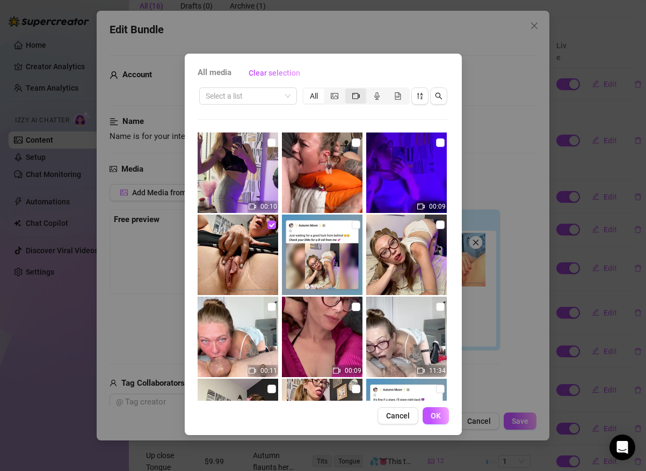
click at [360, 94] on div "segmented control" at bounding box center [355, 96] width 21 height 15
click at [348, 90] on input "segmented control" at bounding box center [348, 90] width 0 height 0
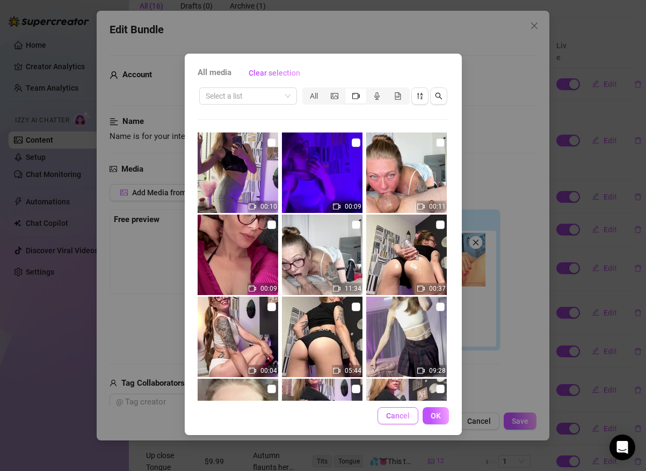
click at [394, 414] on span "Cancel" at bounding box center [398, 416] width 24 height 9
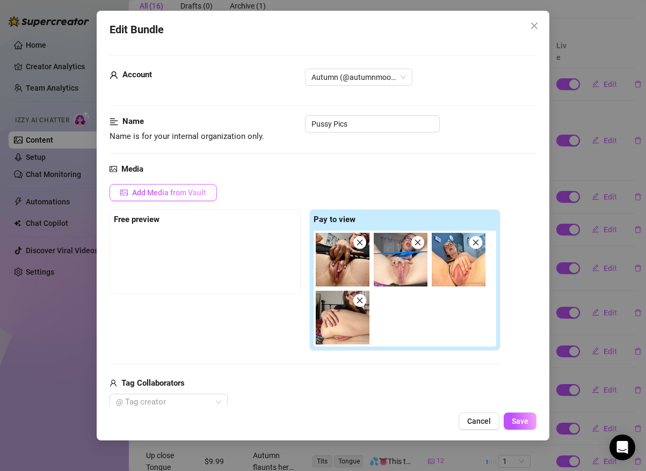
click at [188, 193] on span "Add Media from Vault" at bounding box center [169, 192] width 74 height 9
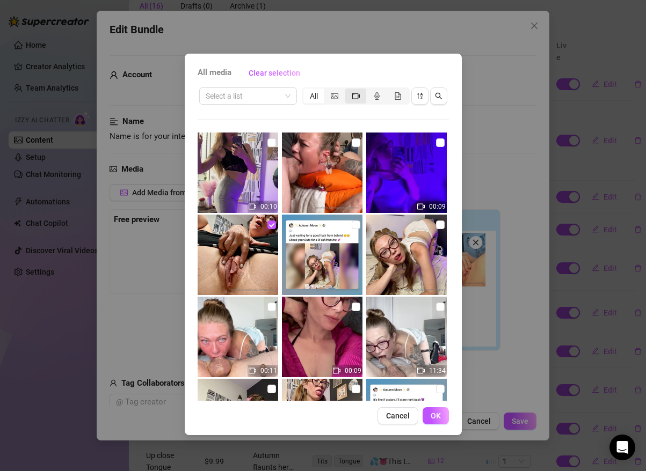
click at [353, 97] on icon "video-camera" at bounding box center [356, 96] width 8 height 8
click at [348, 90] on input "segmented control" at bounding box center [348, 90] width 0 height 0
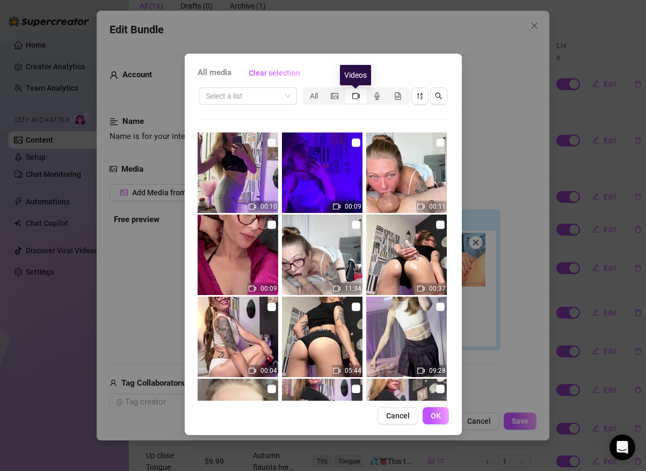
click at [353, 97] on icon "video-camera" at bounding box center [356, 96] width 8 height 8
click at [348, 90] on input "segmented control" at bounding box center [348, 90] width 0 height 0
click at [353, 97] on icon "video-camera" at bounding box center [356, 96] width 8 height 8
click at [348, 90] on input "segmented control" at bounding box center [348, 90] width 0 height 0
click at [353, 97] on icon "video-camera" at bounding box center [356, 96] width 8 height 8
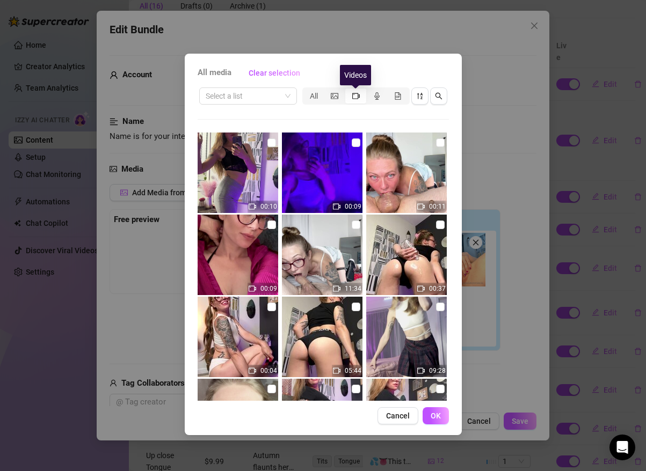
click at [348, 90] on input "segmented control" at bounding box center [348, 90] width 0 height 0
click at [353, 97] on icon "video-camera" at bounding box center [356, 96] width 8 height 8
click at [348, 90] on input "segmented control" at bounding box center [348, 90] width 0 height 0
click at [353, 97] on icon "video-camera" at bounding box center [356, 96] width 8 height 8
click at [348, 90] on input "segmented control" at bounding box center [348, 90] width 0 height 0
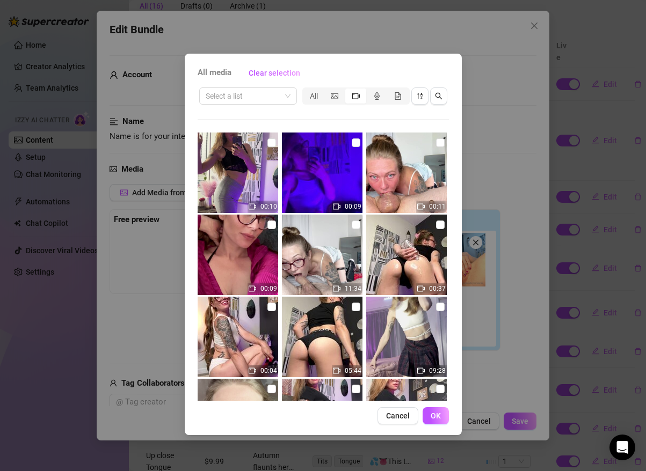
click at [268, 84] on div "All media Clear selection Select a list All 00:10 00:09 00:11 00:09 11:34 00:37…" at bounding box center [323, 245] width 277 height 382
click at [270, 89] on input "search" at bounding box center [243, 96] width 75 height 16
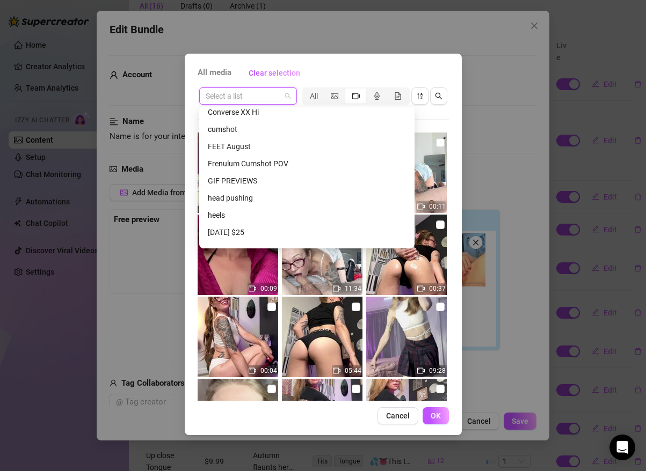
scroll to position [377, 0]
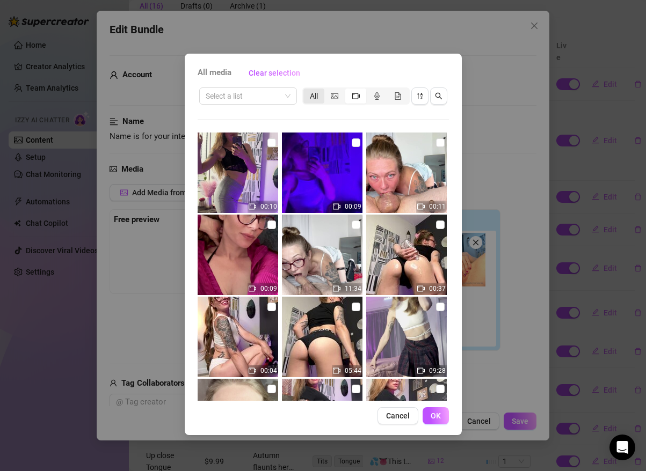
click at [315, 95] on div "All" at bounding box center [313, 96] width 21 height 15
click at [306, 90] on input "All" at bounding box center [306, 90] width 0 height 0
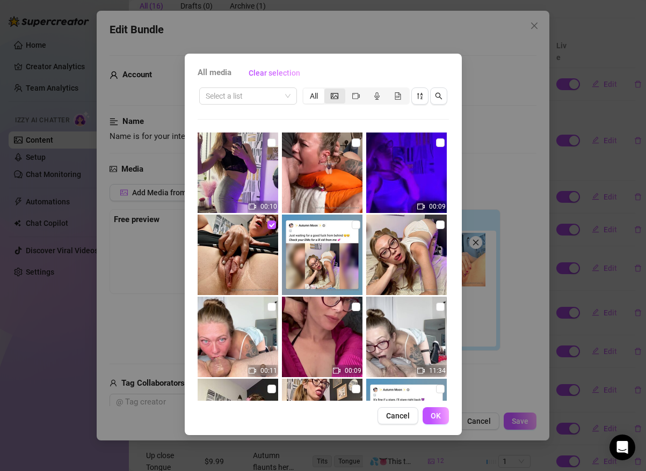
click at [333, 99] on span "segmented control" at bounding box center [335, 96] width 8 height 9
click at [327, 90] on input "segmented control" at bounding box center [327, 90] width 0 height 0
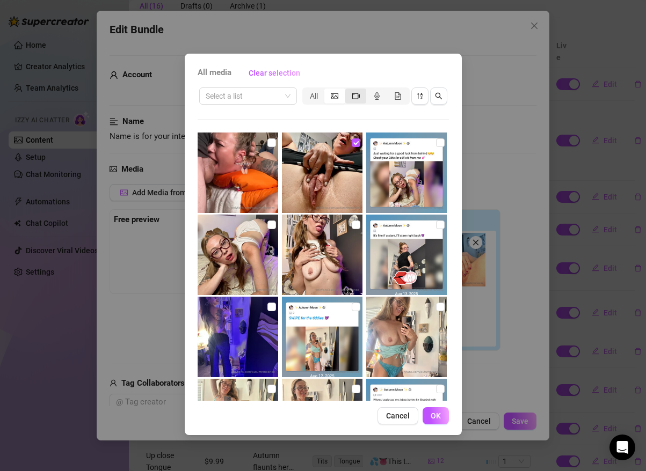
click at [351, 101] on div "segmented control" at bounding box center [355, 96] width 21 height 15
click at [348, 90] on input "segmented control" at bounding box center [348, 90] width 0 height 0
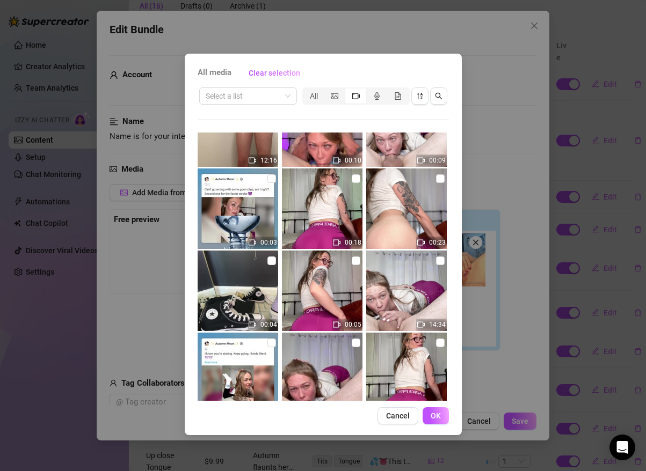
scroll to position [954, 0]
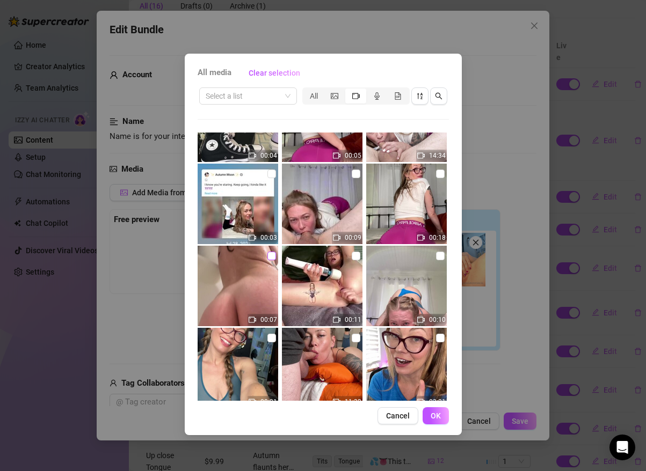
click at [268, 258] on input "checkbox" at bounding box center [271, 256] width 9 height 9
checkbox input "true"
click at [431, 411] on button "OK" at bounding box center [435, 415] width 26 height 17
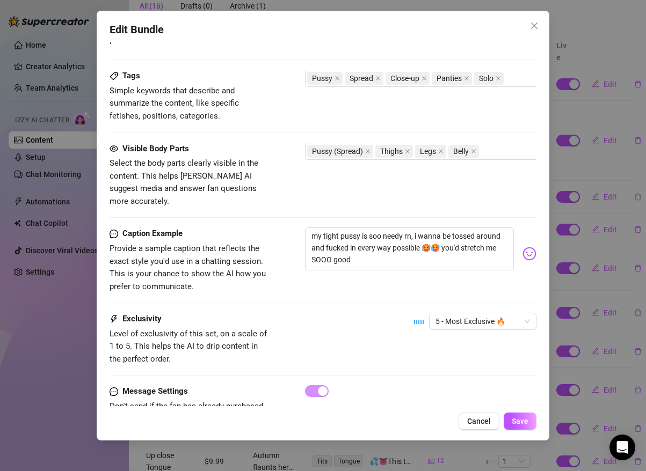
scroll to position [573, 0]
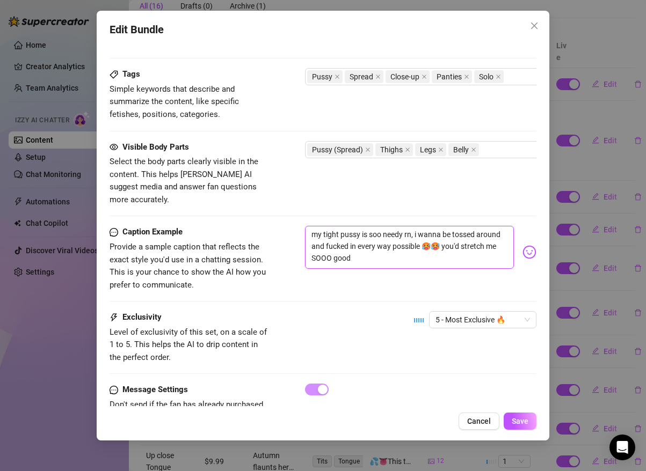
click at [416, 247] on textarea "my tight pussy is soo needy rn, i wanna be tossed around and fucked in every wa…" at bounding box center [409, 247] width 208 height 43
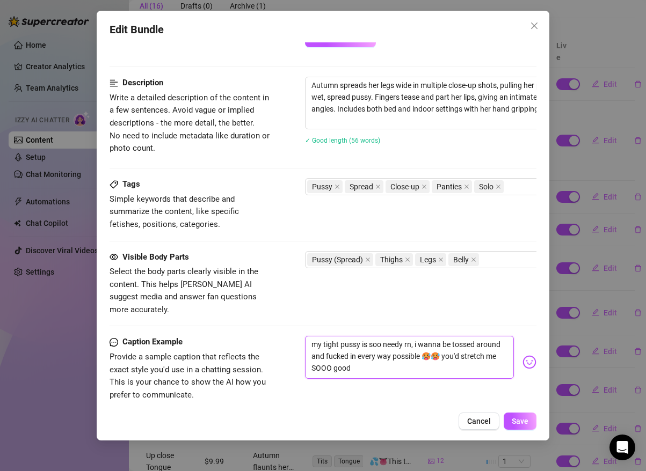
scroll to position [0, 0]
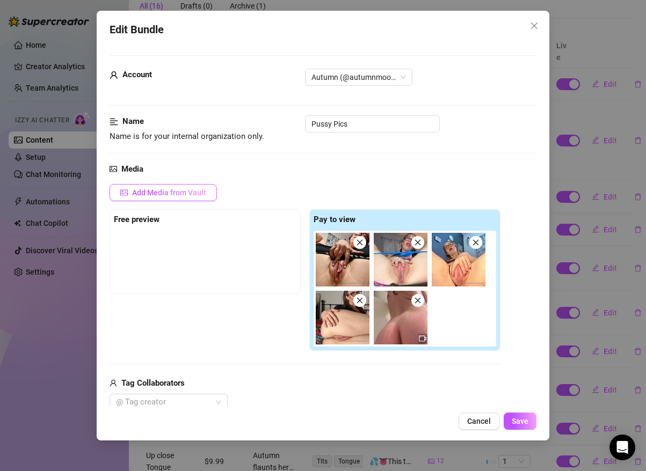
click at [179, 193] on span "Add Media from Vault" at bounding box center [169, 192] width 74 height 9
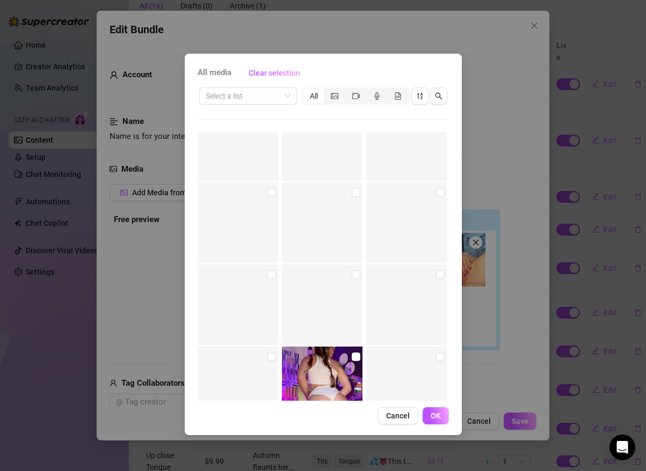
scroll to position [9104, 0]
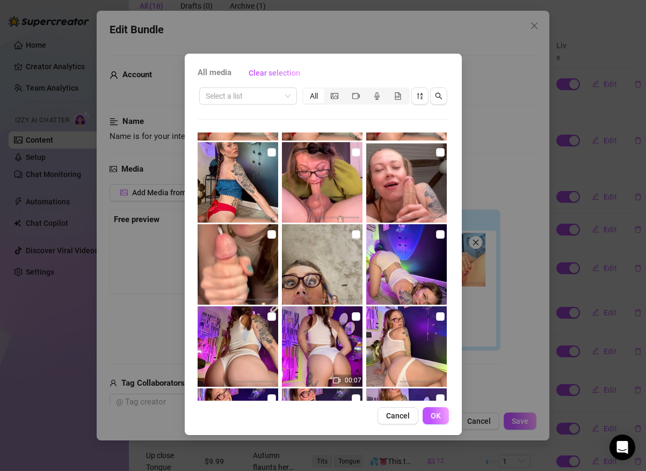
click at [321, 362] on img at bounding box center [322, 346] width 80 height 80
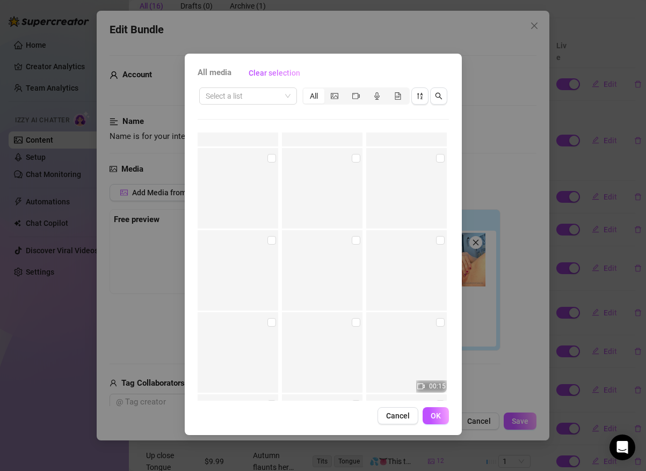
scroll to position [29857, 0]
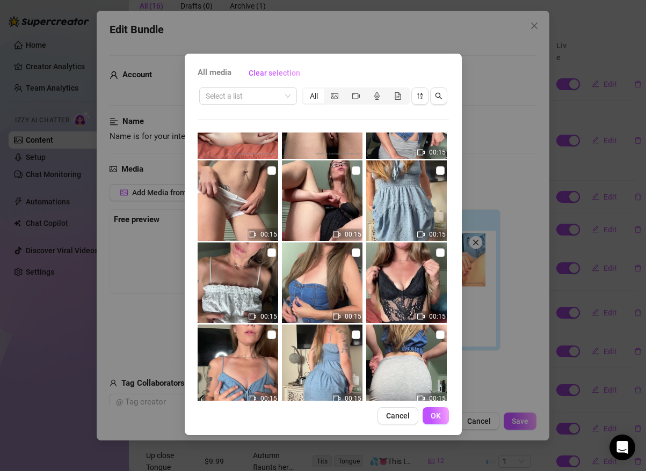
click at [230, 221] on img at bounding box center [237, 200] width 80 height 80
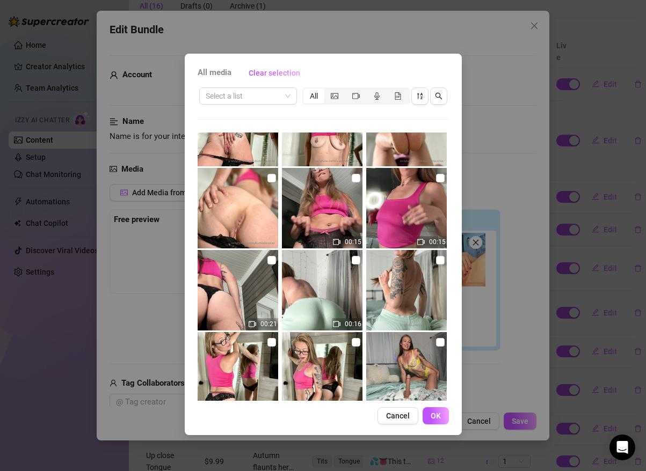
scroll to position [30426, 0]
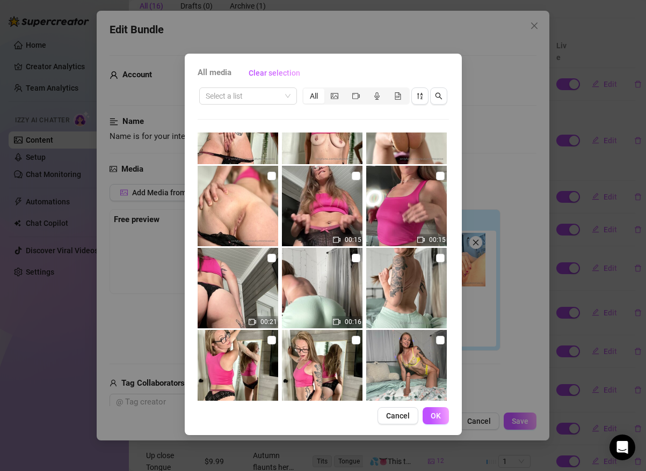
click at [218, 283] on img at bounding box center [237, 288] width 80 height 80
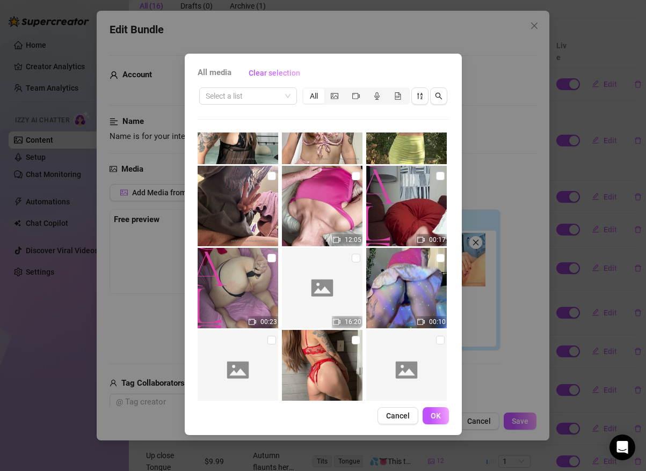
scroll to position [31493, 0]
click at [436, 256] on input "checkbox" at bounding box center [440, 258] width 9 height 9
